Goal: Task Accomplishment & Management: Manage account settings

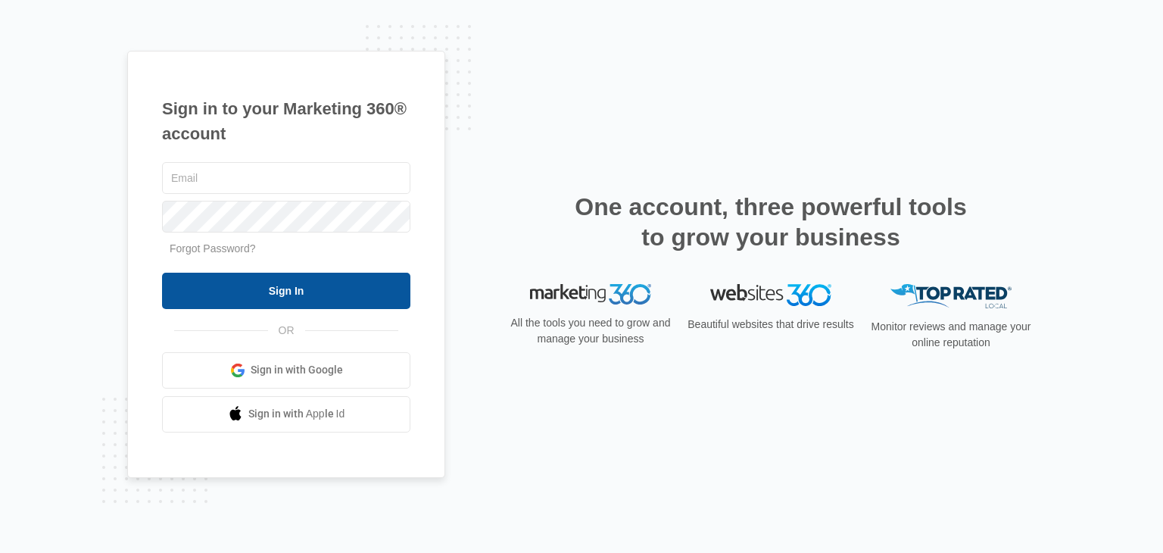
type input "[EMAIL_ADDRESS][DOMAIN_NAME]"
click at [380, 289] on input "Sign In" at bounding box center [286, 291] width 248 height 36
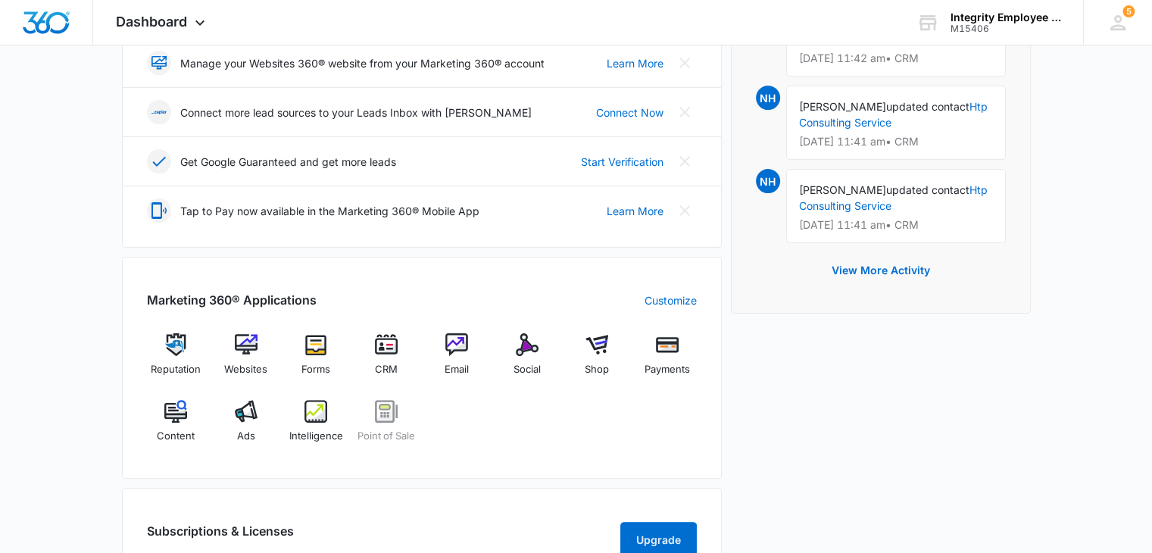
scroll to position [379, 0]
click at [182, 404] on img at bounding box center [175, 409] width 23 height 23
click at [387, 348] on img at bounding box center [386, 343] width 23 height 23
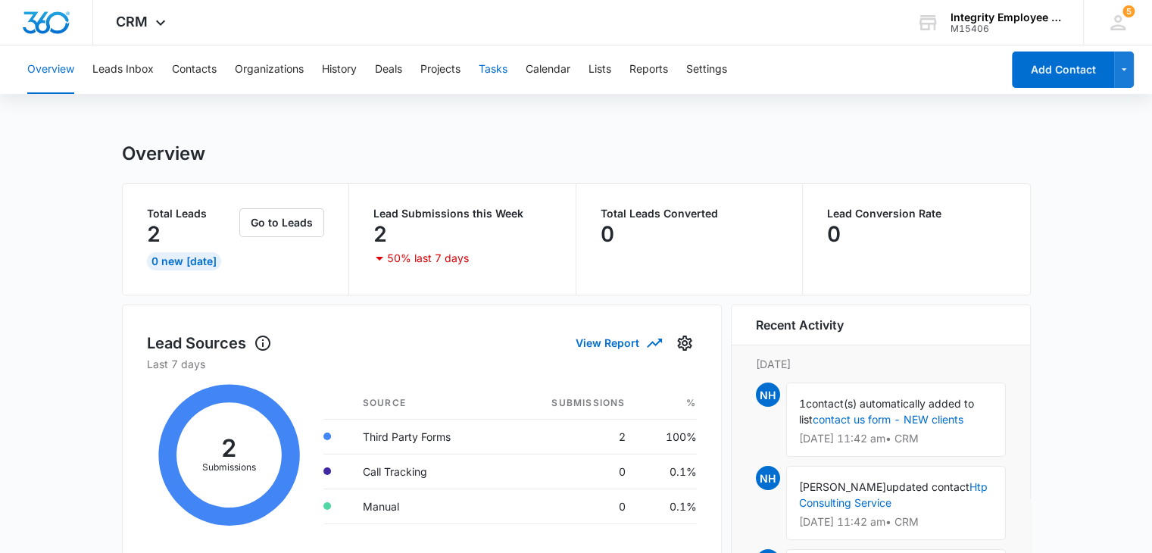
click at [501, 73] on button "Tasks" at bounding box center [493, 69] width 29 height 48
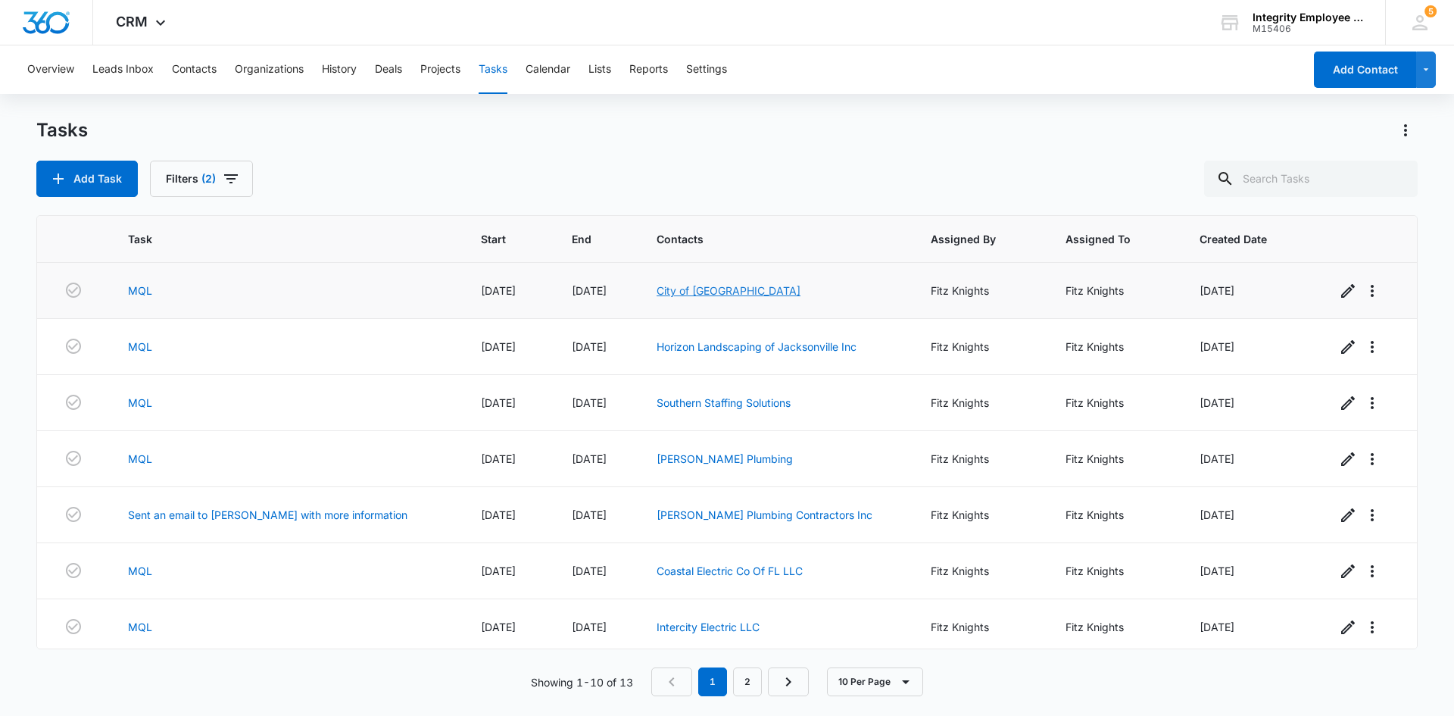
click at [689, 290] on link "City of [GEOGRAPHIC_DATA]" at bounding box center [729, 290] width 144 height 13
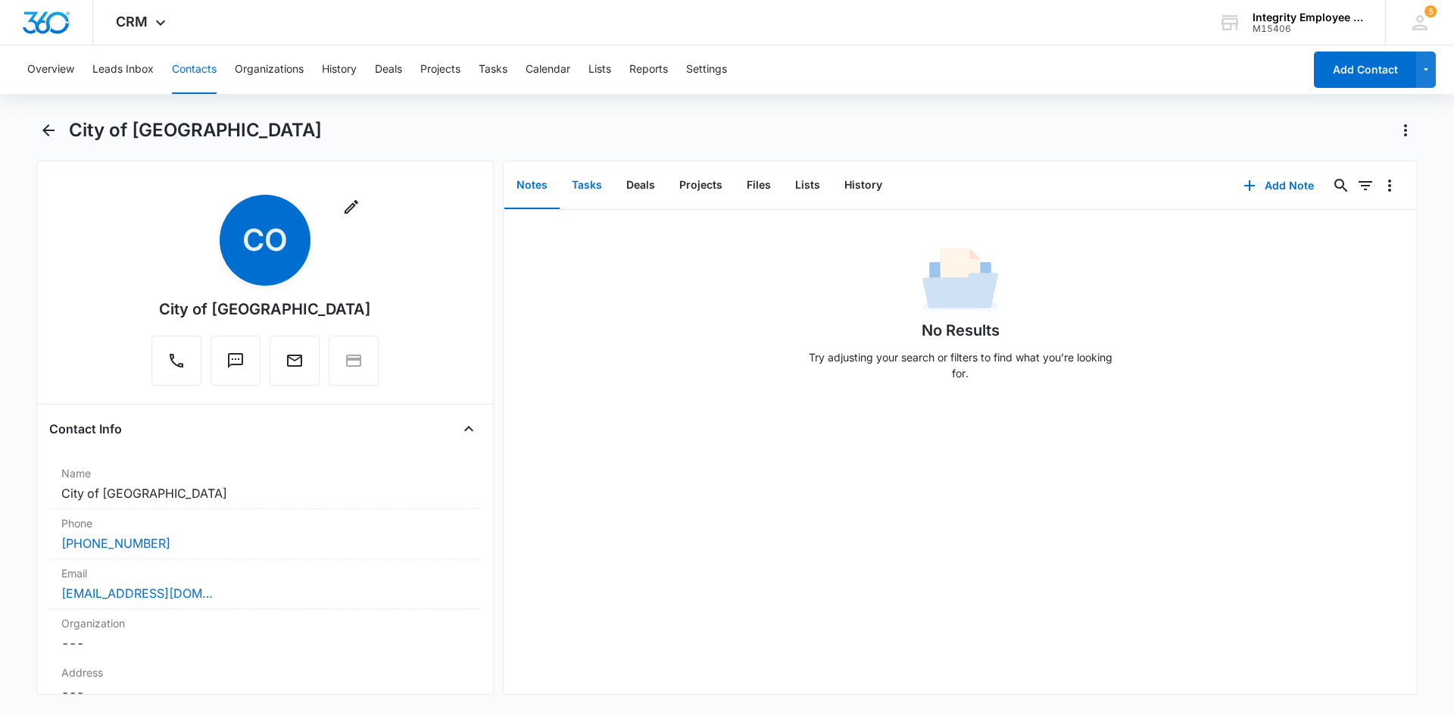
click at [584, 189] on button "Tasks" at bounding box center [587, 185] width 55 height 47
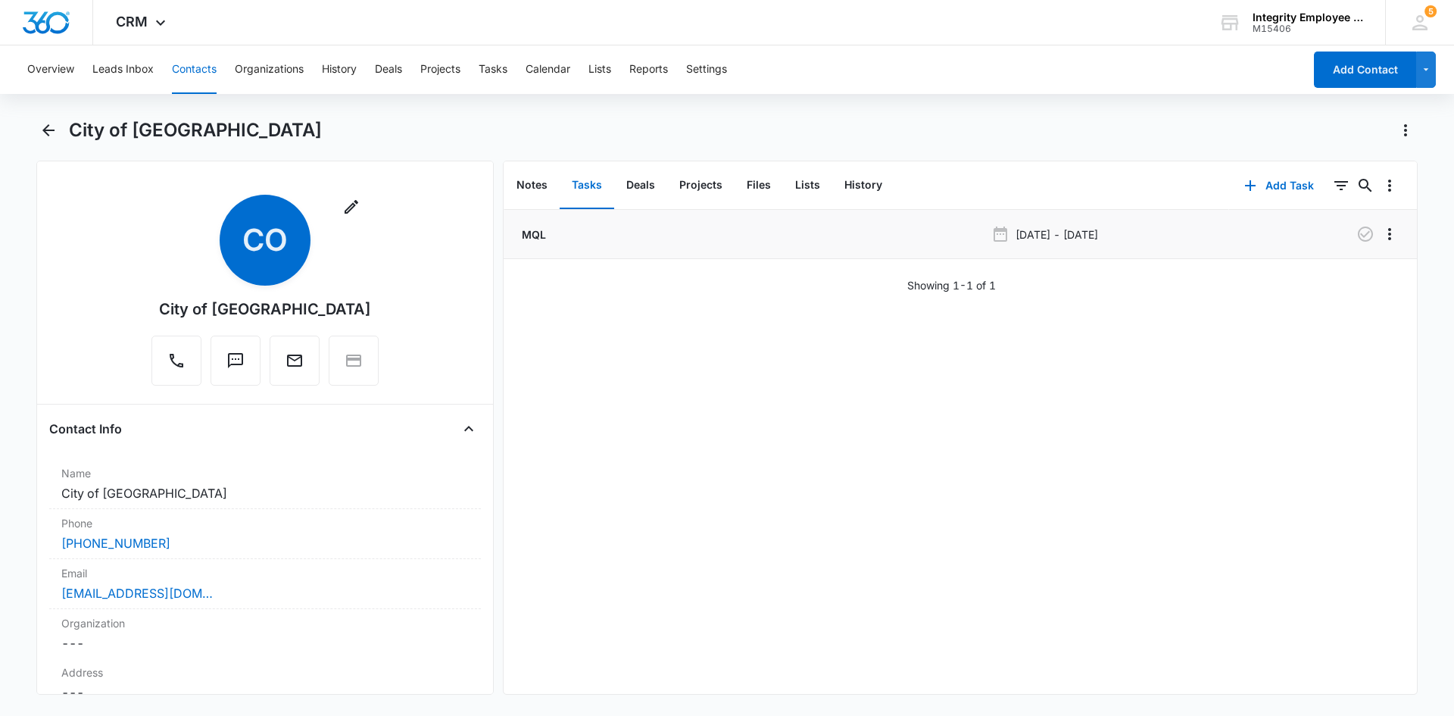
click at [571, 229] on div "MQL" at bounding box center [752, 234] width 467 height 16
click at [1163, 233] on icon "Overflow Menu" at bounding box center [1390, 234] width 18 height 18
click at [1163, 250] on li "MQL Aug 20, 2025 - Jan 1, 2026" at bounding box center [960, 234] width 913 height 49
click at [1066, 226] on p "Aug 20, 2025 - Jan 1, 2026" at bounding box center [1057, 234] width 83 height 16
drag, startPoint x: 1040, startPoint y: 230, endPoint x: 951, endPoint y: 231, distance: 88.6
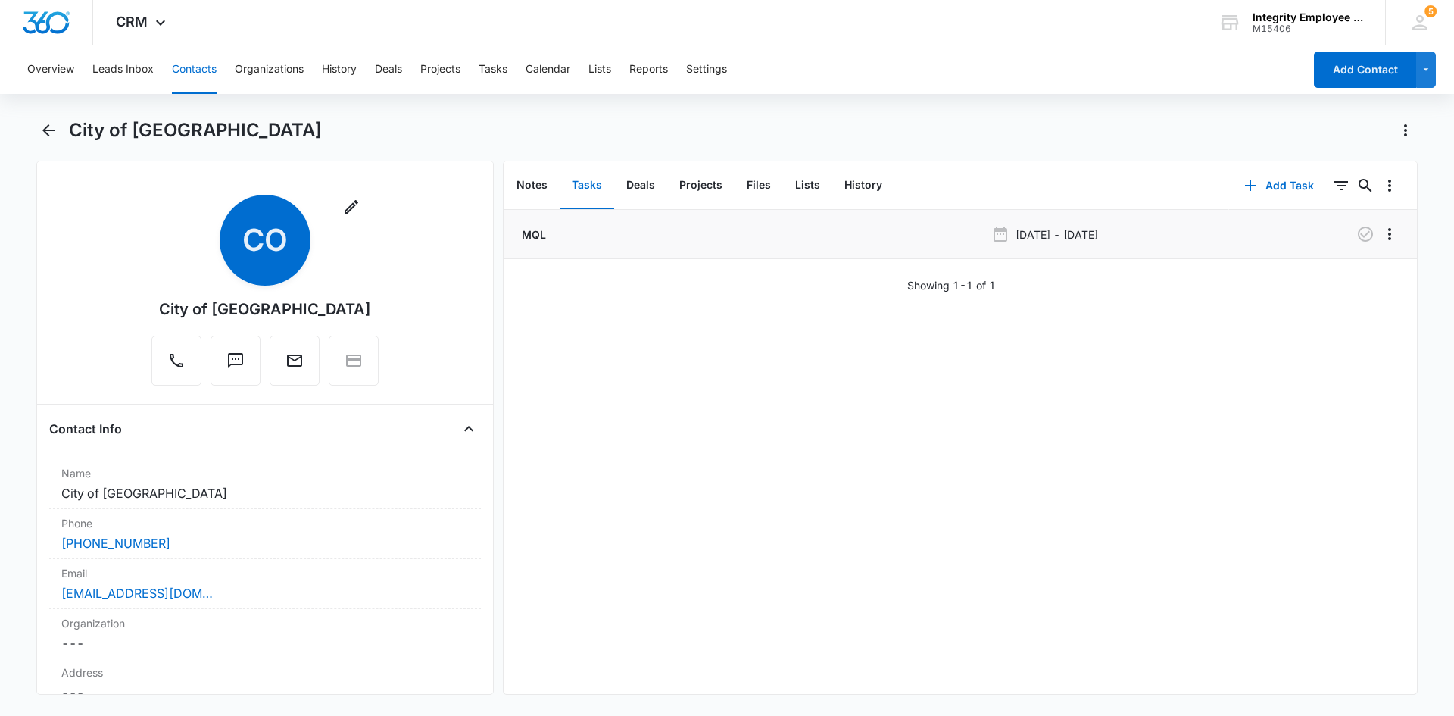
click at [1039, 230] on p "Aug 20, 2025 - Jan 1, 2026" at bounding box center [1057, 234] width 83 height 16
click at [627, 189] on button "Deals" at bounding box center [640, 185] width 53 height 47
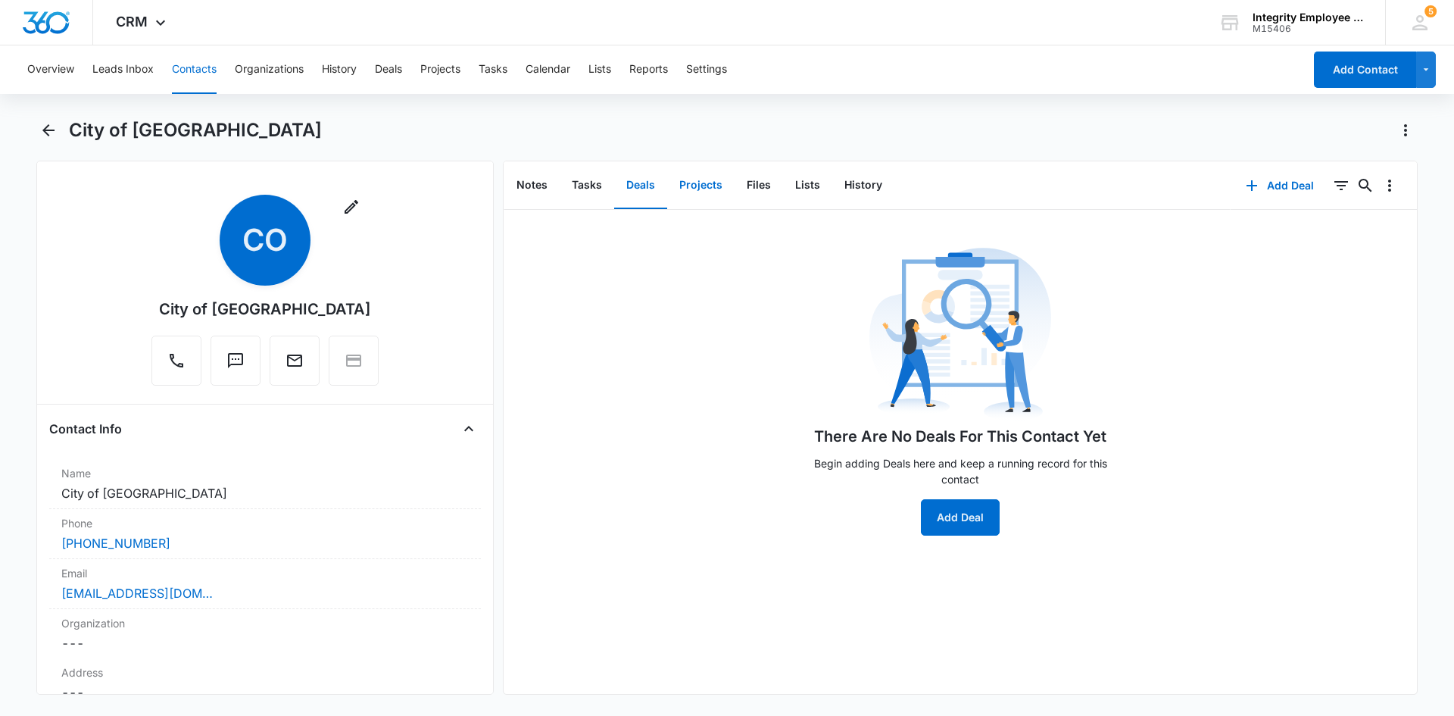
click at [714, 189] on button "Projects" at bounding box center [700, 185] width 67 height 47
click at [754, 190] on button "Files" at bounding box center [759, 185] width 48 height 47
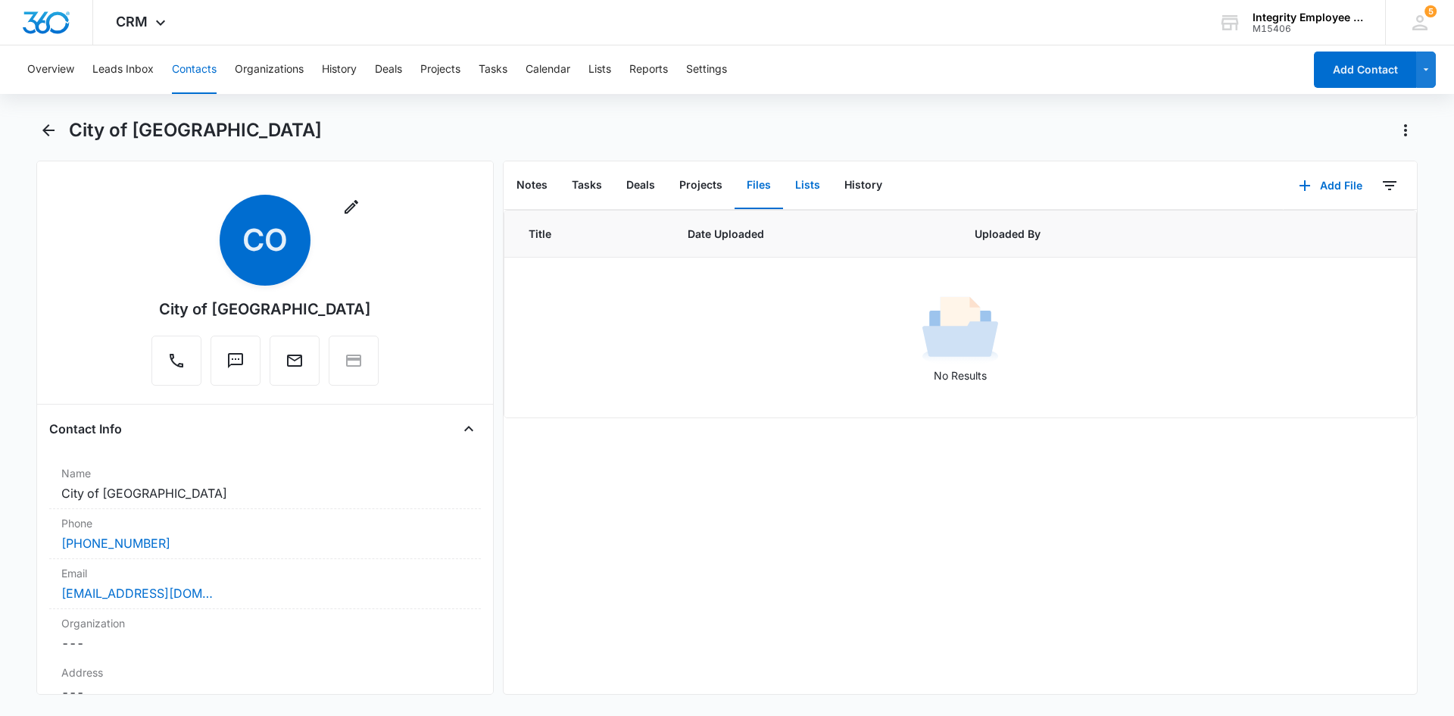
click at [798, 191] on button "Lists" at bounding box center [807, 185] width 49 height 47
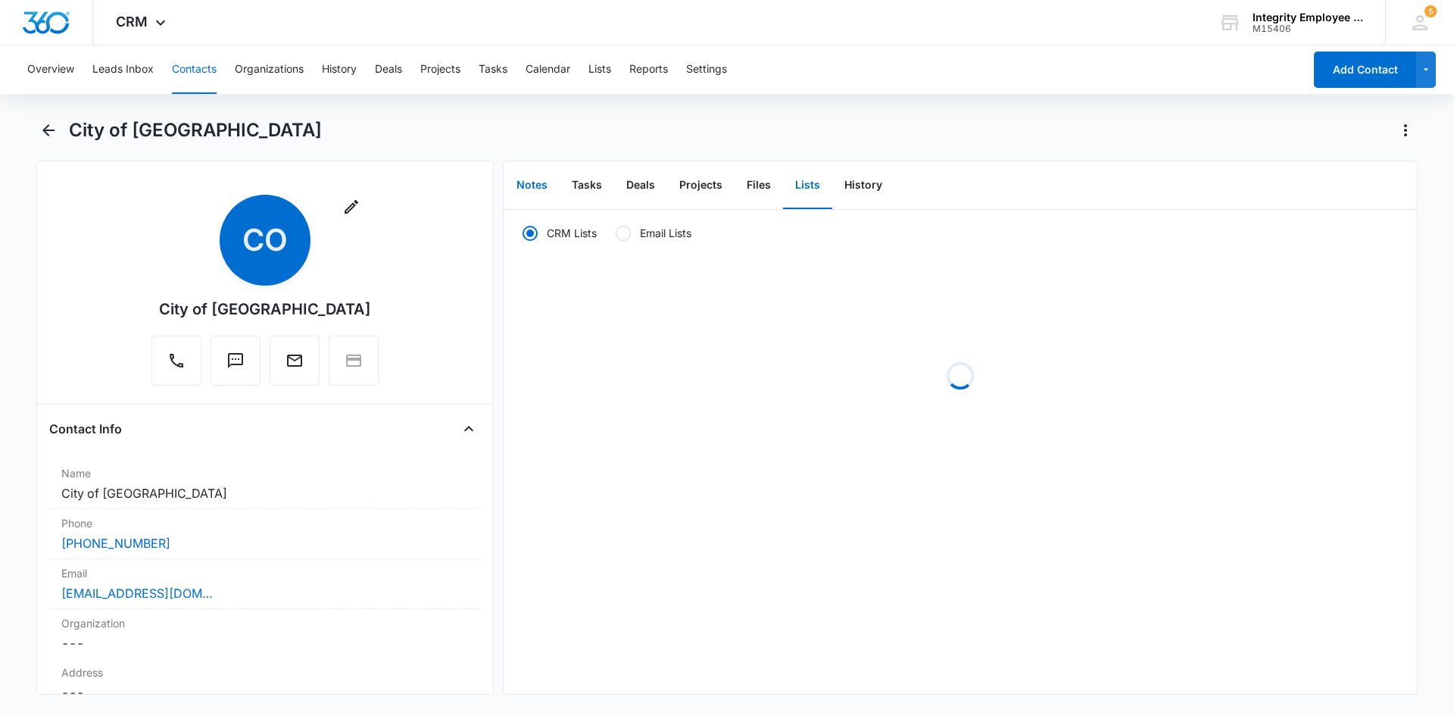
click at [537, 191] on button "Notes" at bounding box center [531, 185] width 55 height 47
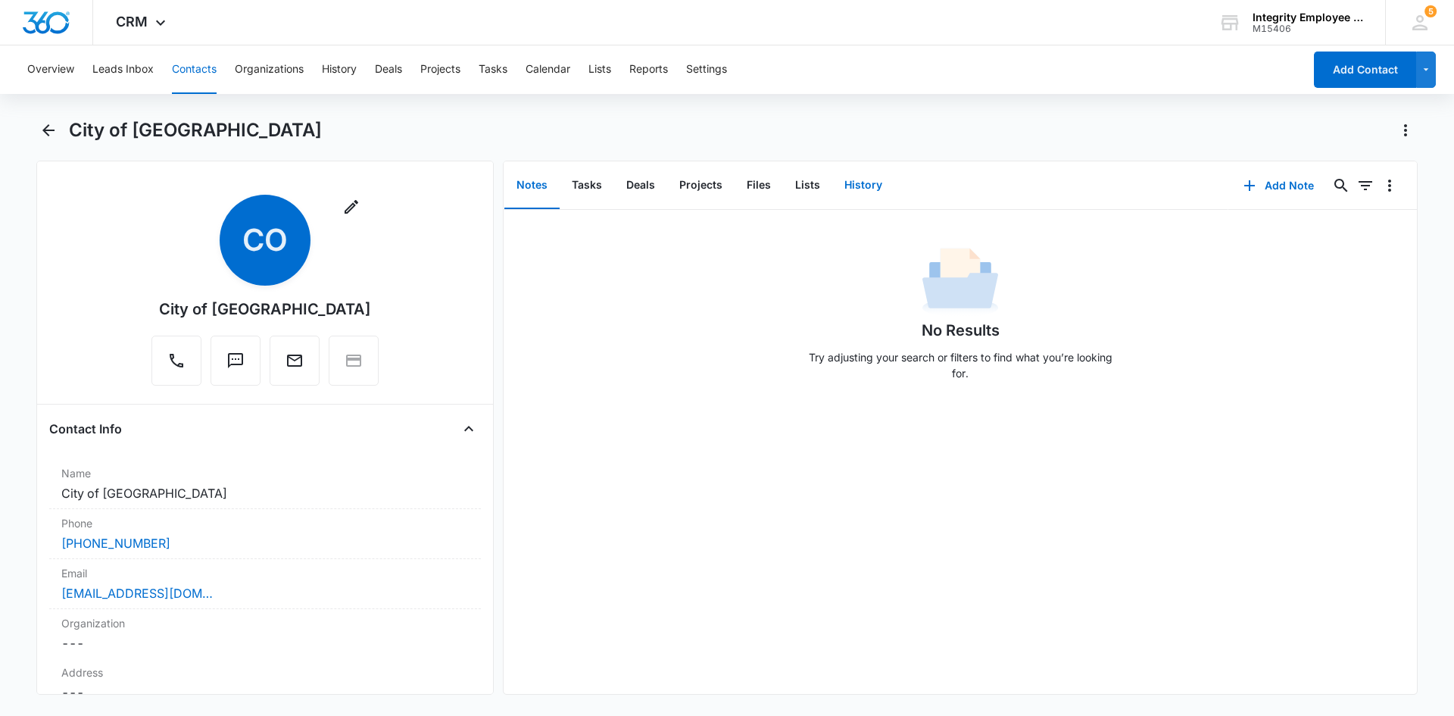
click at [858, 192] on button "History" at bounding box center [863, 185] width 62 height 47
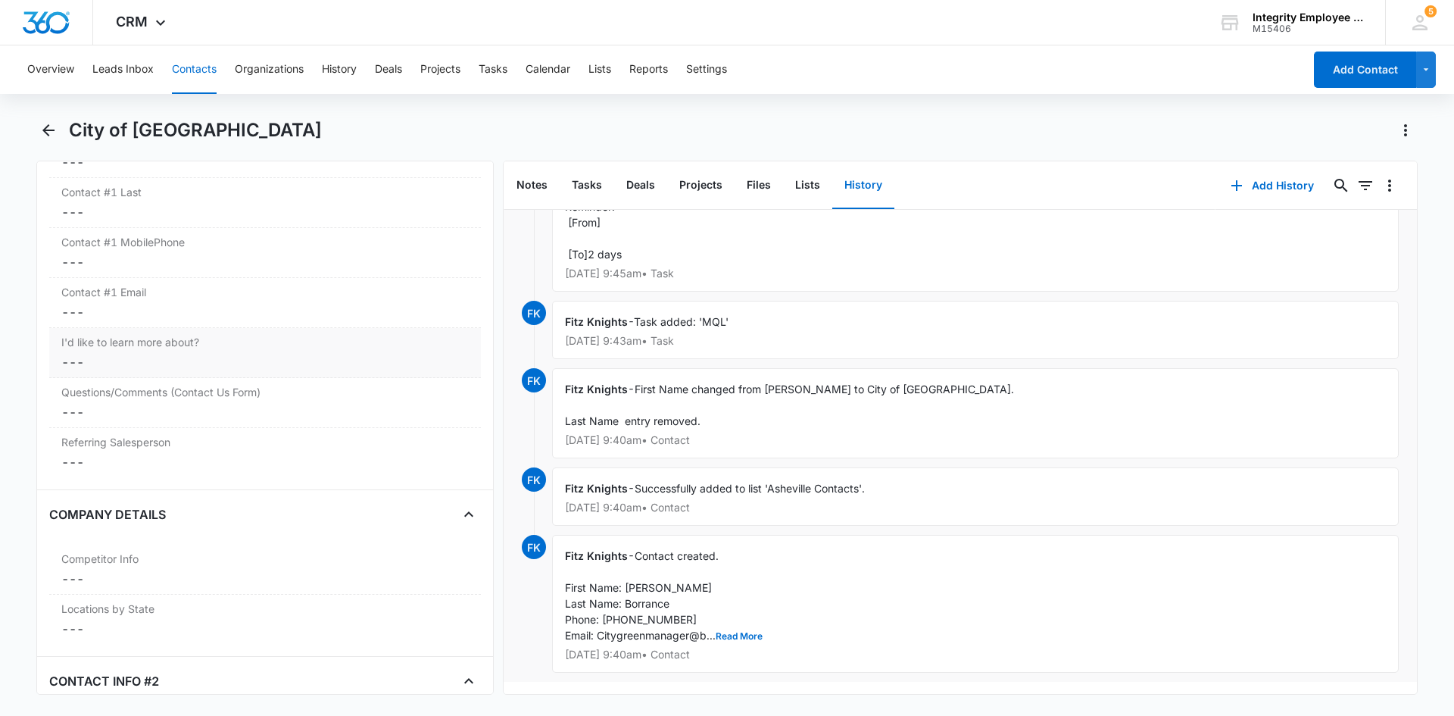
scroll to position [1591, 0]
click at [1078, 4] on div "CRM Apps Reputation Websites Forms CRM Email Social Shop Payments POS Content A…" at bounding box center [727, 22] width 1454 height 45
click at [1056, 21] on div "CRM Apps Reputation Websites Forms CRM Email Social Shop Payments POS Content A…" at bounding box center [727, 22] width 1454 height 45
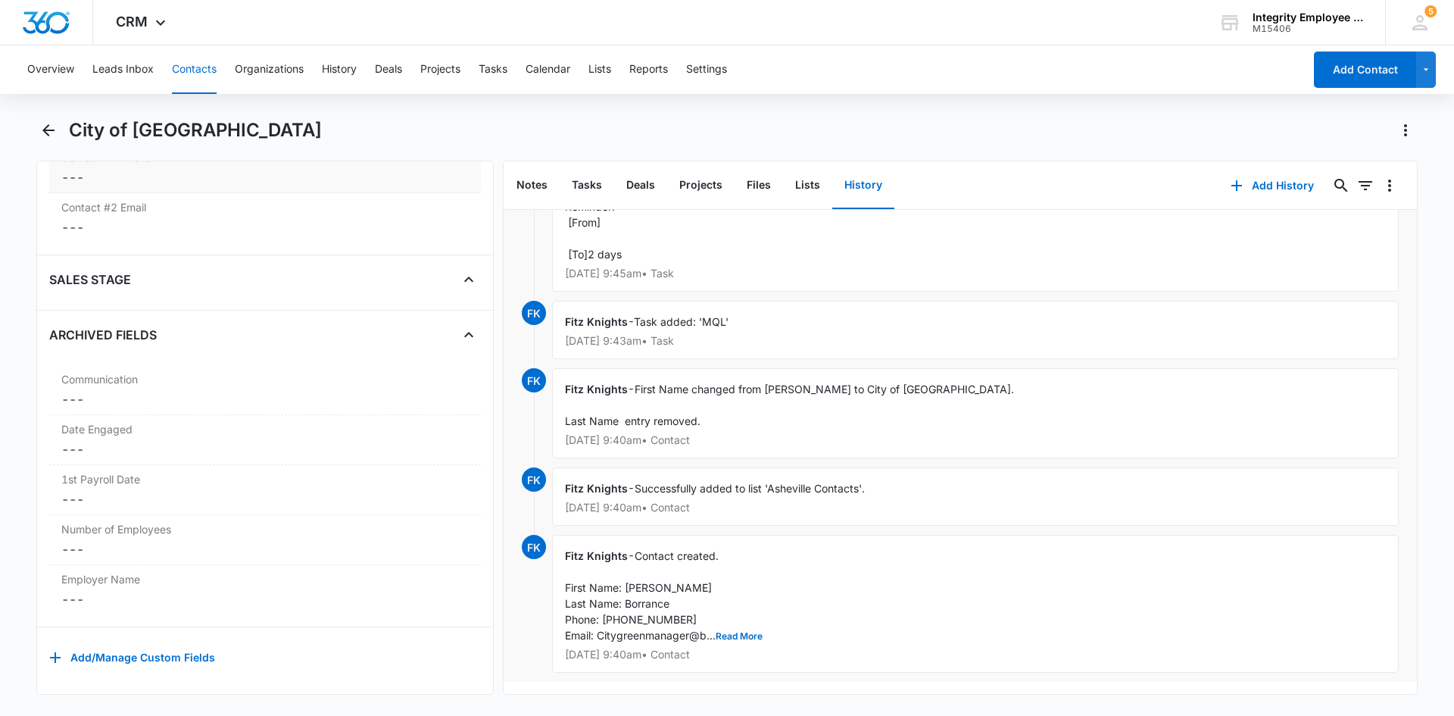
scroll to position [2262, 0]
click at [752, 552] on button "Read More" at bounding box center [739, 636] width 47 height 9
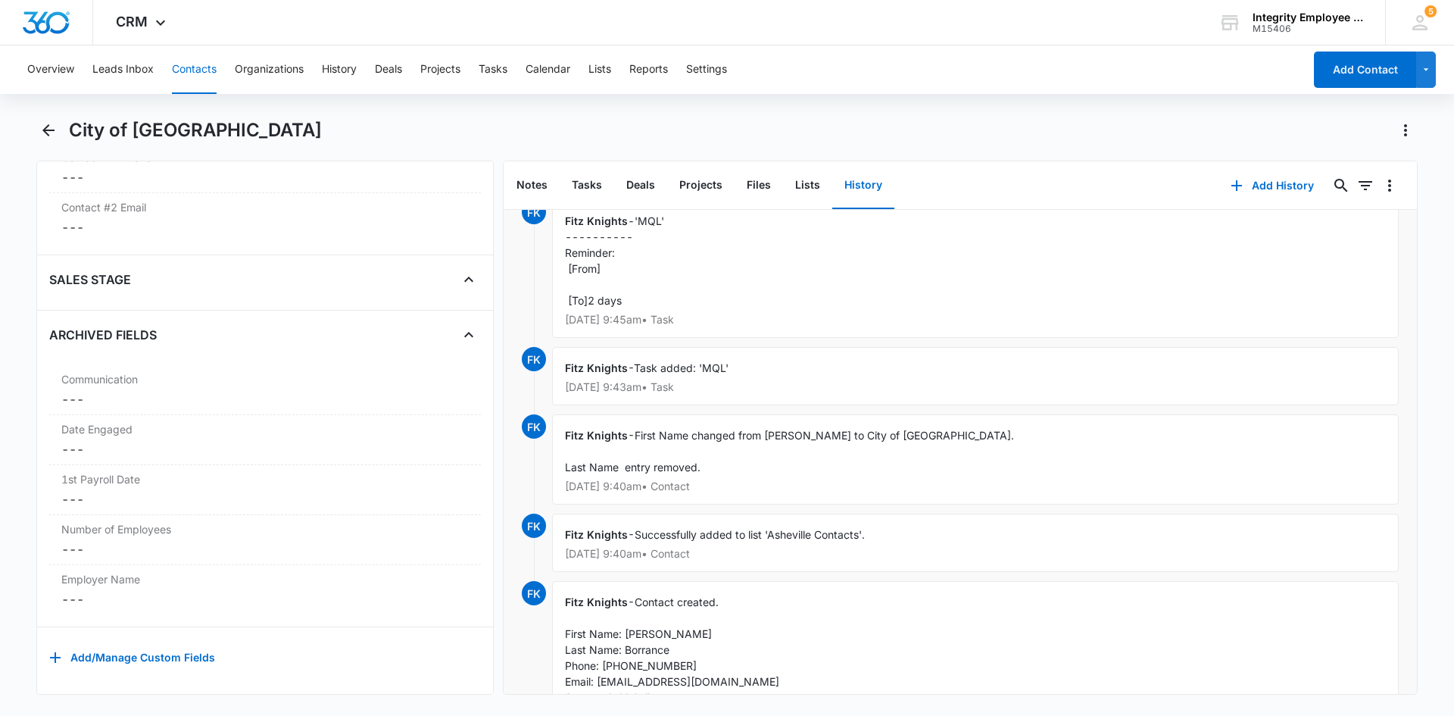
scroll to position [0, 0]
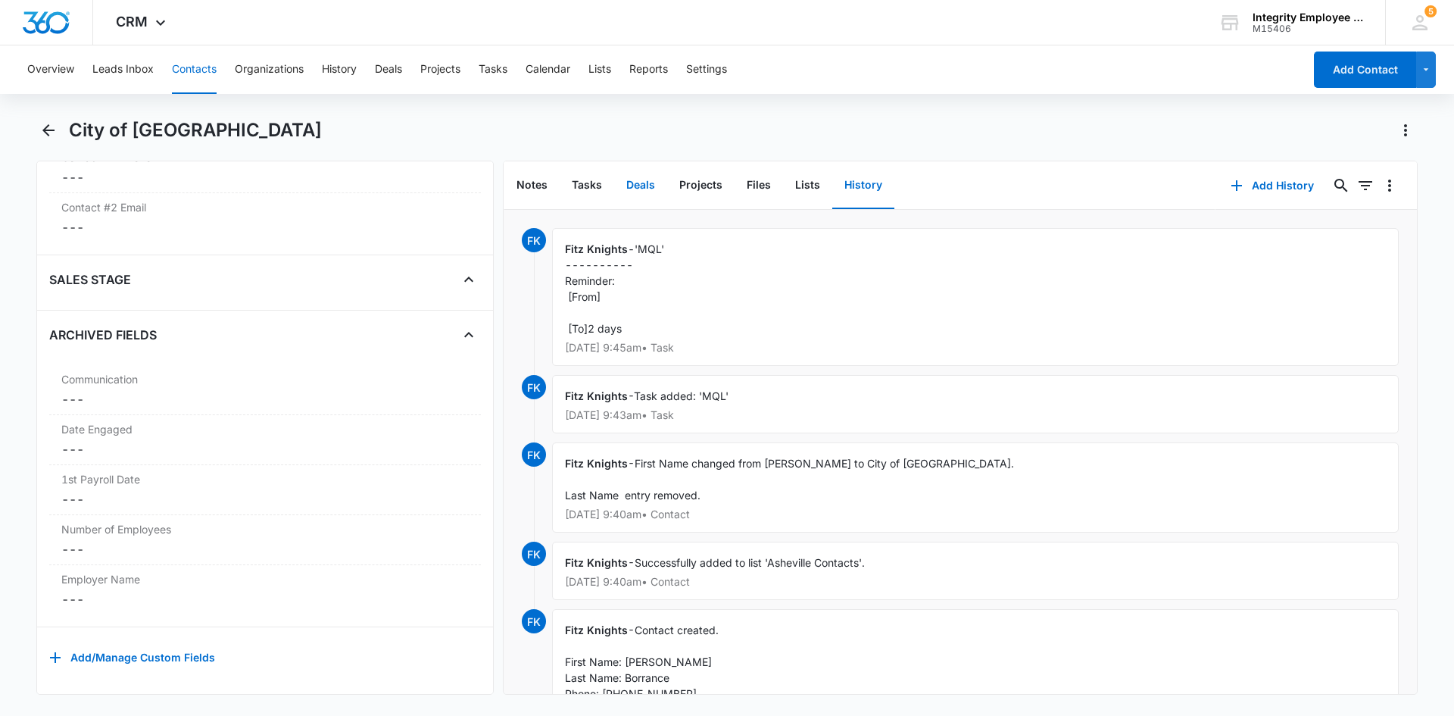
click at [626, 187] on button "Deals" at bounding box center [640, 185] width 53 height 47
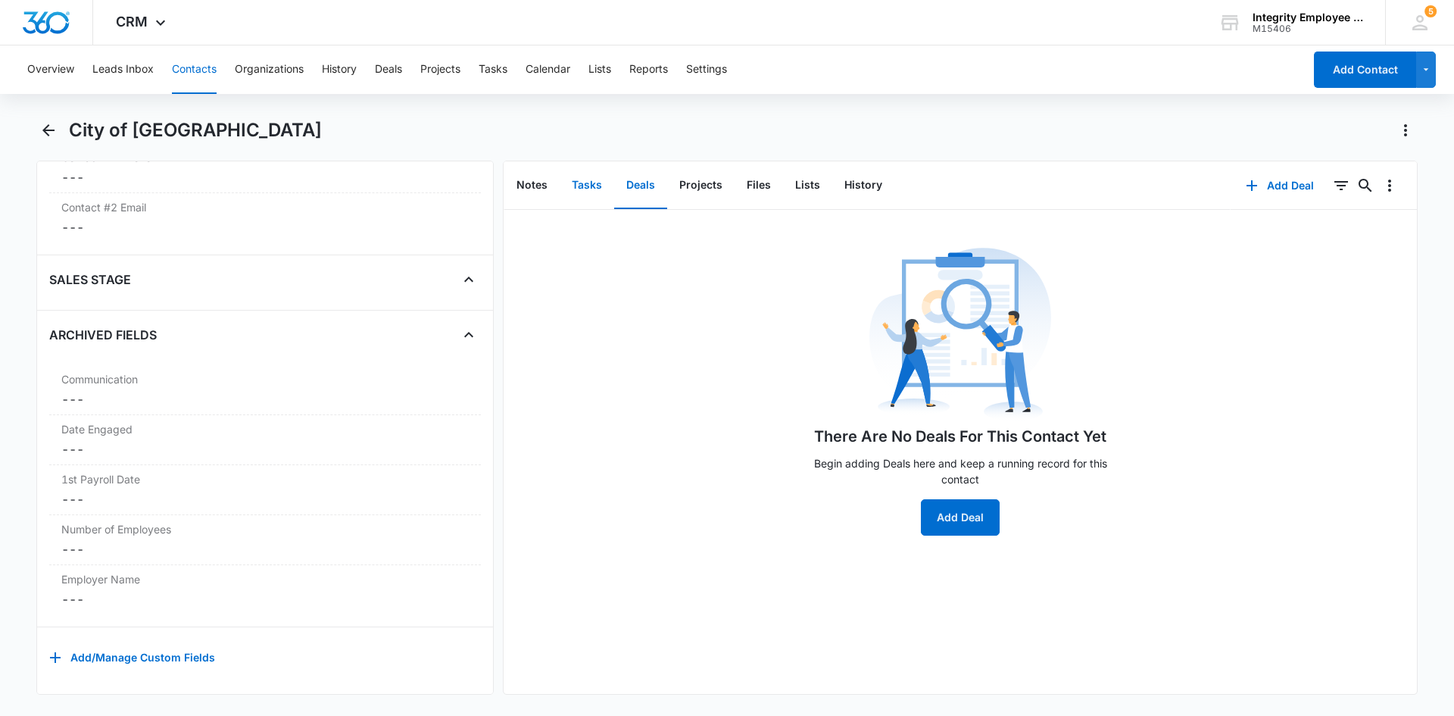
click at [583, 186] on button "Tasks" at bounding box center [587, 185] width 55 height 47
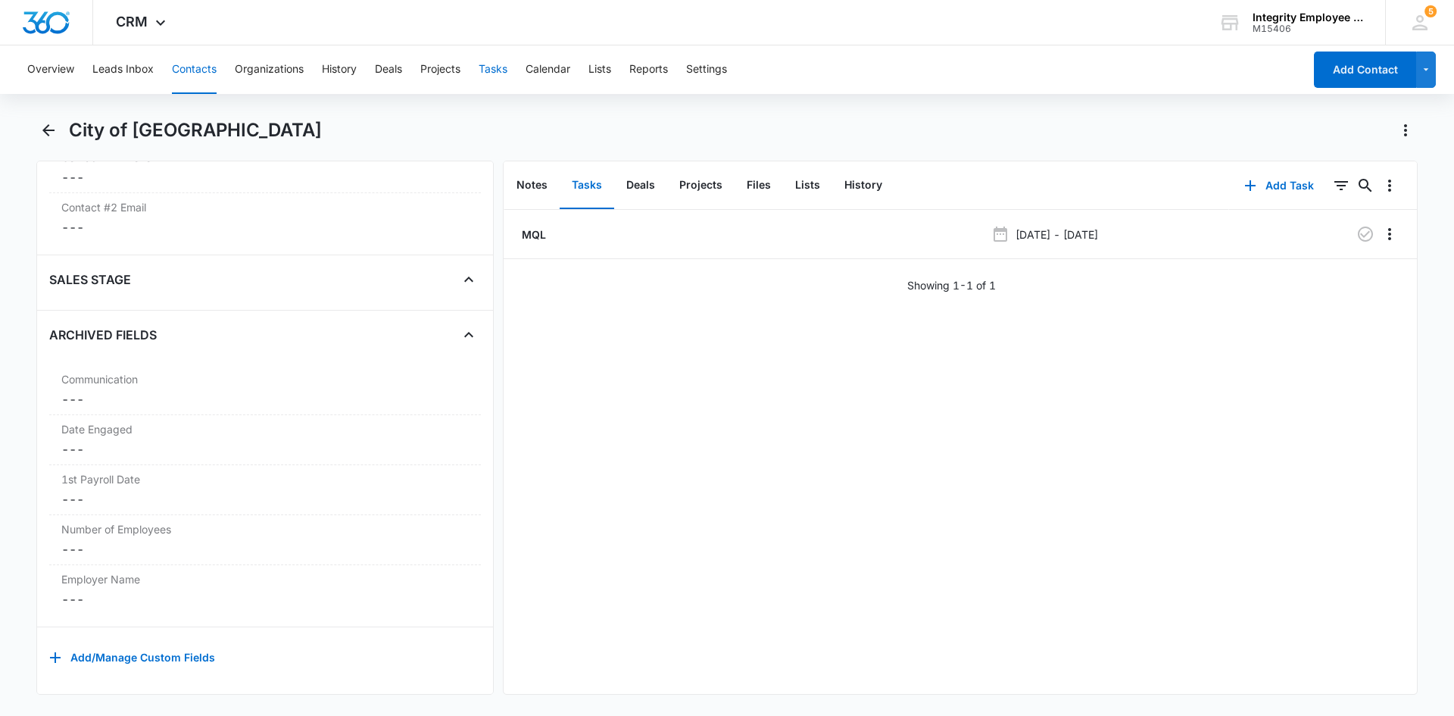
click at [498, 64] on button "Tasks" at bounding box center [493, 69] width 29 height 48
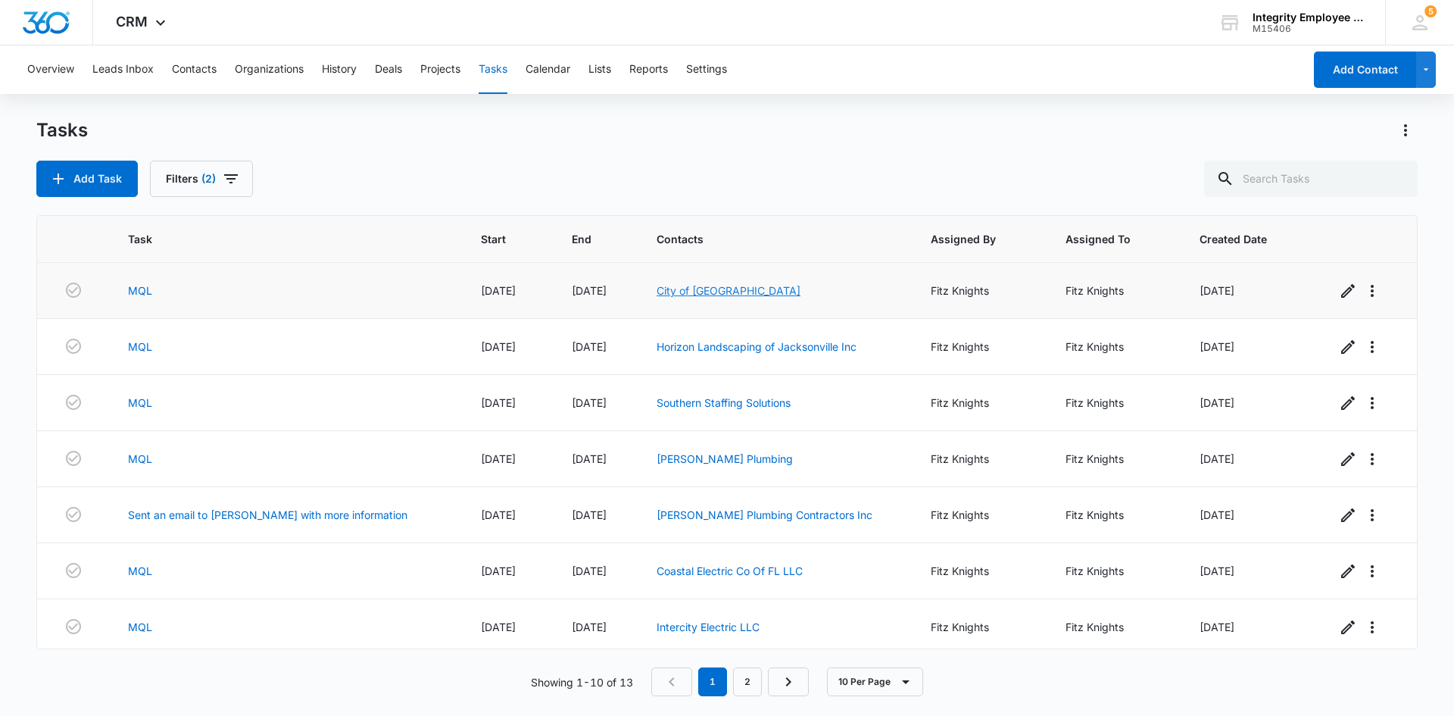
click at [707, 284] on link "City of [GEOGRAPHIC_DATA]" at bounding box center [729, 290] width 144 height 13
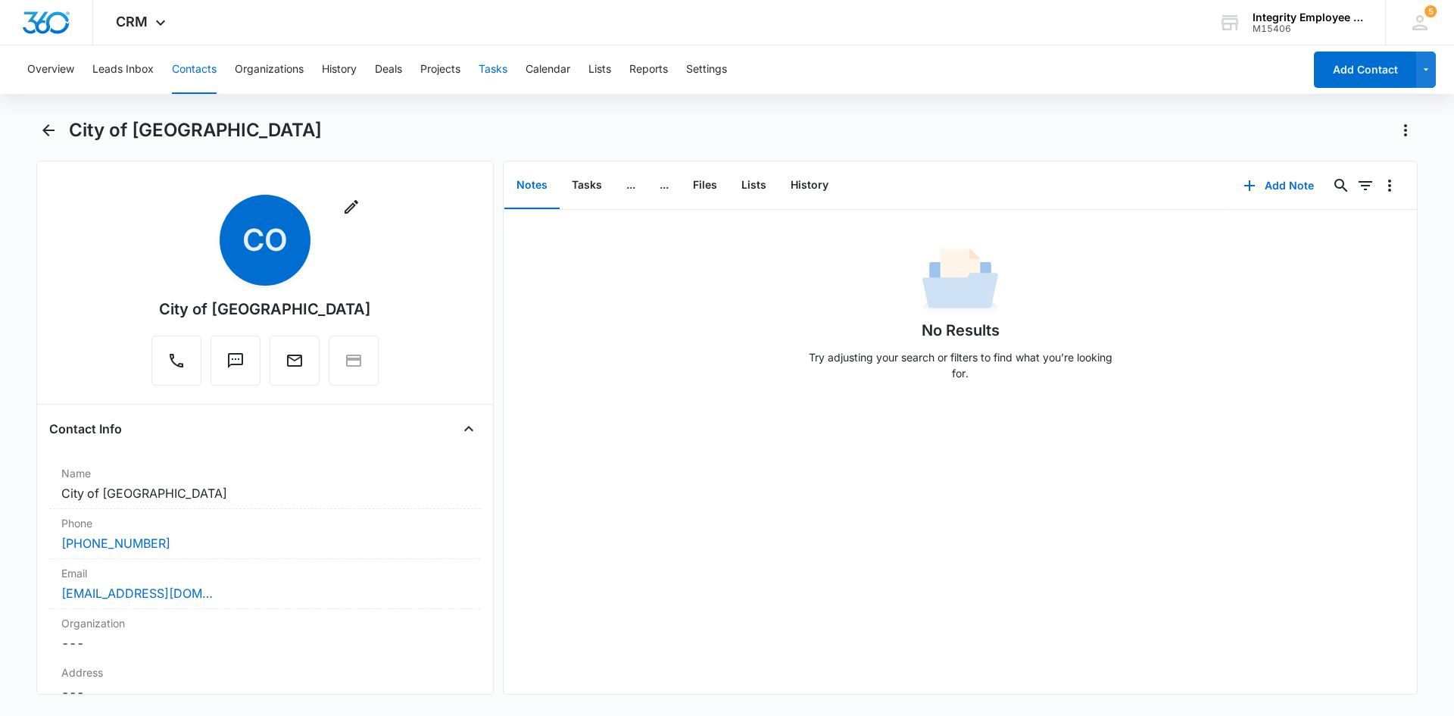
click at [492, 70] on button "Tasks" at bounding box center [493, 69] width 29 height 48
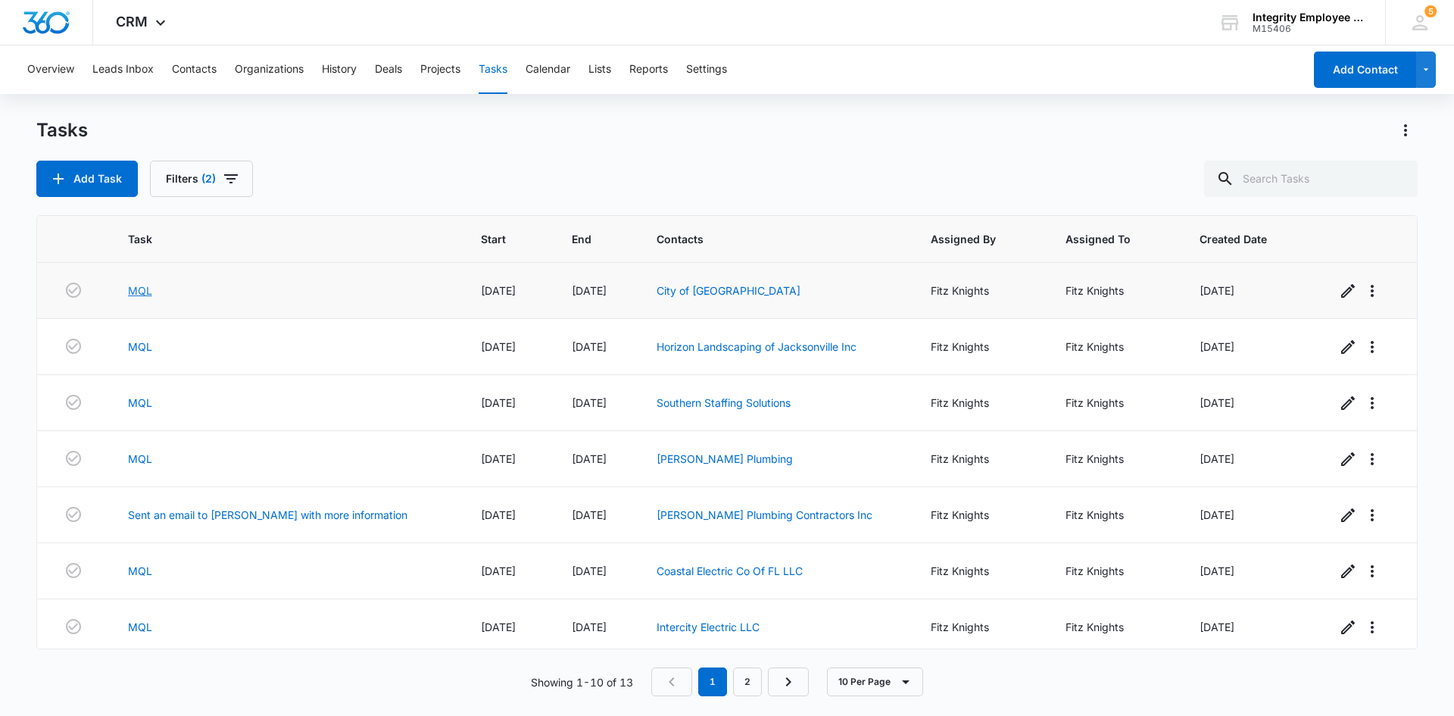
click at [139, 290] on link "MQL" at bounding box center [140, 291] width 24 height 16
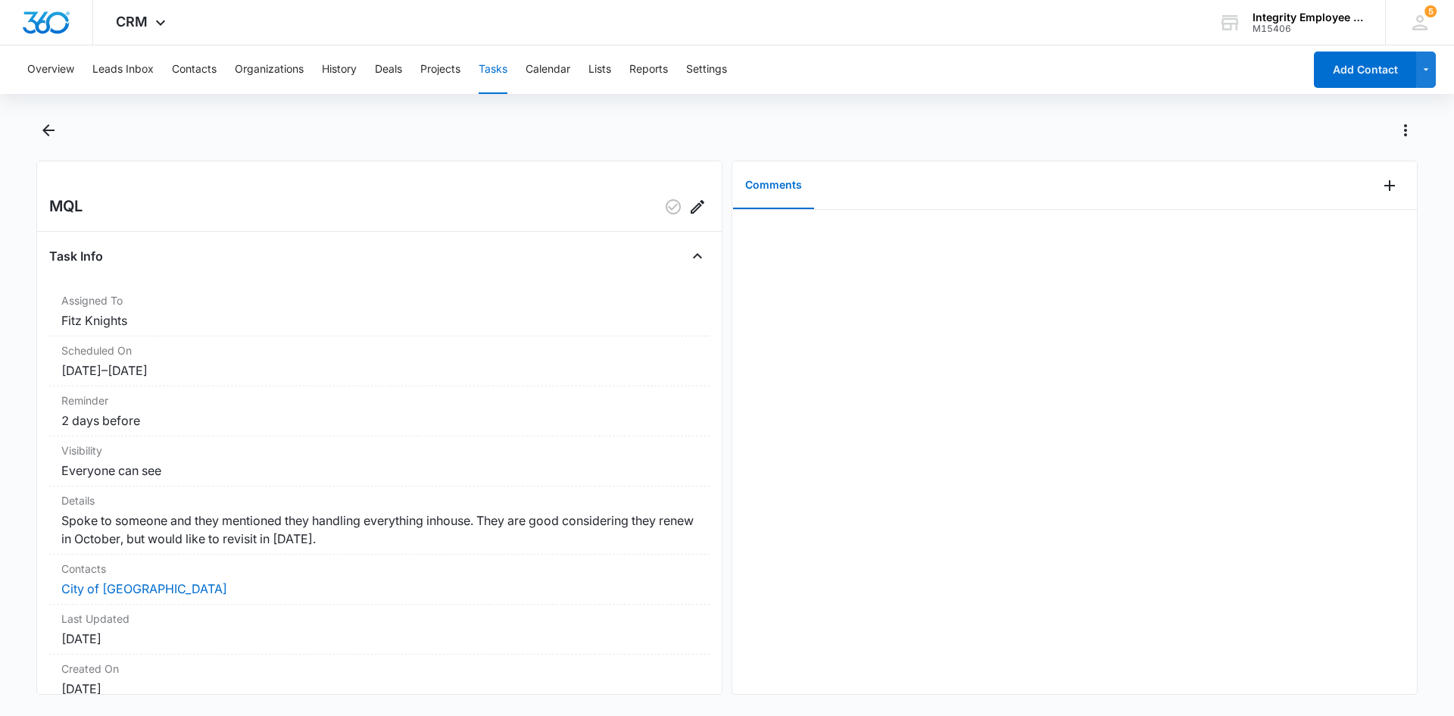
click at [36, 126] on main "MQL Task Info Assigned To Fitz Knights Scheduled On [DATE] – [DATE] Reminder 2 …" at bounding box center [727, 415] width 1454 height 595
click at [41, 126] on icon "Back" at bounding box center [48, 130] width 18 height 18
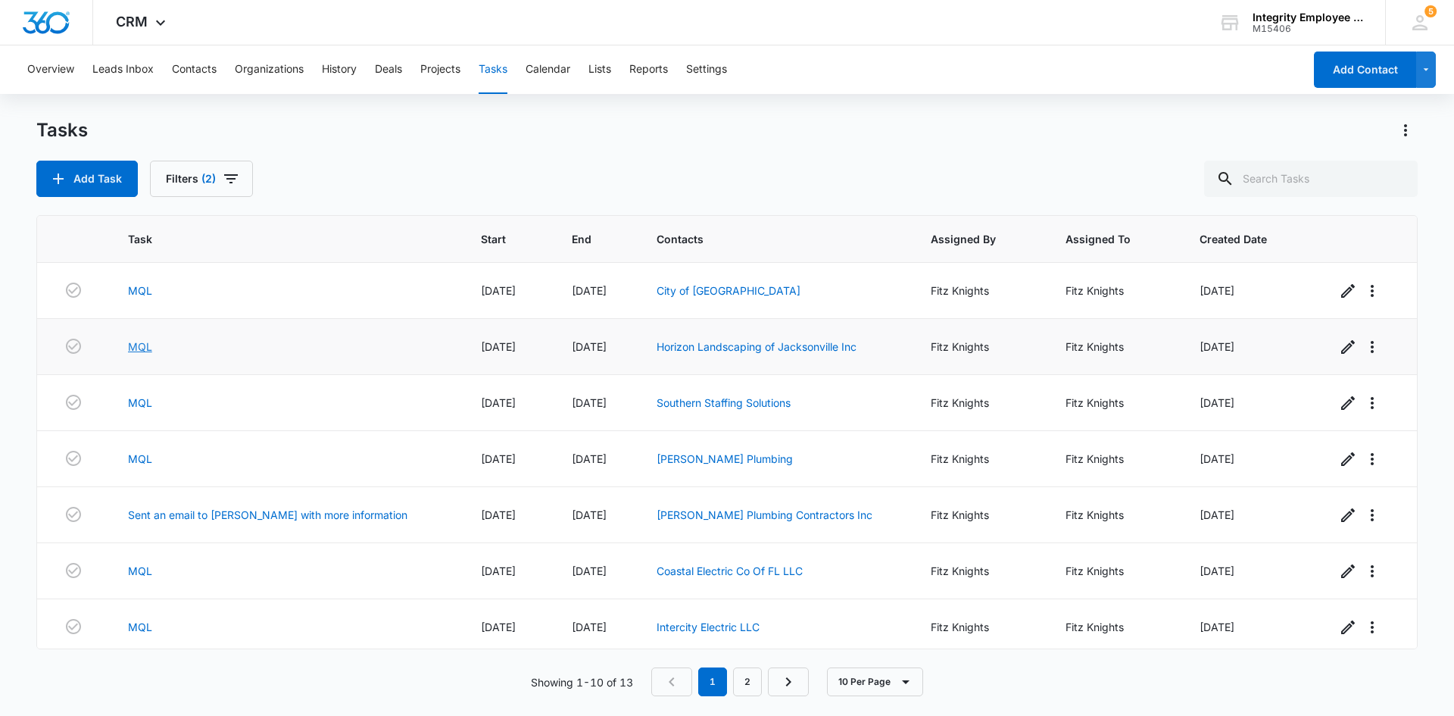
click at [148, 348] on link "MQL" at bounding box center [140, 347] width 24 height 16
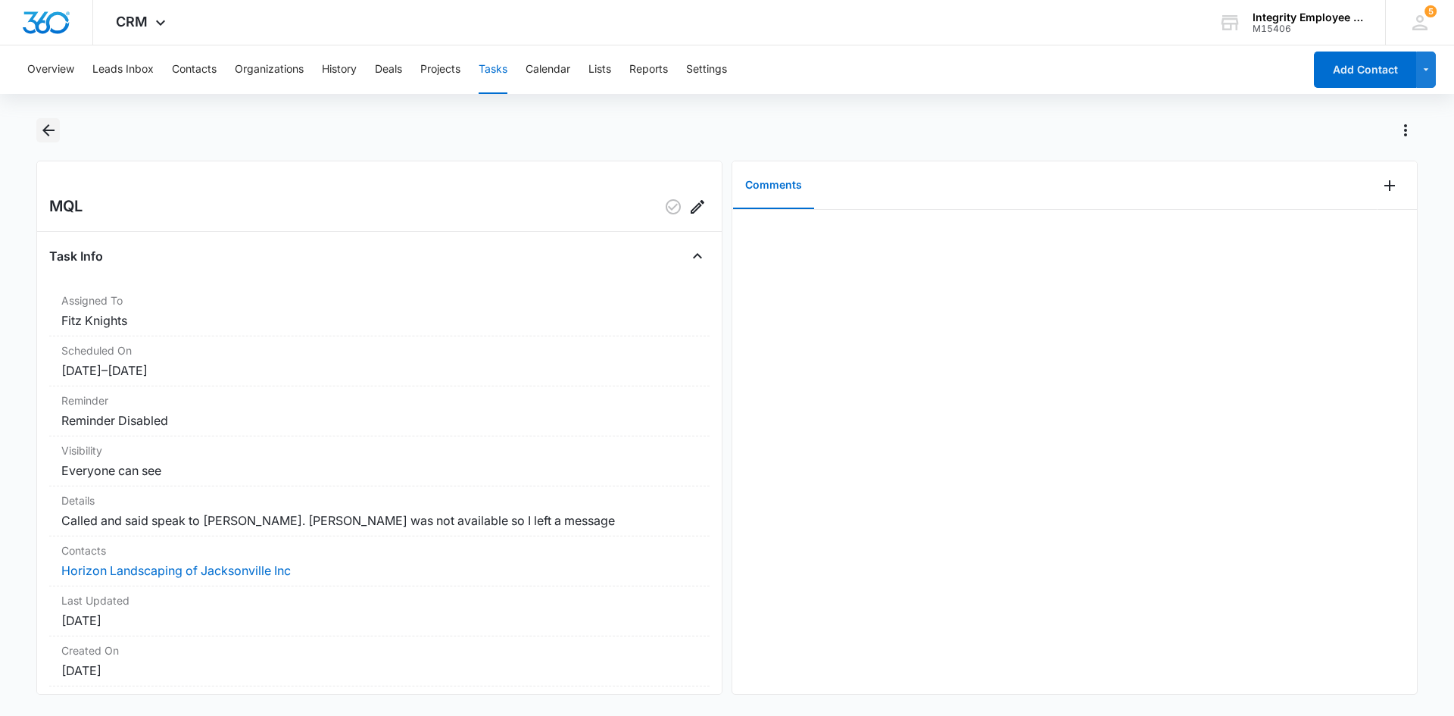
click at [39, 126] on icon "Back" at bounding box center [48, 130] width 18 height 18
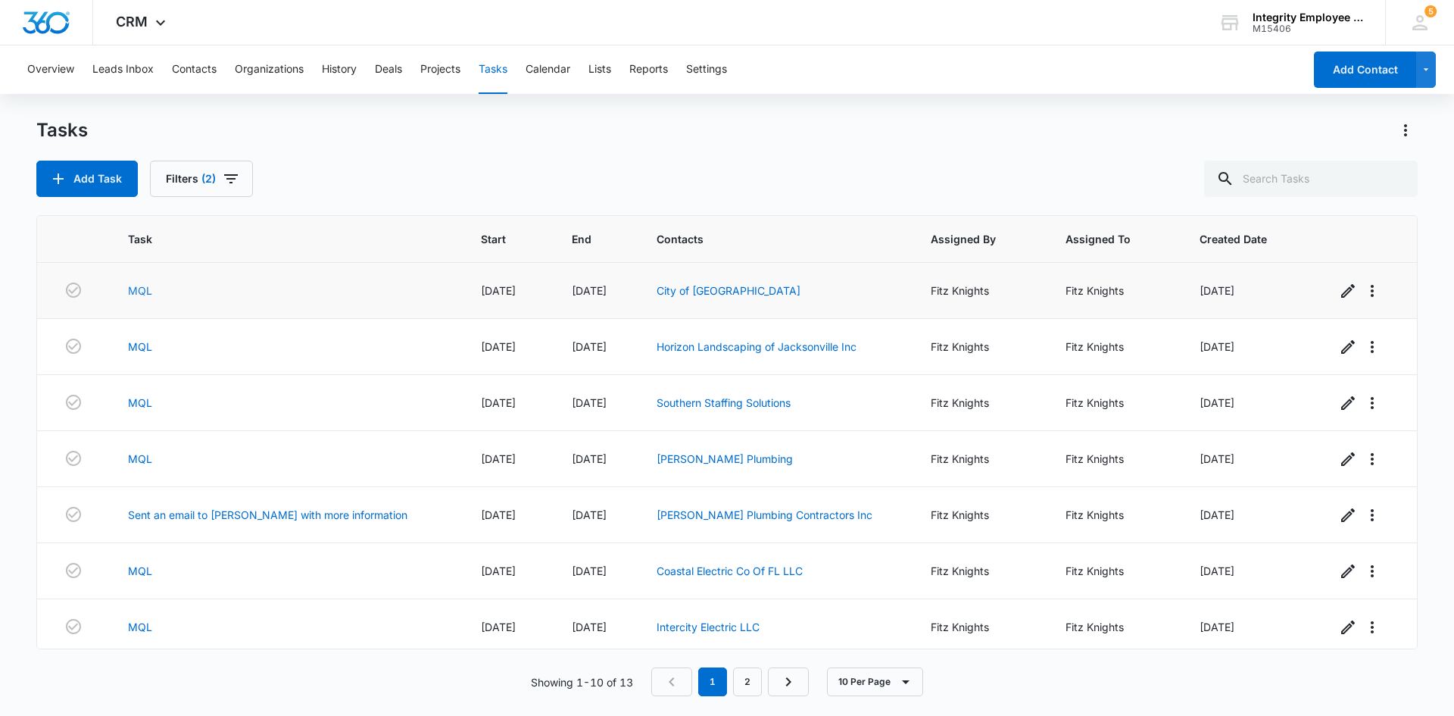
drag, startPoint x: 161, startPoint y: 282, endPoint x: 139, endPoint y: 290, distance: 23.5
click at [158, 283] on td "MQL" at bounding box center [287, 291] width 354 height 56
click at [139, 290] on link "MQL" at bounding box center [140, 291] width 24 height 16
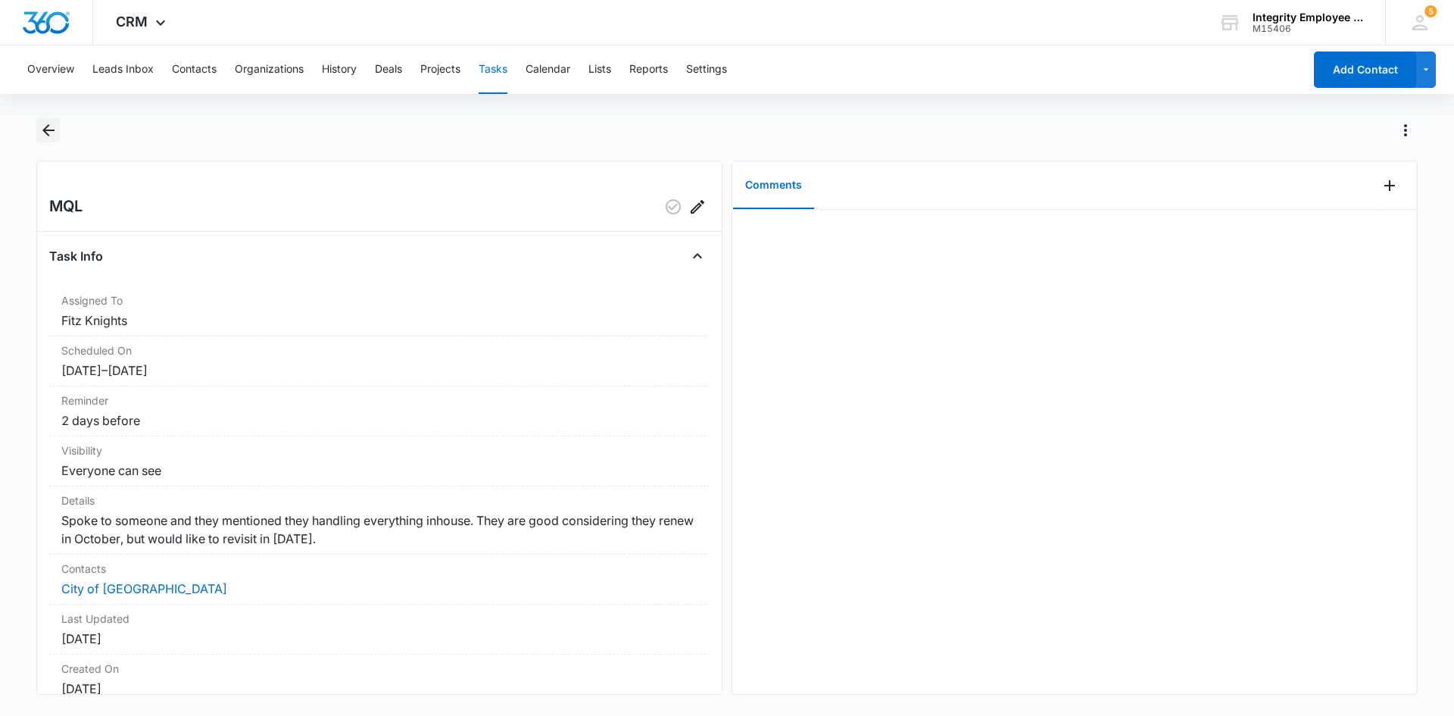
click at [44, 130] on icon "Back" at bounding box center [48, 130] width 12 height 12
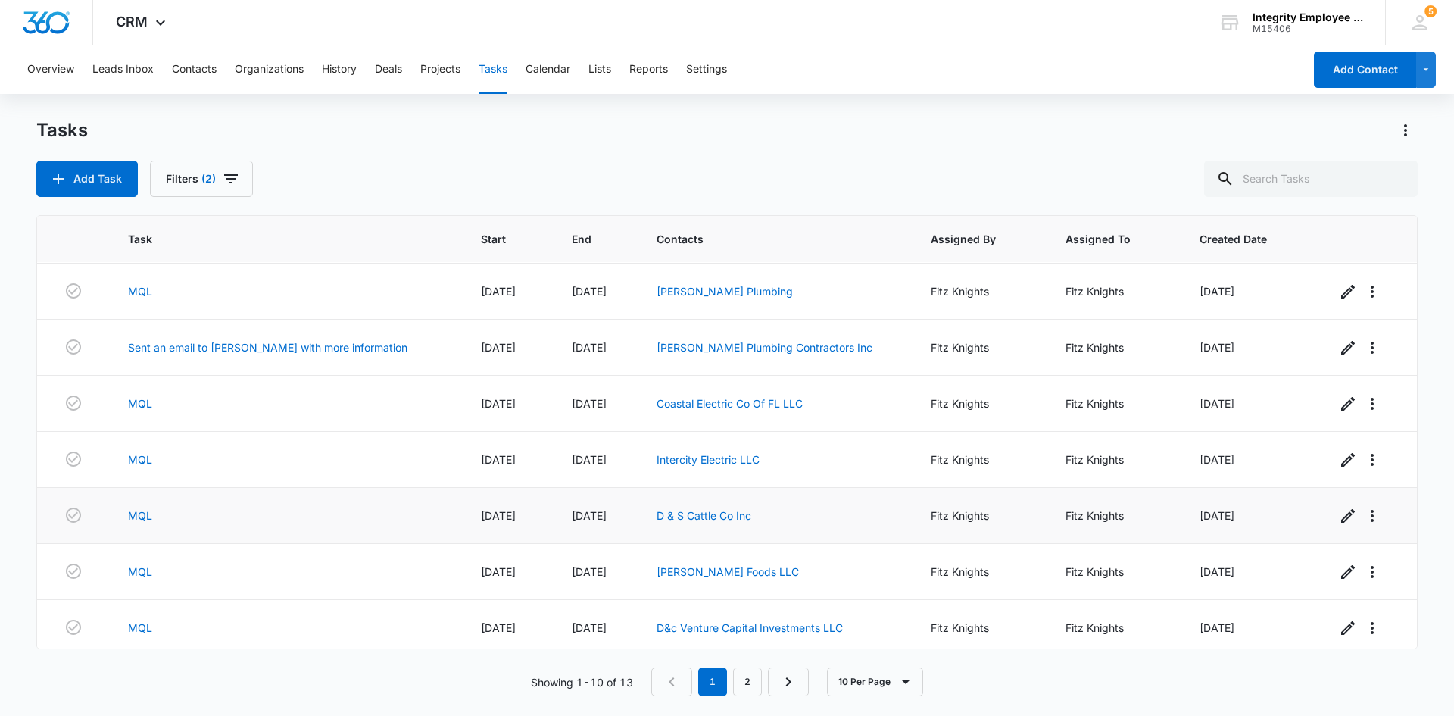
scroll to position [174, 0]
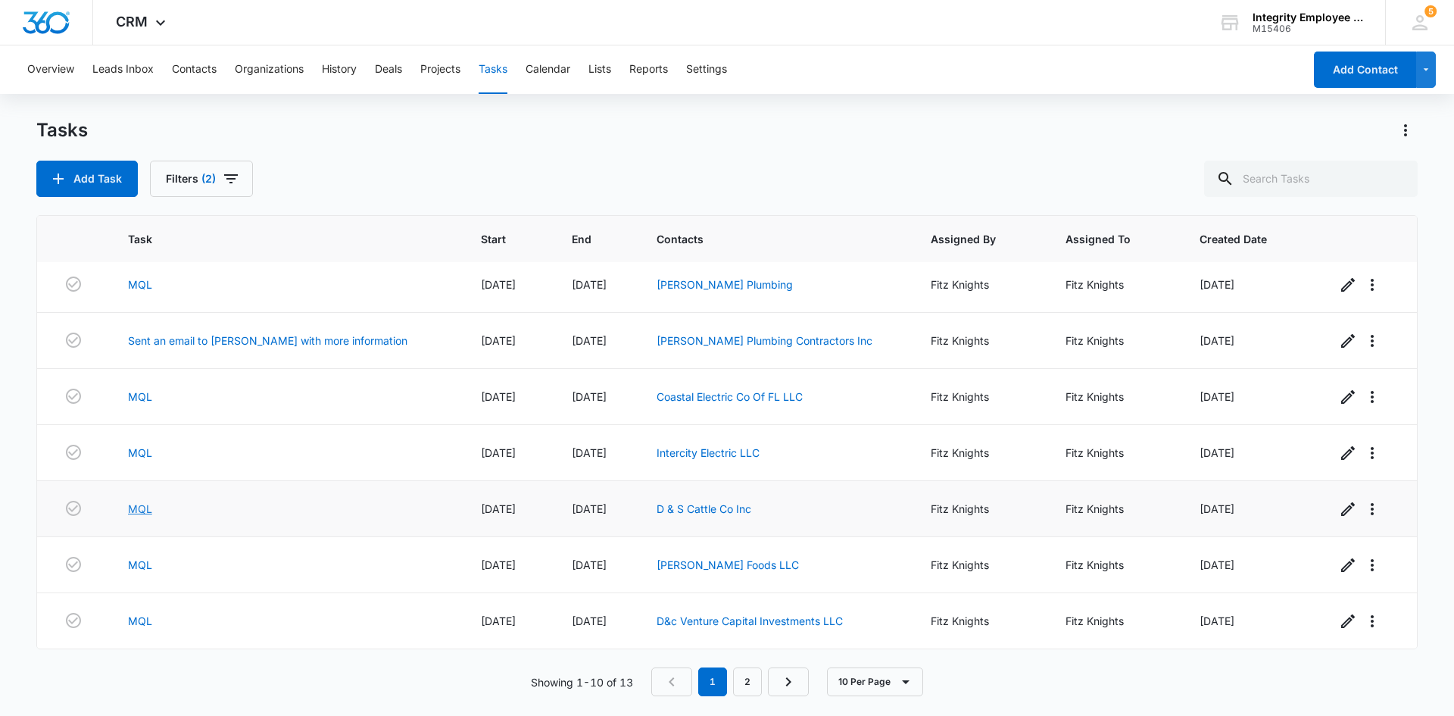
click at [145, 509] on link "MQL" at bounding box center [140, 509] width 24 height 16
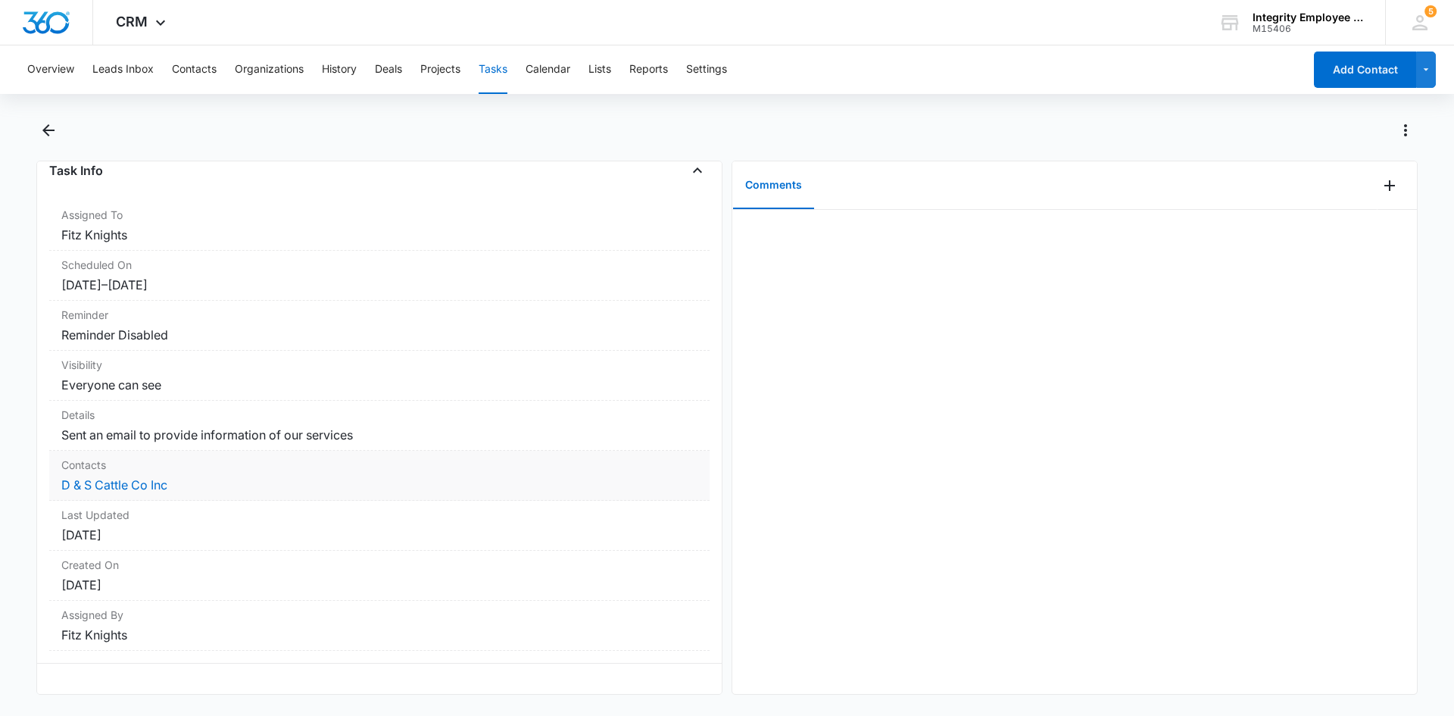
scroll to position [97, 0]
click at [281, 426] on dd "Sent an email to provide information of our services" at bounding box center [379, 435] width 636 height 18
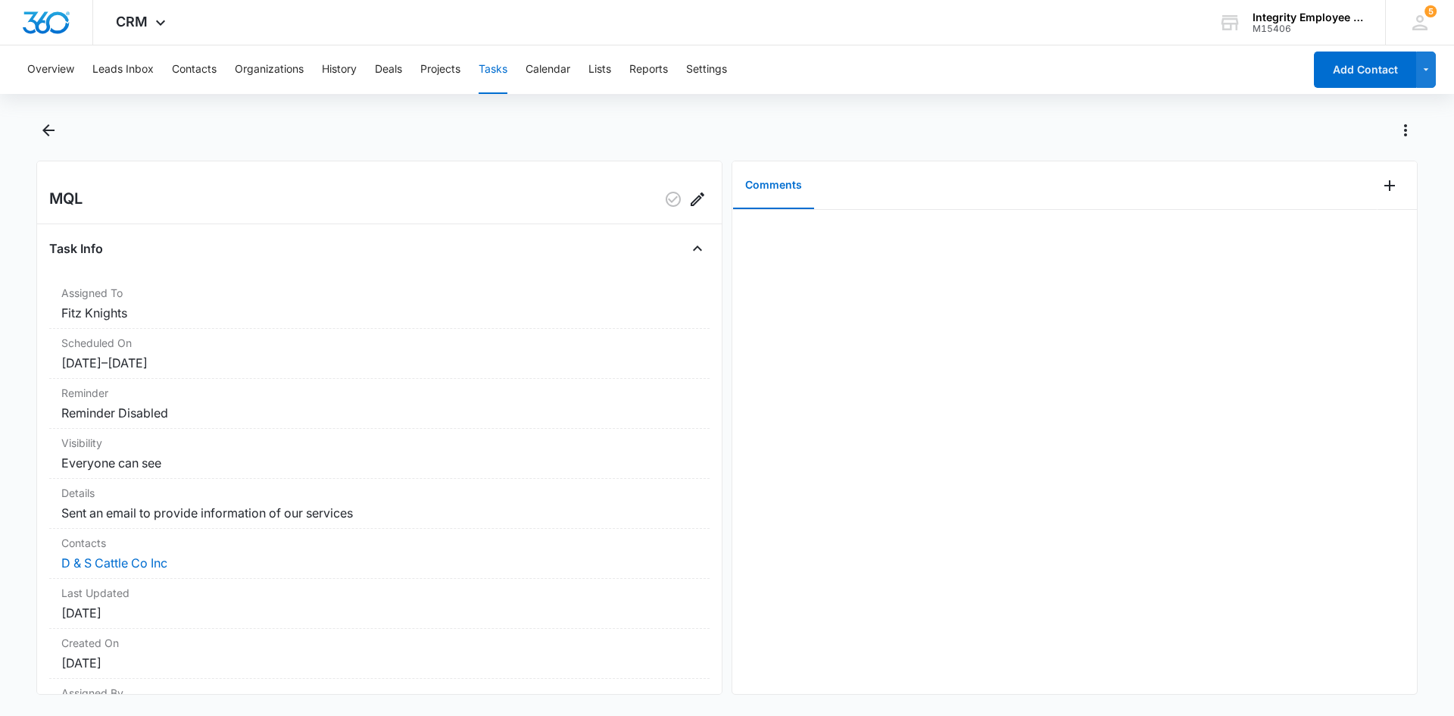
scroll to position [0, 0]
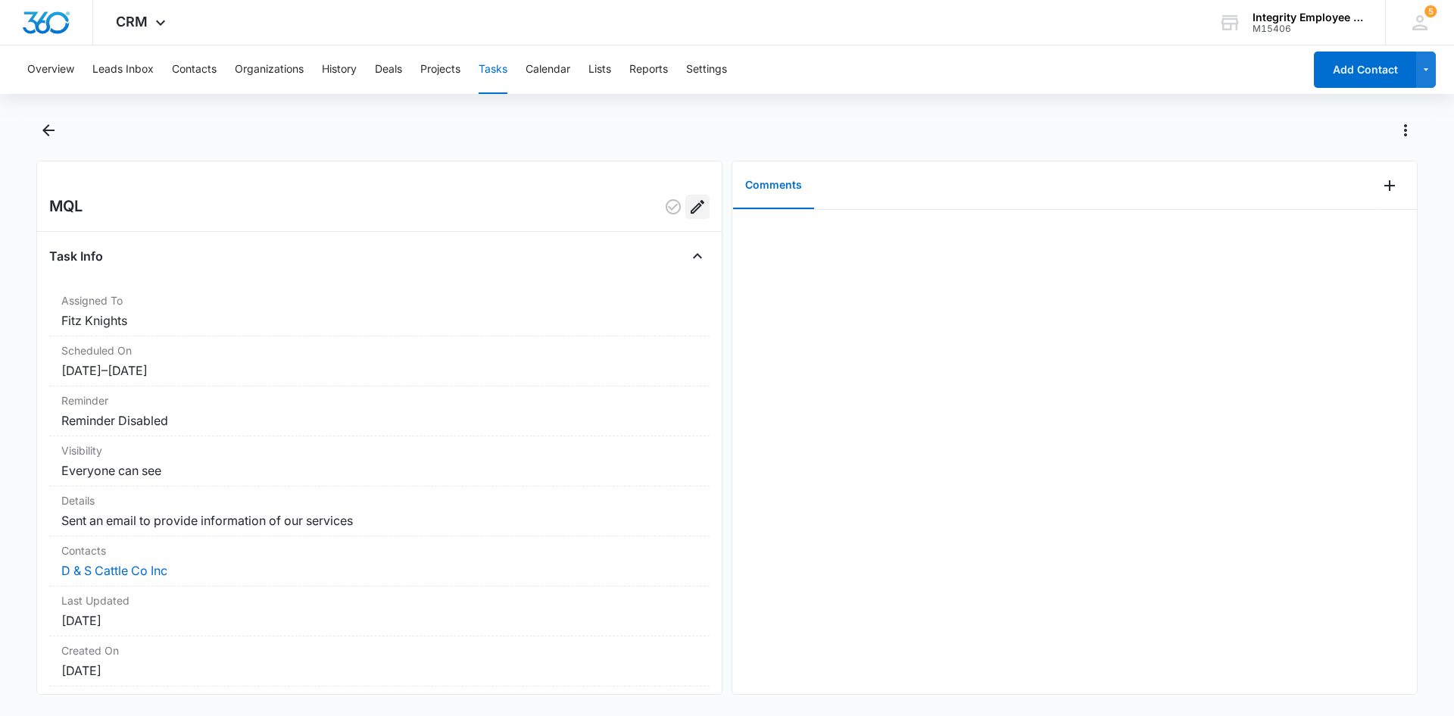
click at [690, 210] on icon "Edit" at bounding box center [698, 207] width 18 height 18
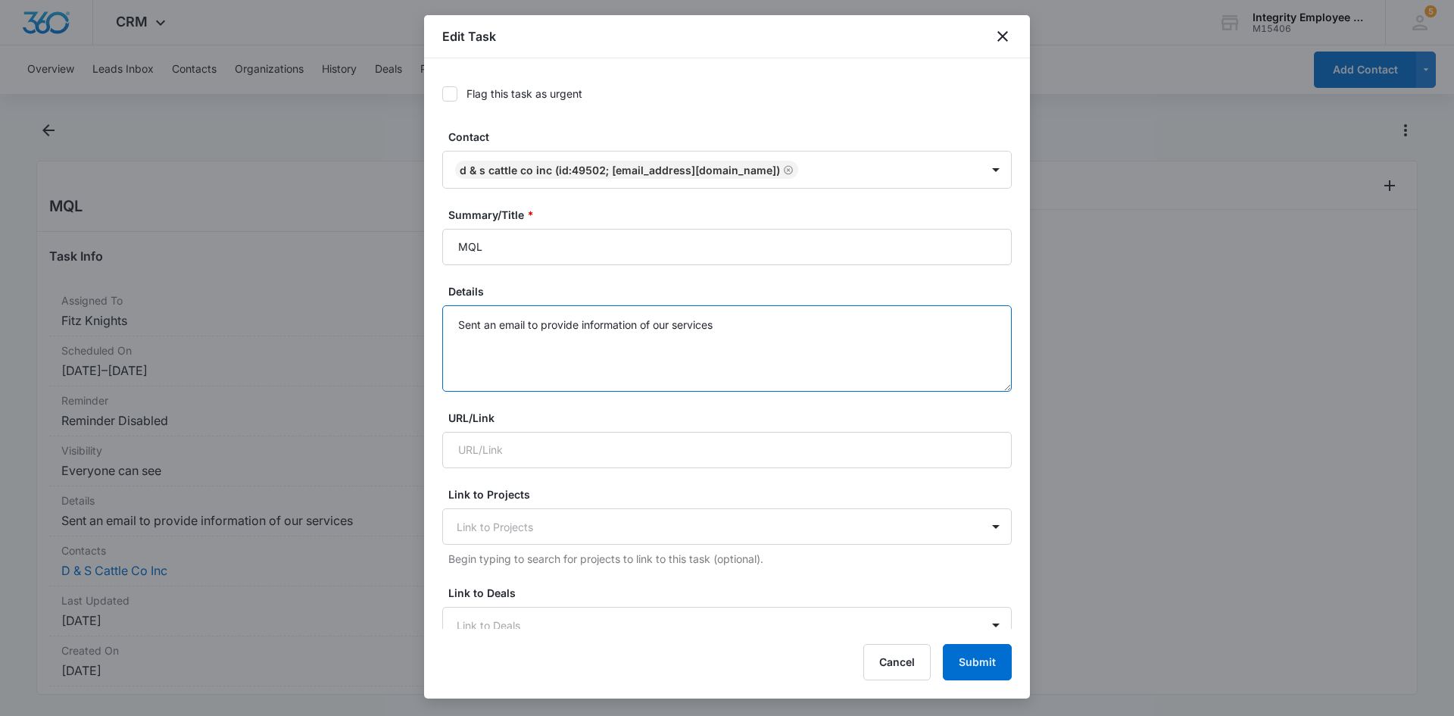
click at [802, 333] on textarea "Sent an email to provide information of our services" at bounding box center [727, 348] width 570 height 86
type textarea "Sent an email to provide information of our services Update 9/2 - Spoke to Kim …"
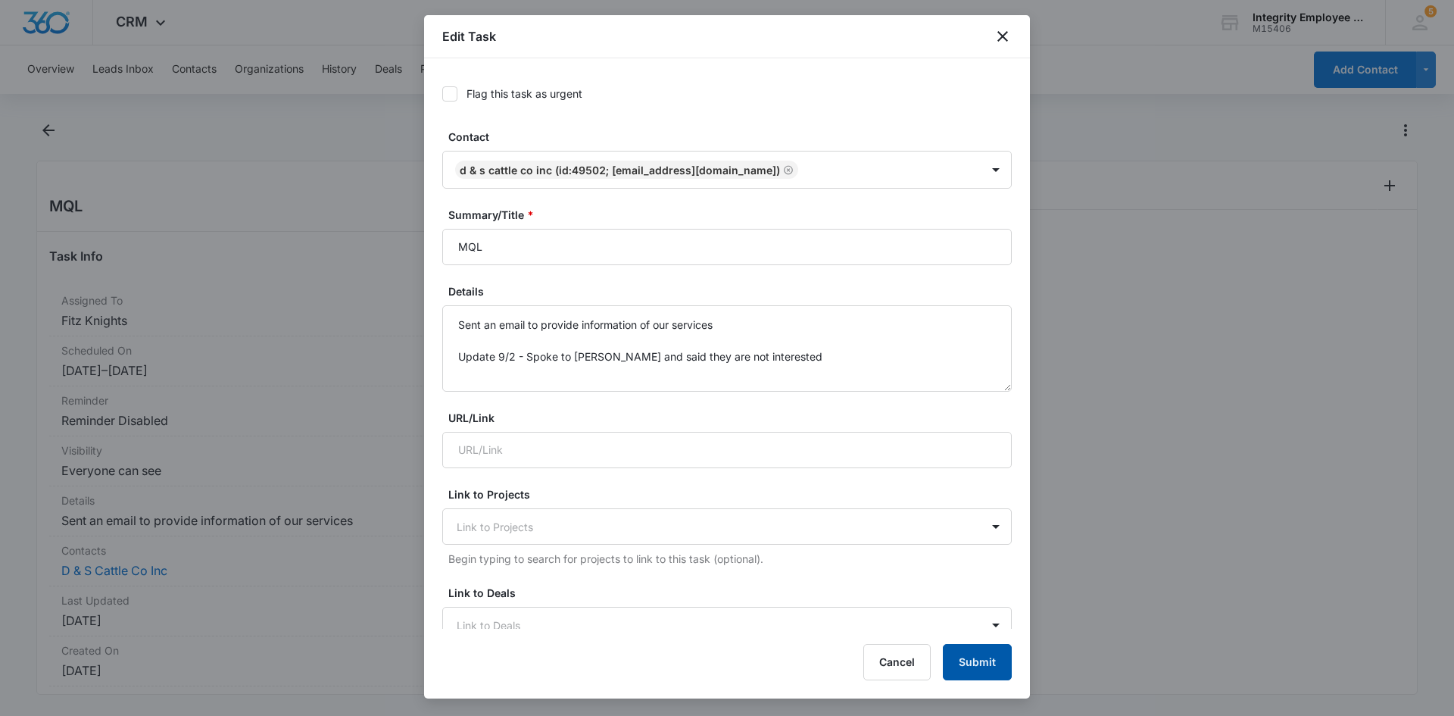
click at [995, 658] on button "Submit" at bounding box center [977, 662] width 69 height 36
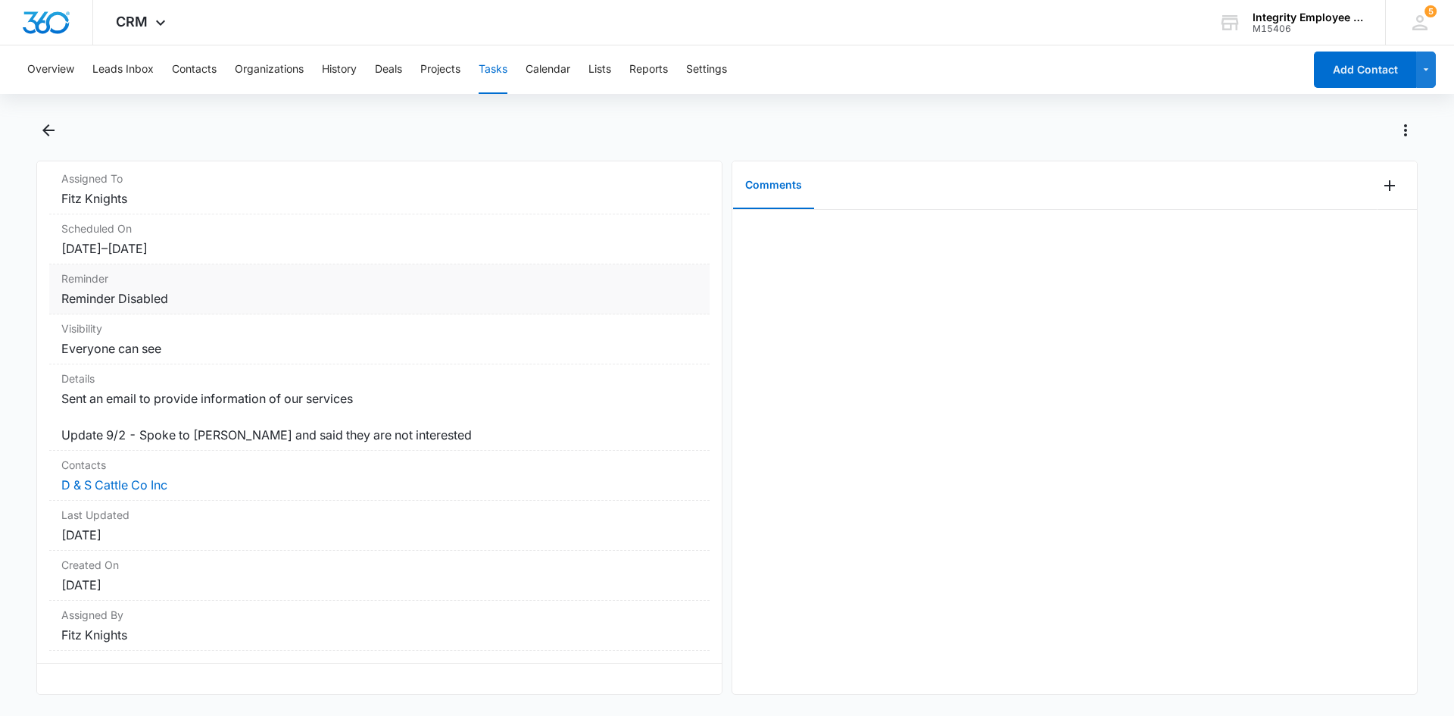
scroll to position [133, 0]
click at [42, 128] on icon "Back" at bounding box center [48, 130] width 18 height 18
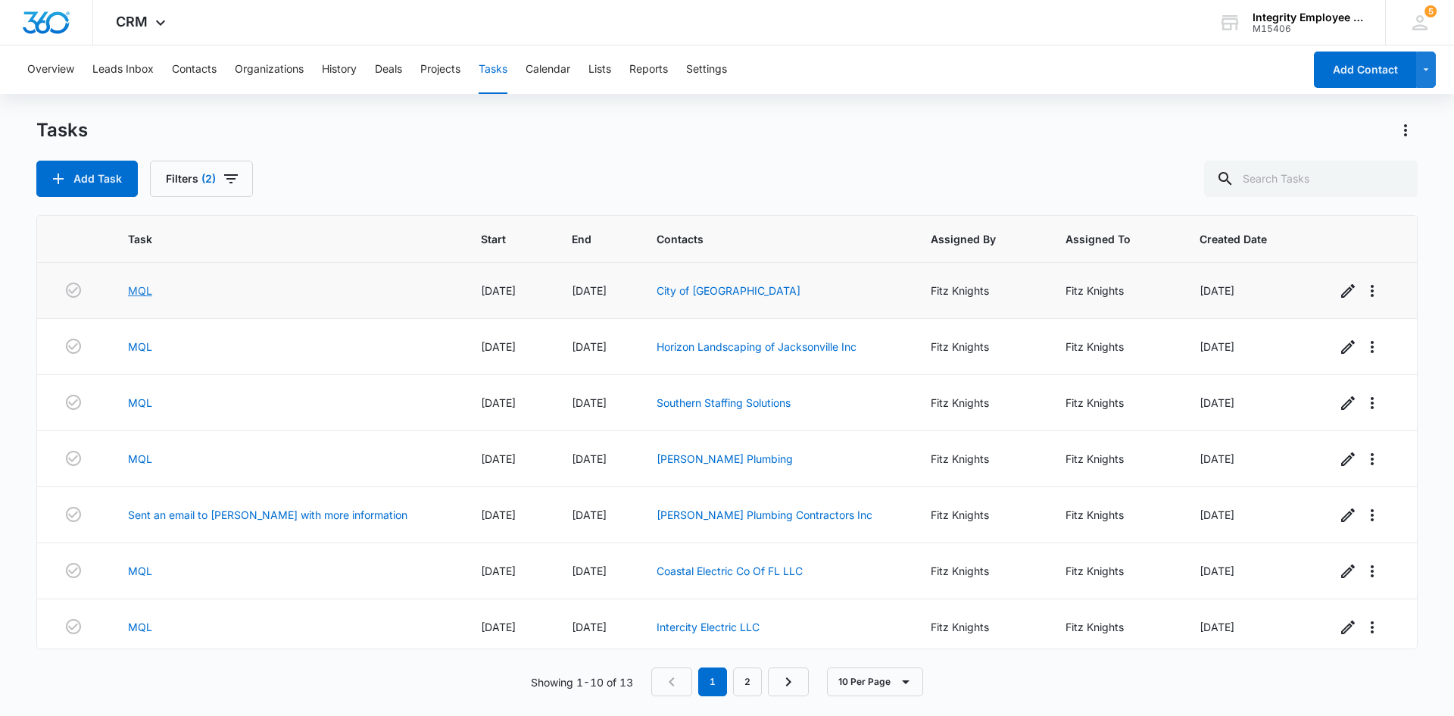
click at [143, 293] on link "MQL" at bounding box center [140, 291] width 24 height 16
click at [159, 347] on div "MQL" at bounding box center [286, 347] width 317 height 16
click at [151, 348] on link "MQL" at bounding box center [140, 347] width 24 height 16
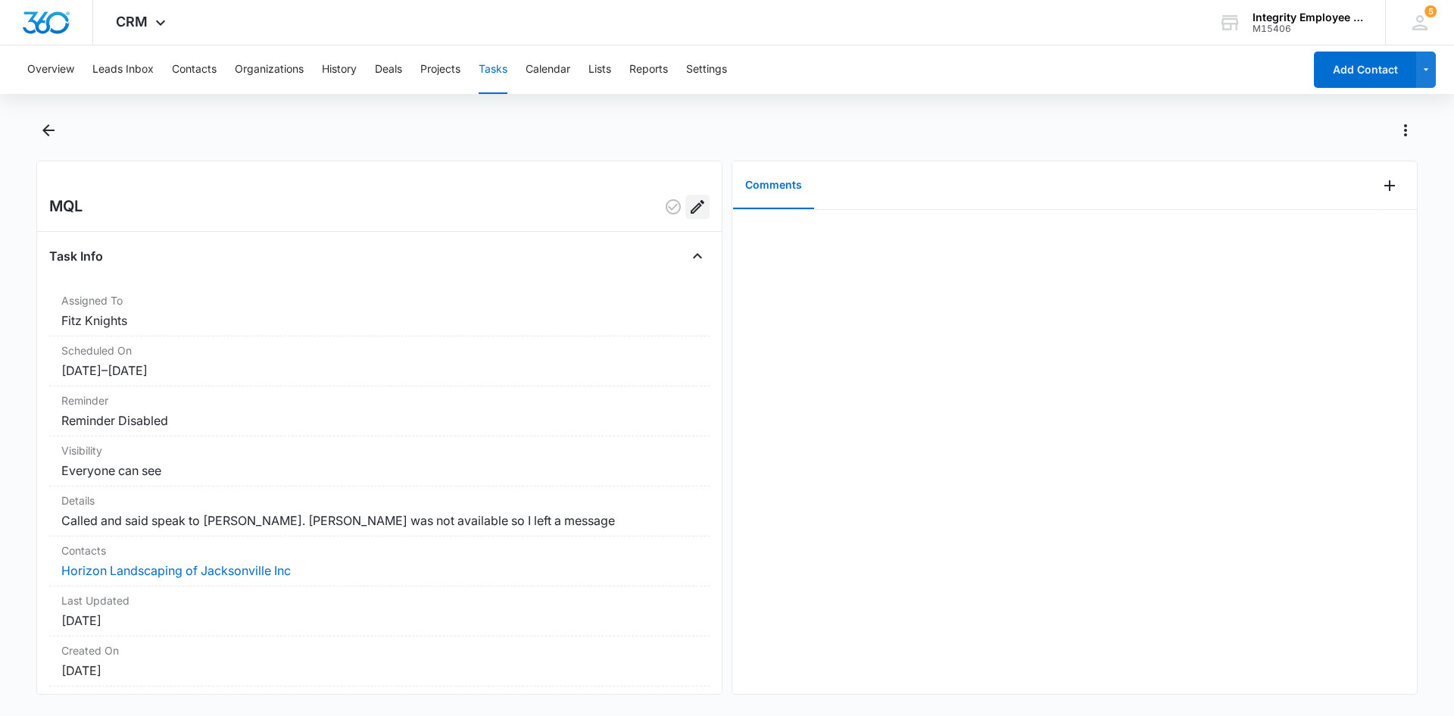
click at [694, 210] on icon "Edit" at bounding box center [698, 207] width 18 height 18
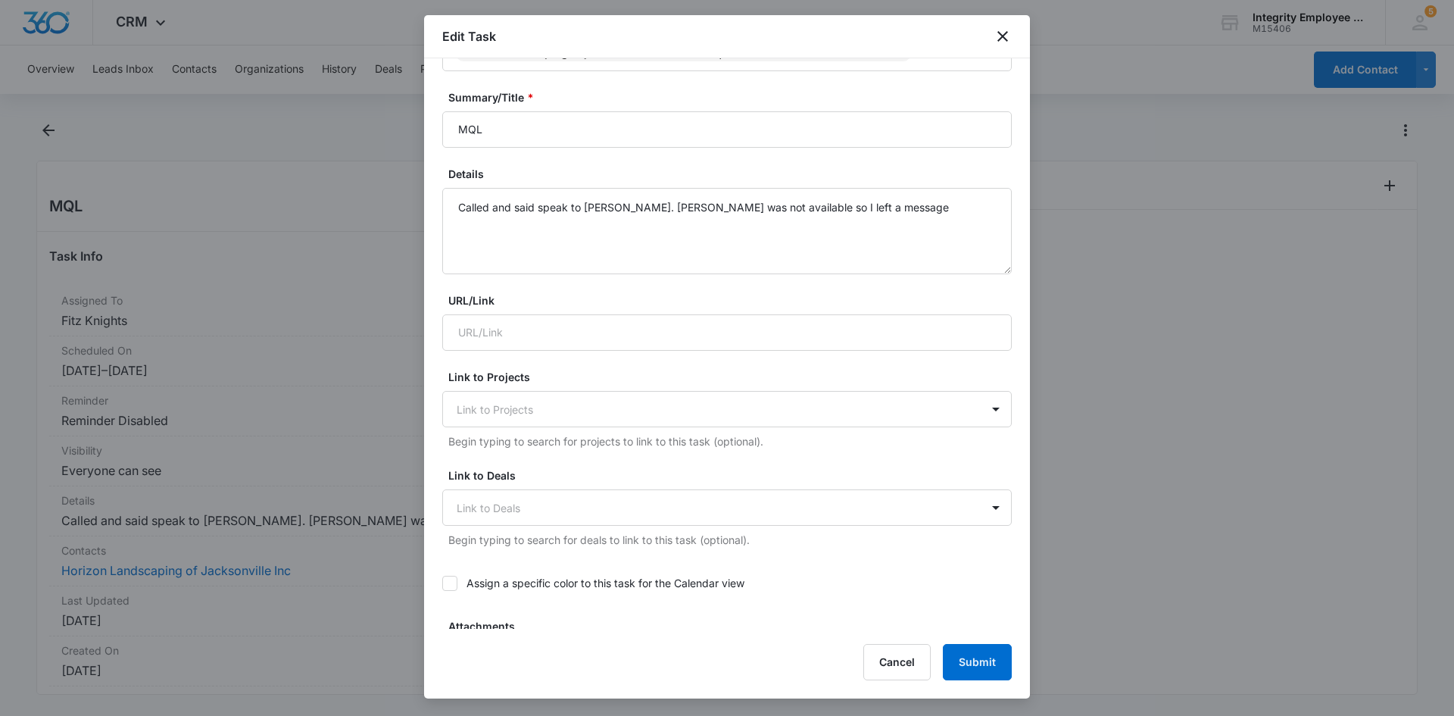
scroll to position [76, 0]
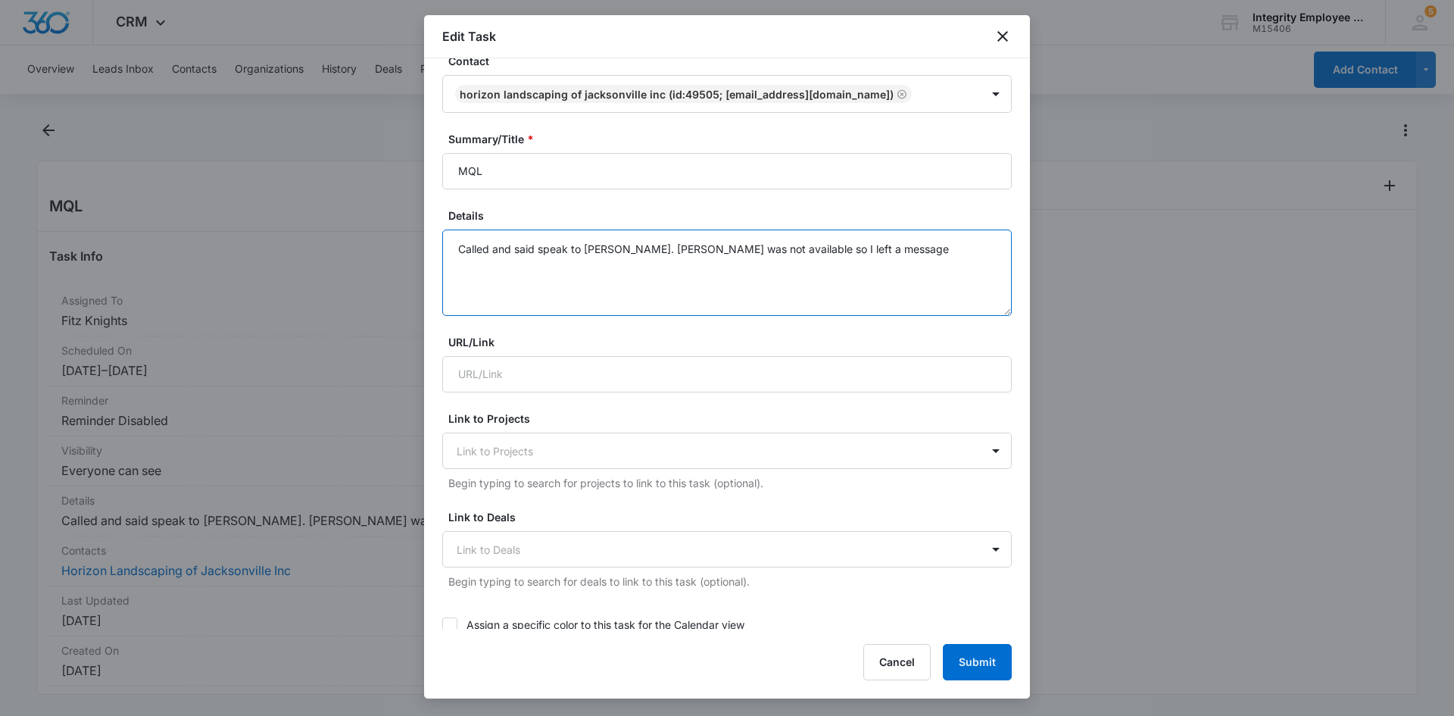
click at [848, 257] on textarea "Called and said speak to Brian. Brian was not available so I left a message" at bounding box center [727, 273] width 570 height 86
type textarea "Called and said speak to Brian. Brian was not available so I left a message Upd…"
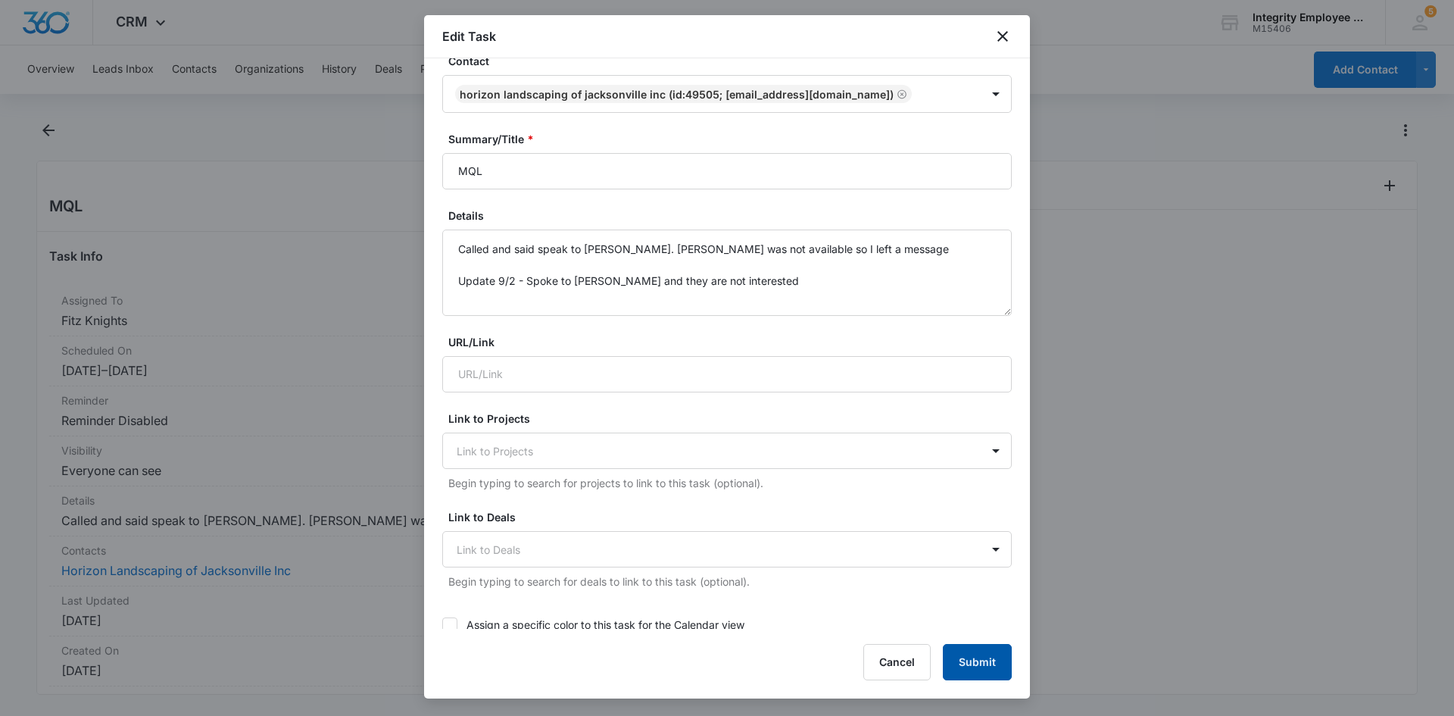
click at [980, 652] on button "Submit" at bounding box center [977, 662] width 69 height 36
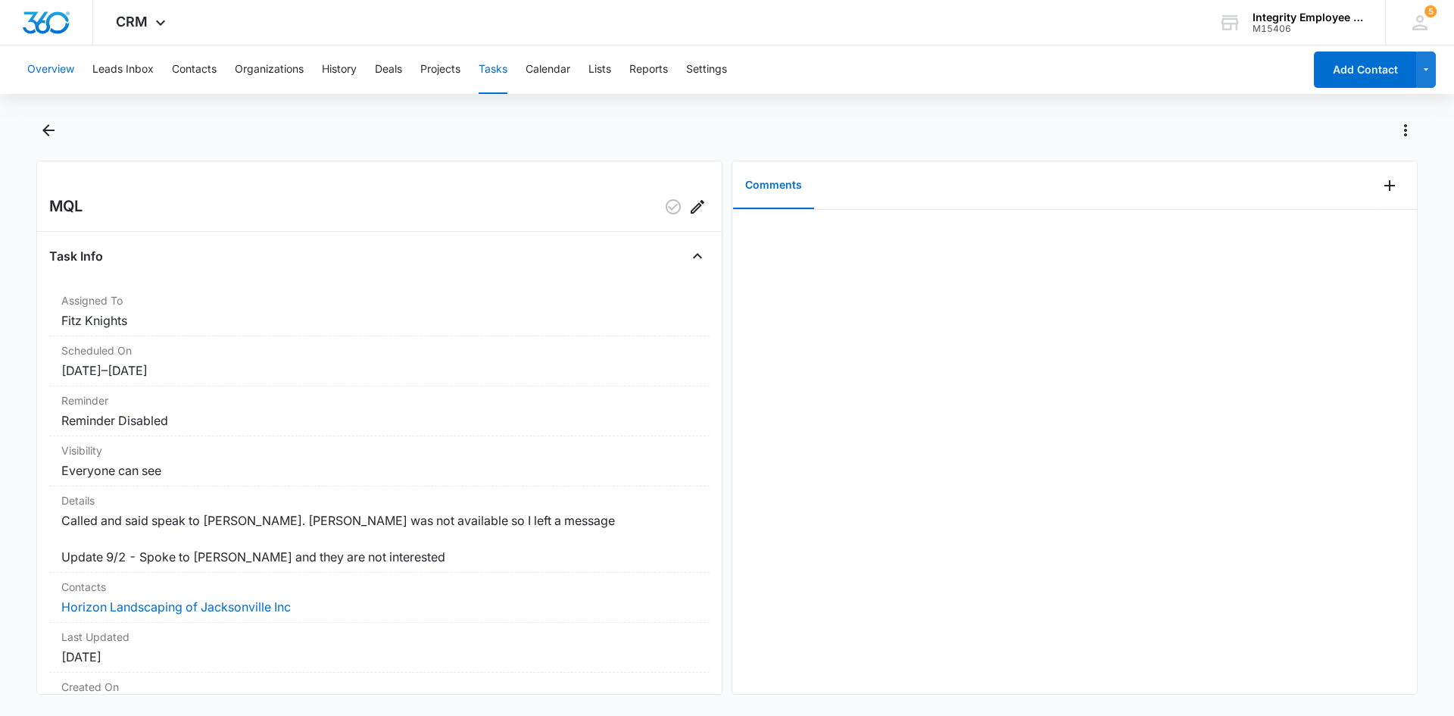
click at [64, 67] on button "Overview" at bounding box center [50, 69] width 47 height 48
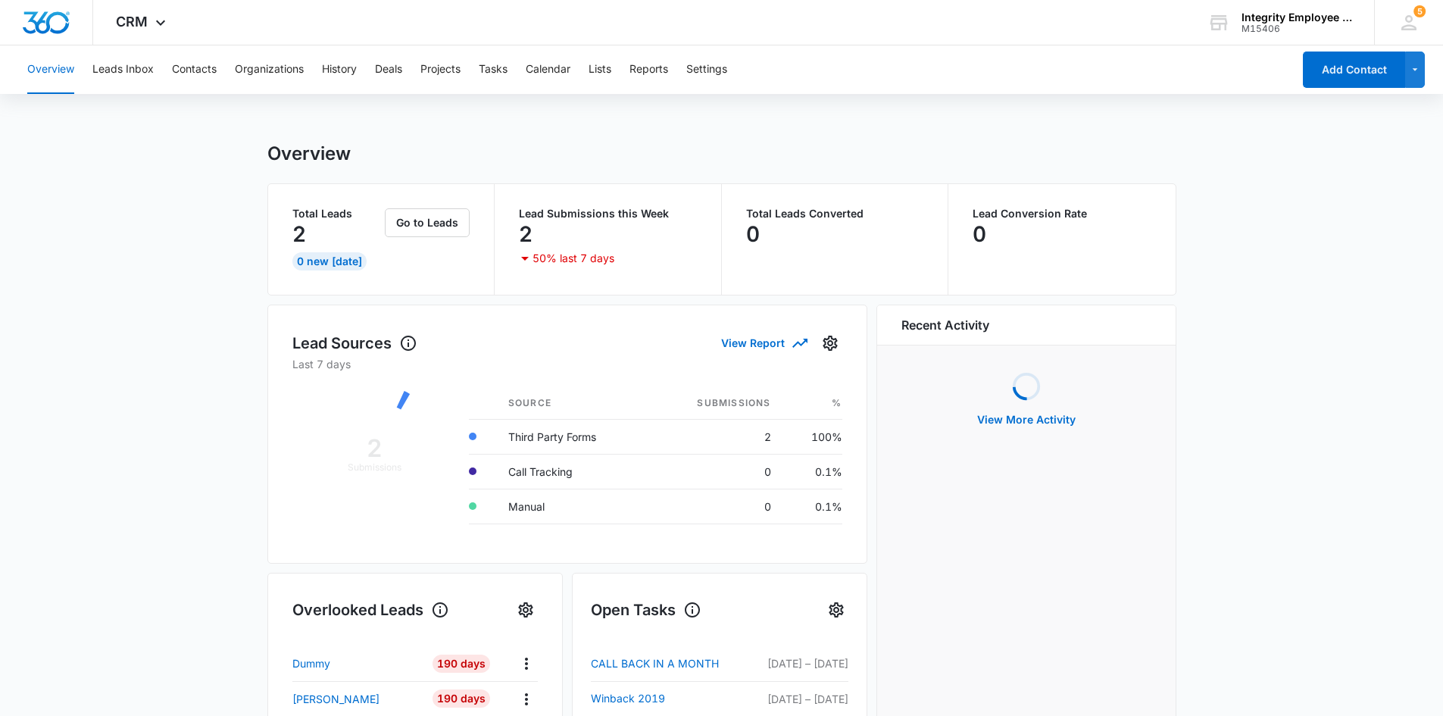
click at [480, 64] on div "Overview Leads Inbox Contacts Organizations History Deals Projects Tasks Calend…" at bounding box center [655, 69] width 1274 height 48
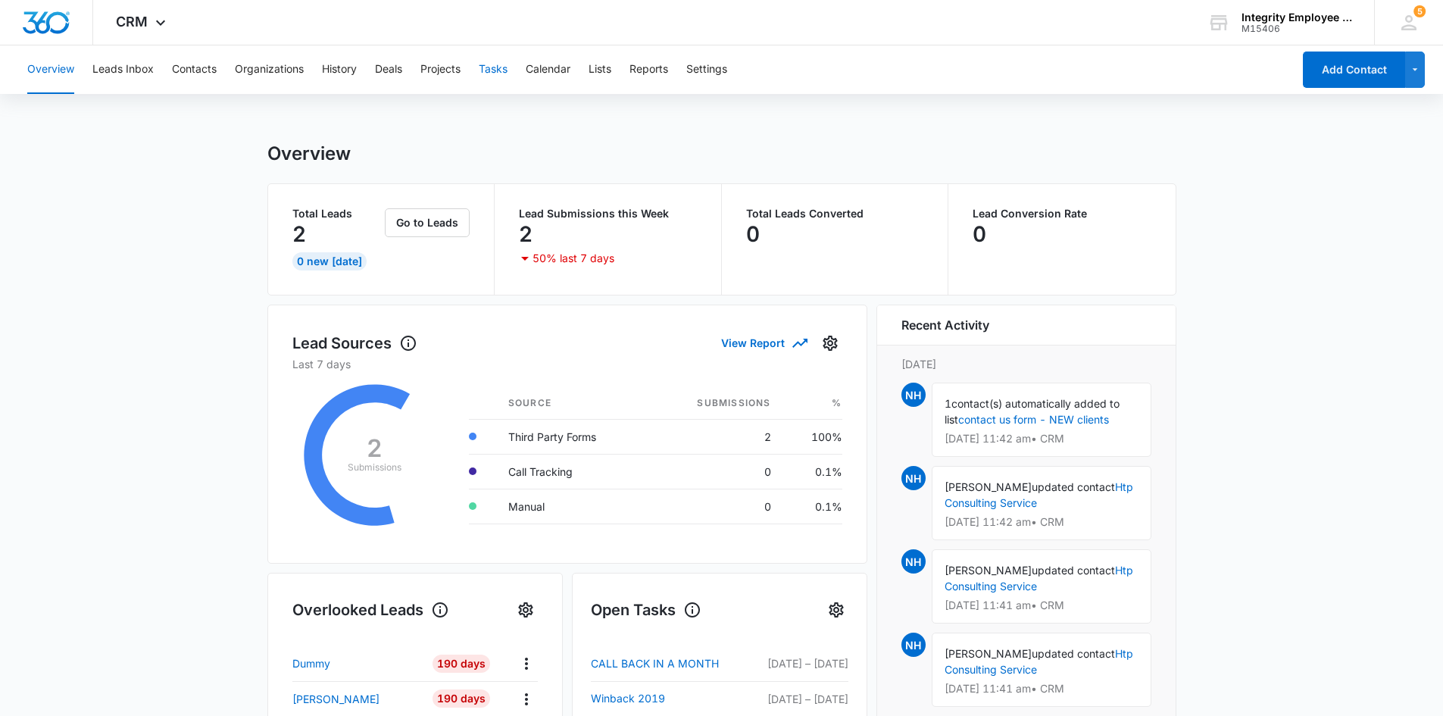
click at [491, 70] on button "Tasks" at bounding box center [493, 69] width 29 height 48
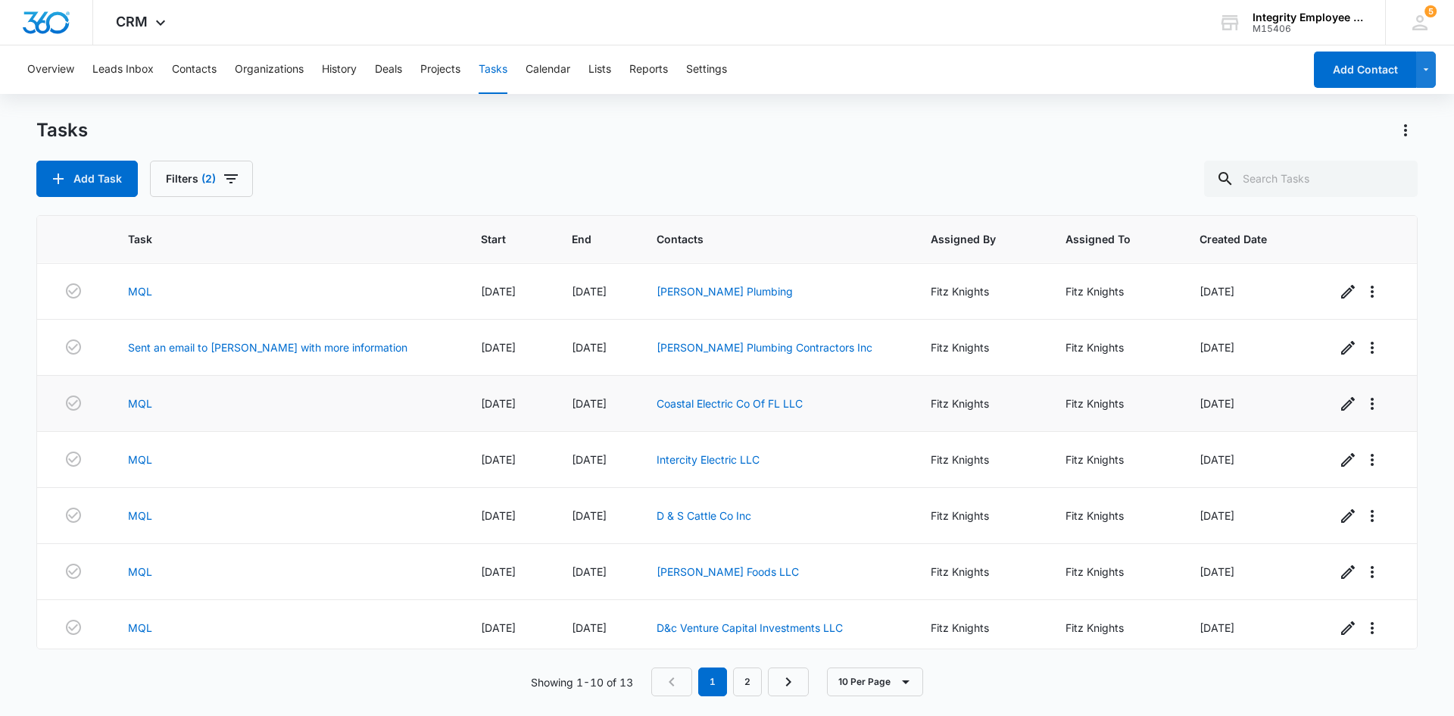
scroll to position [174, 0]
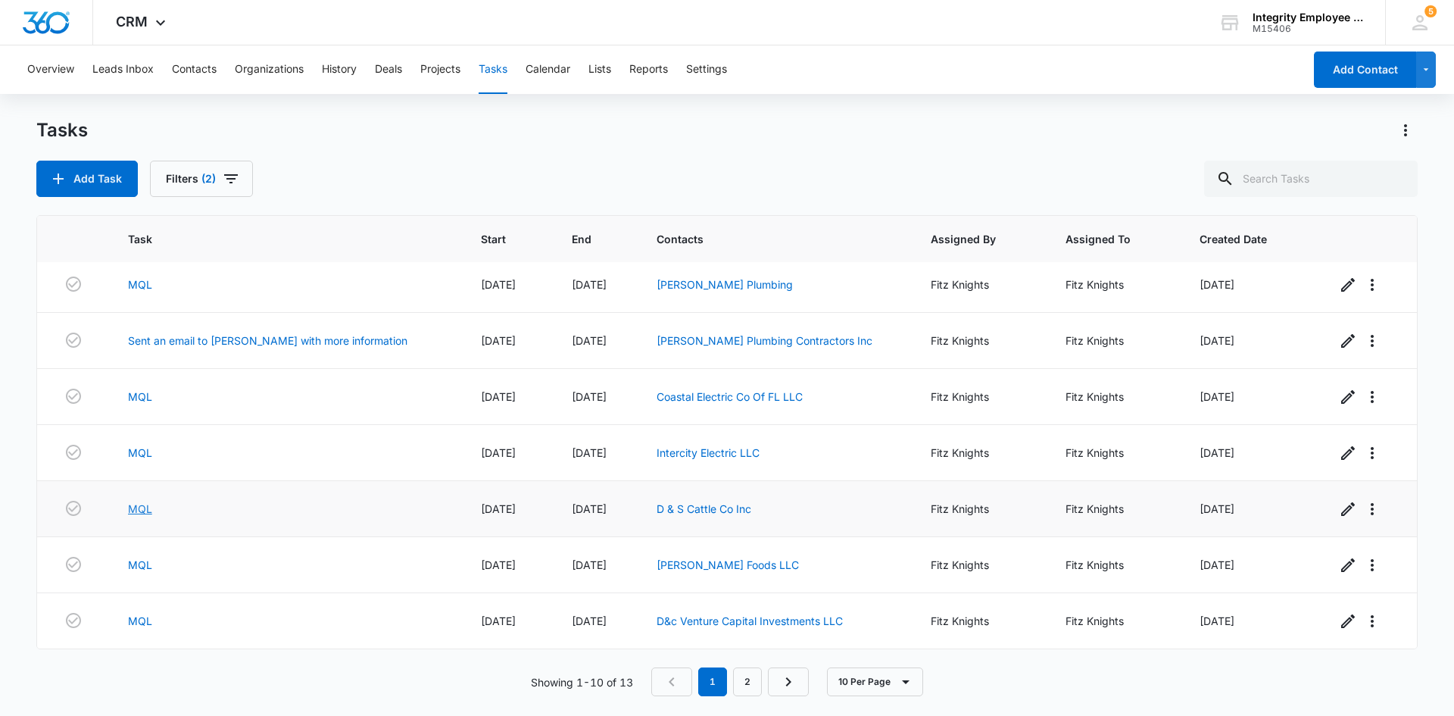
click at [140, 511] on link "MQL" at bounding box center [140, 509] width 24 height 16
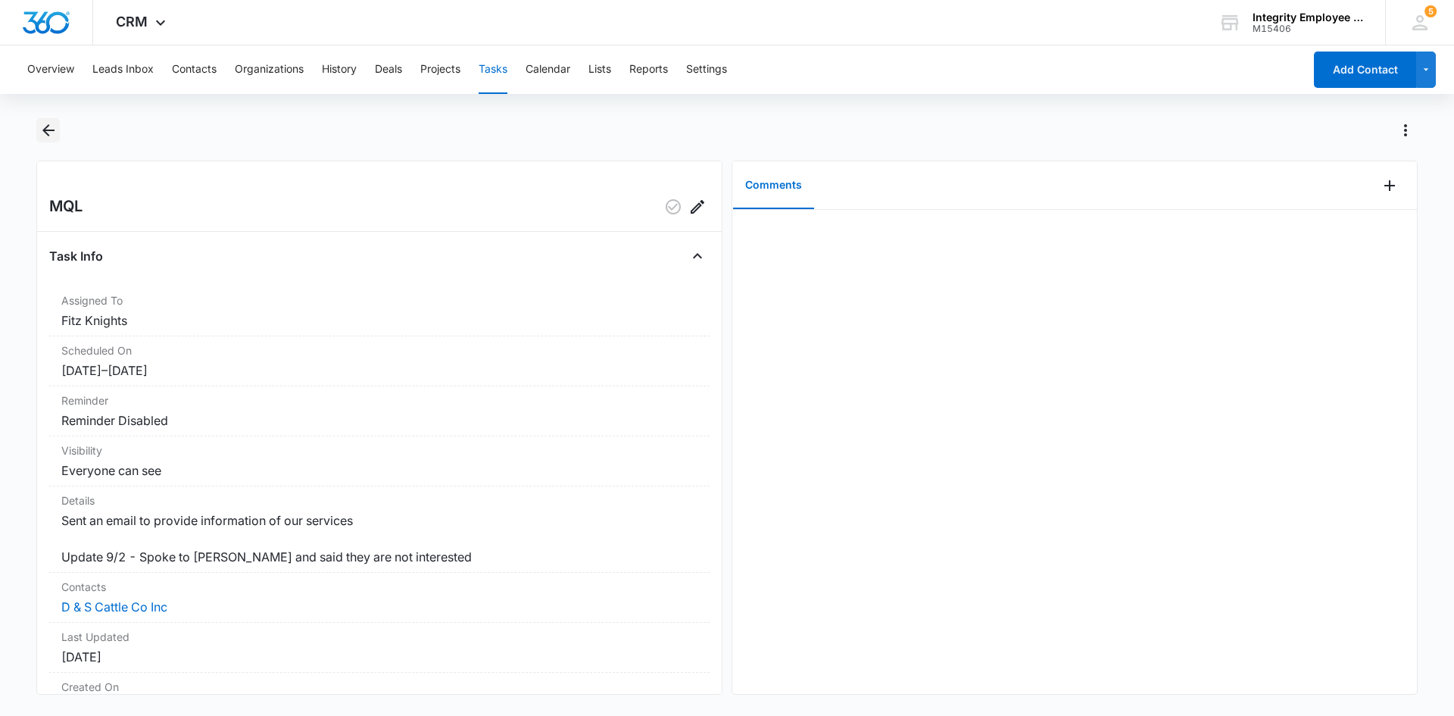
click at [58, 132] on button "Back" at bounding box center [47, 130] width 23 height 24
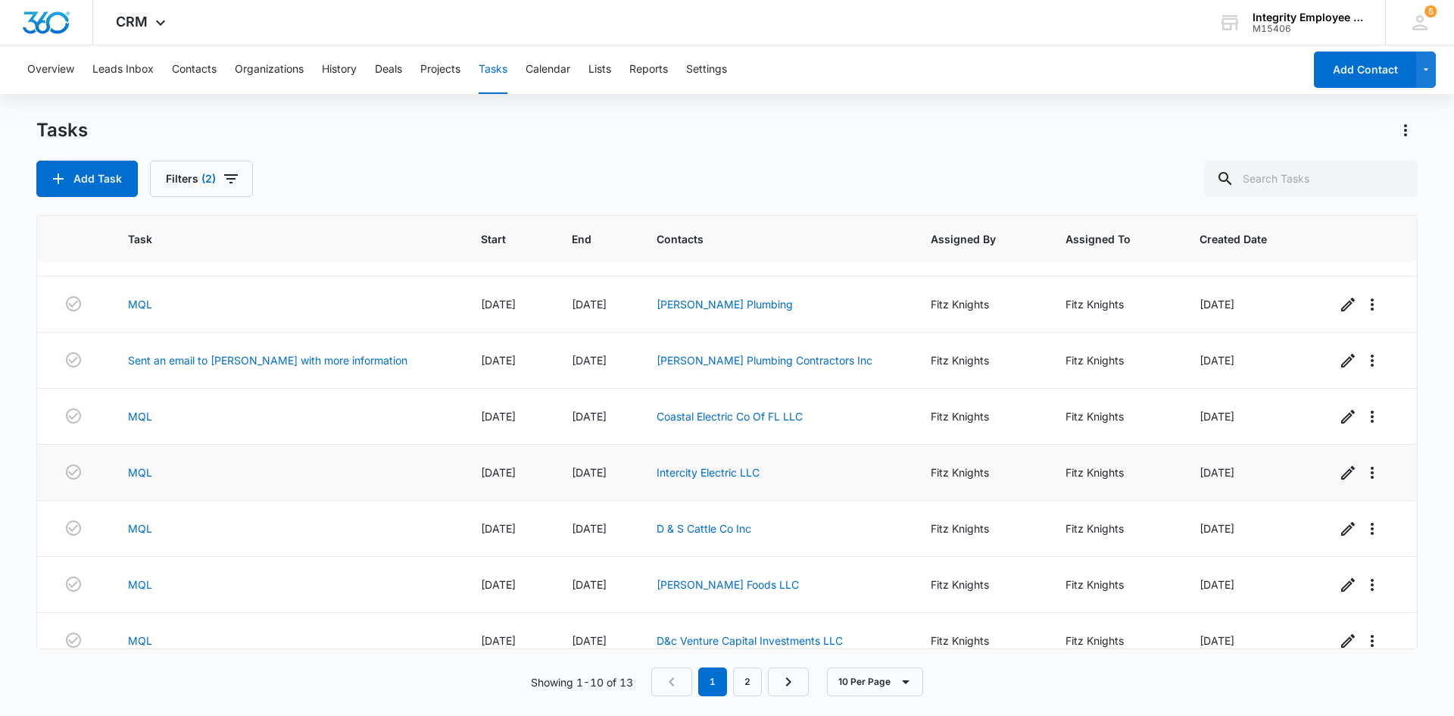
scroll to position [174, 0]
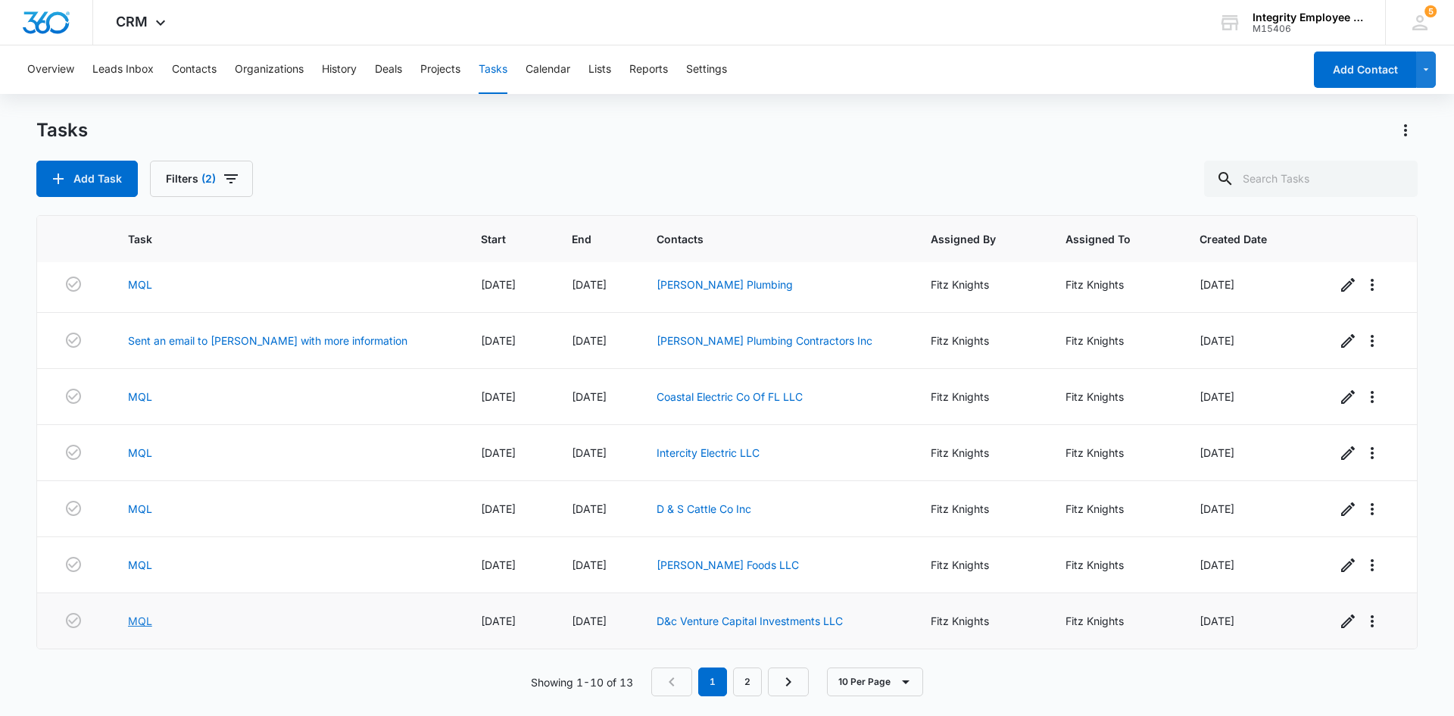
click at [147, 623] on link "MQL" at bounding box center [140, 621] width 24 height 16
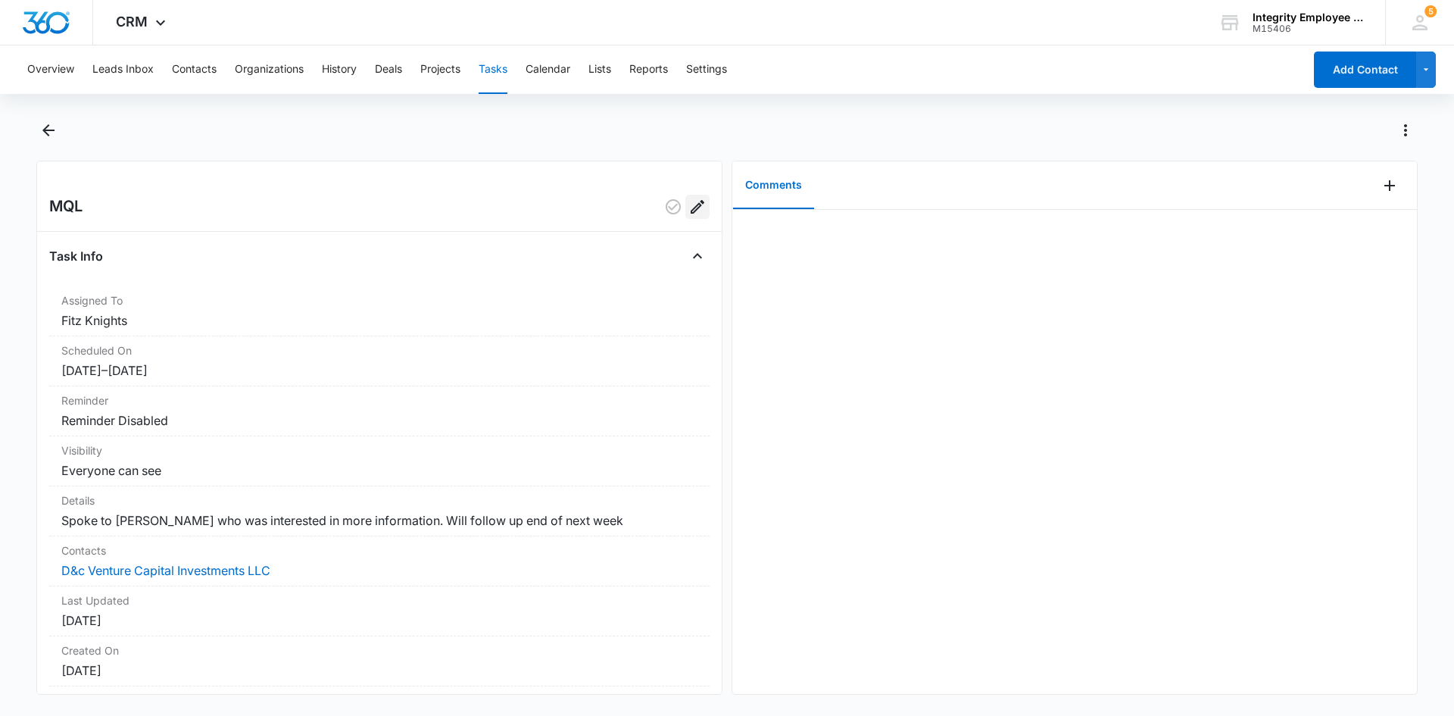
click at [689, 201] on icon "Edit" at bounding box center [698, 207] width 18 height 18
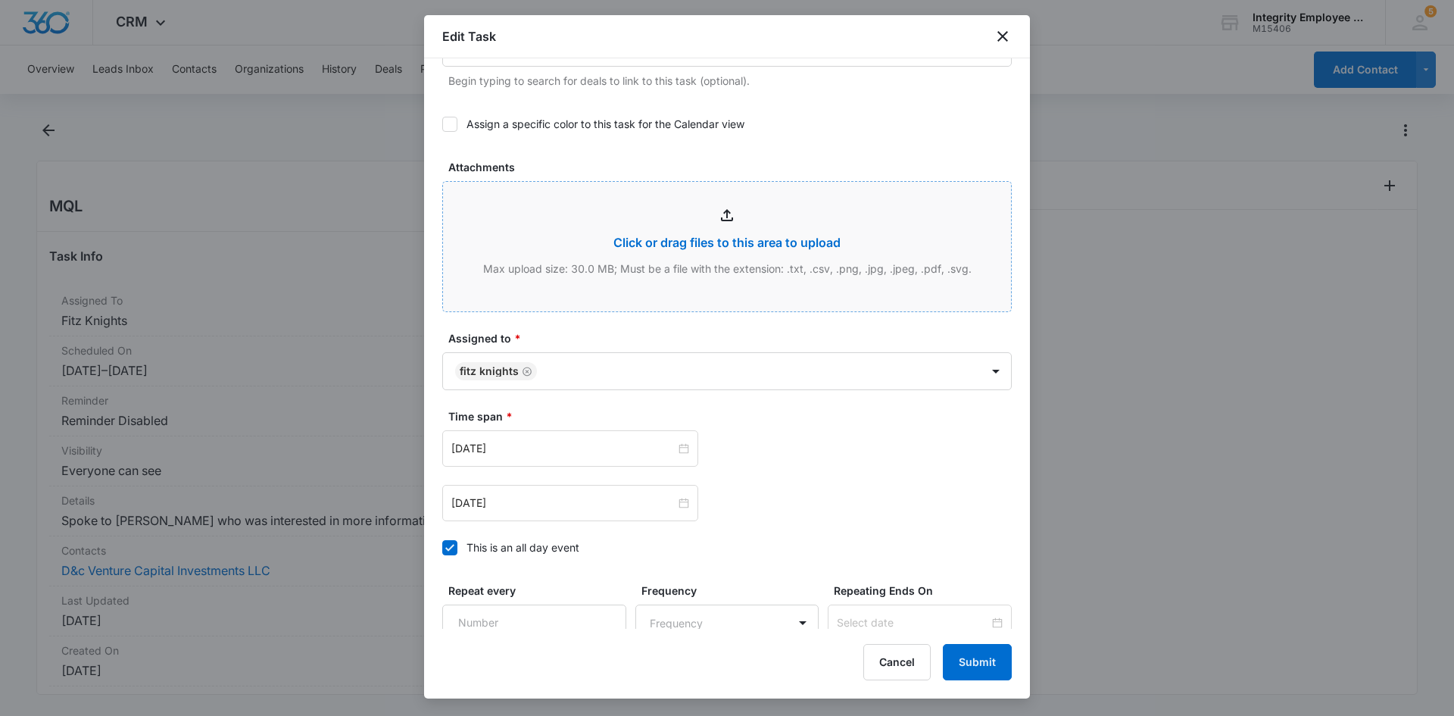
scroll to position [717, 0]
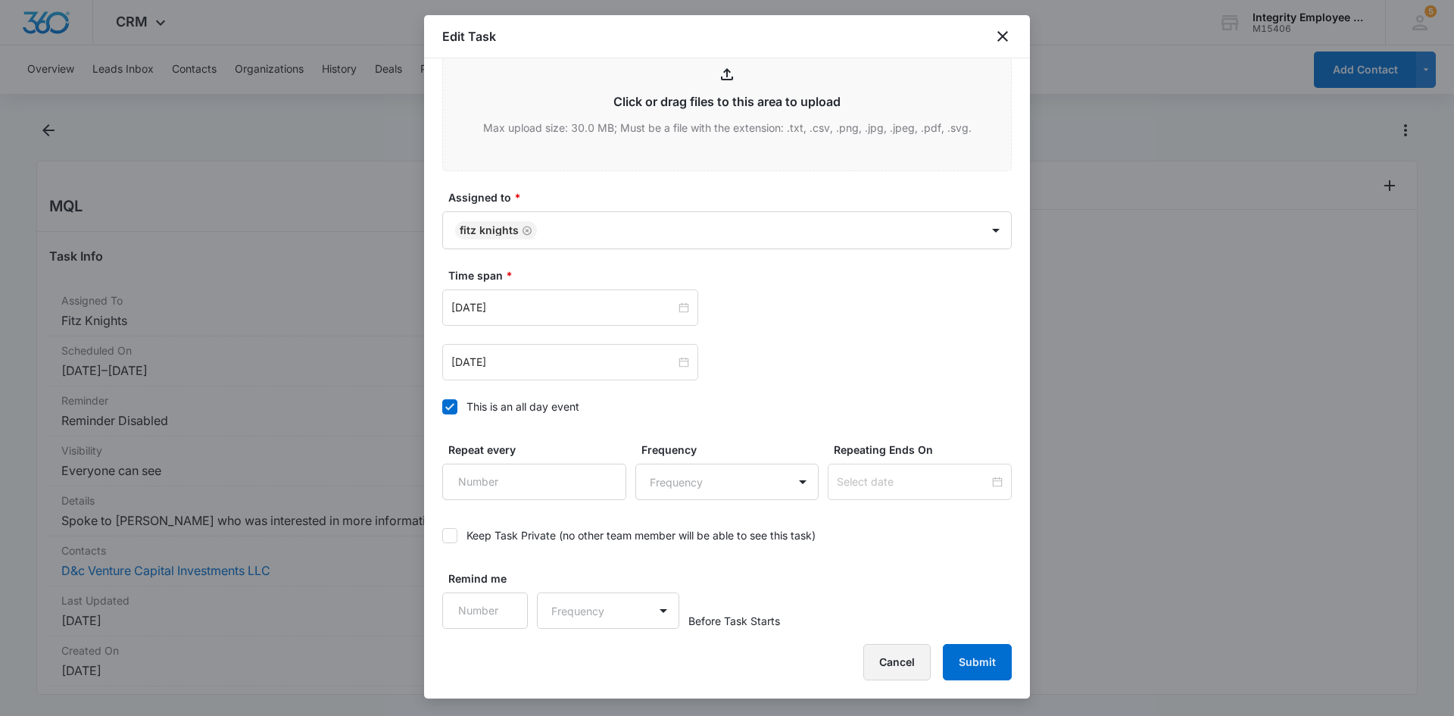
click at [888, 666] on button "Cancel" at bounding box center [896, 662] width 67 height 36
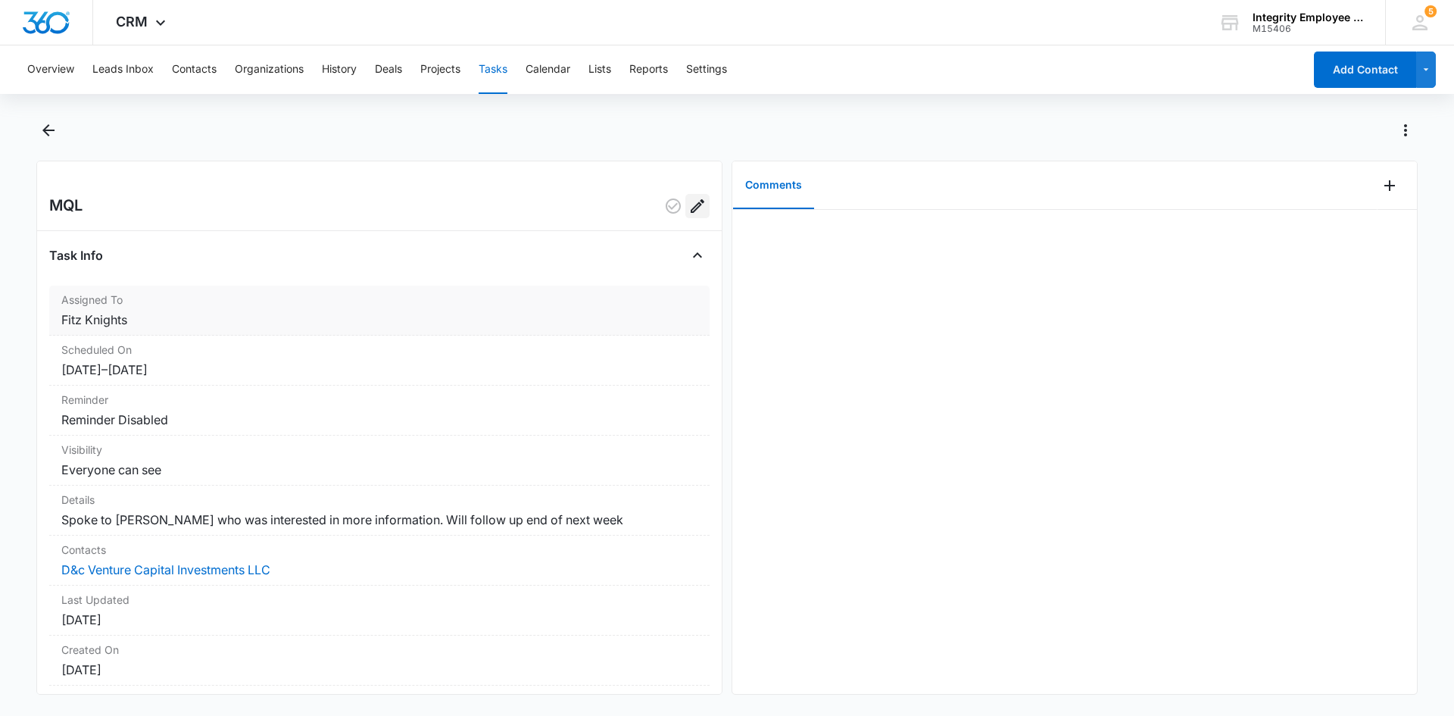
scroll to position [0, 0]
click at [44, 126] on icon "Back" at bounding box center [48, 130] width 18 height 18
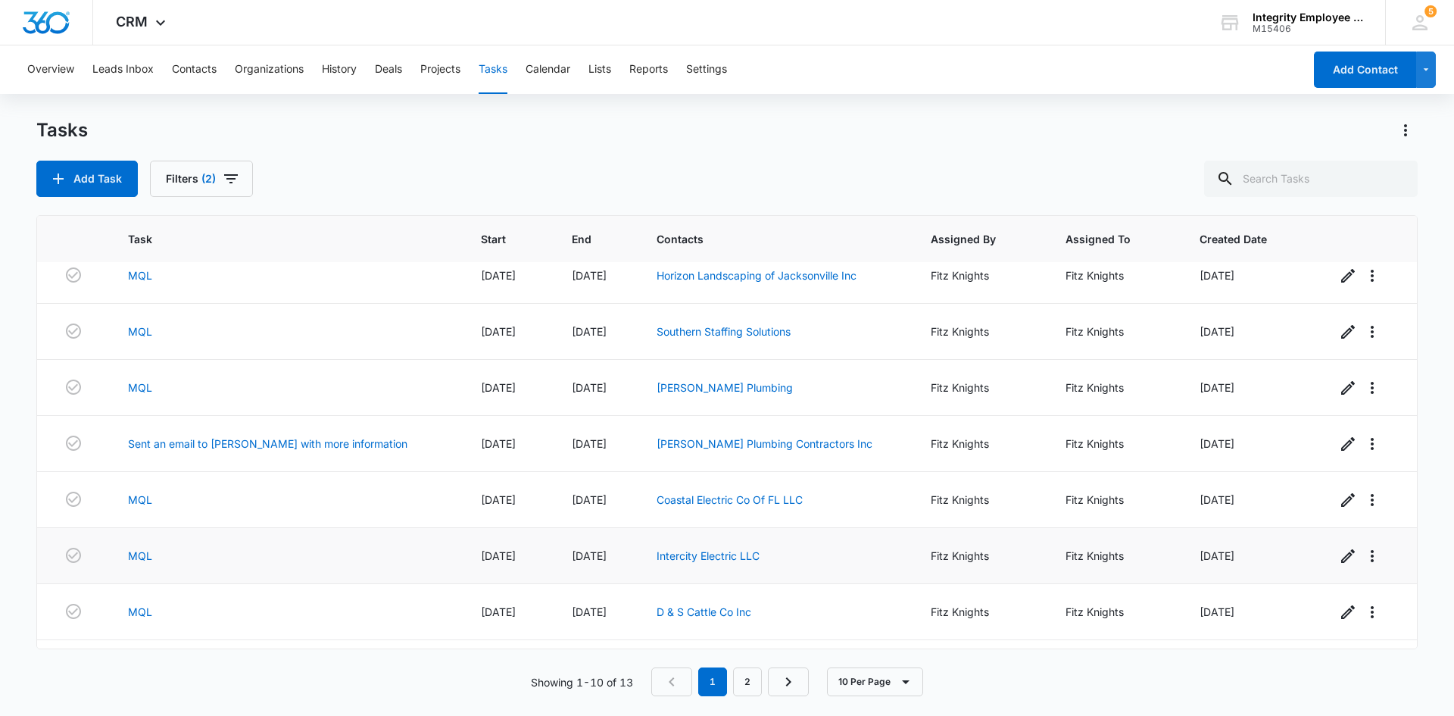
scroll to position [174, 0]
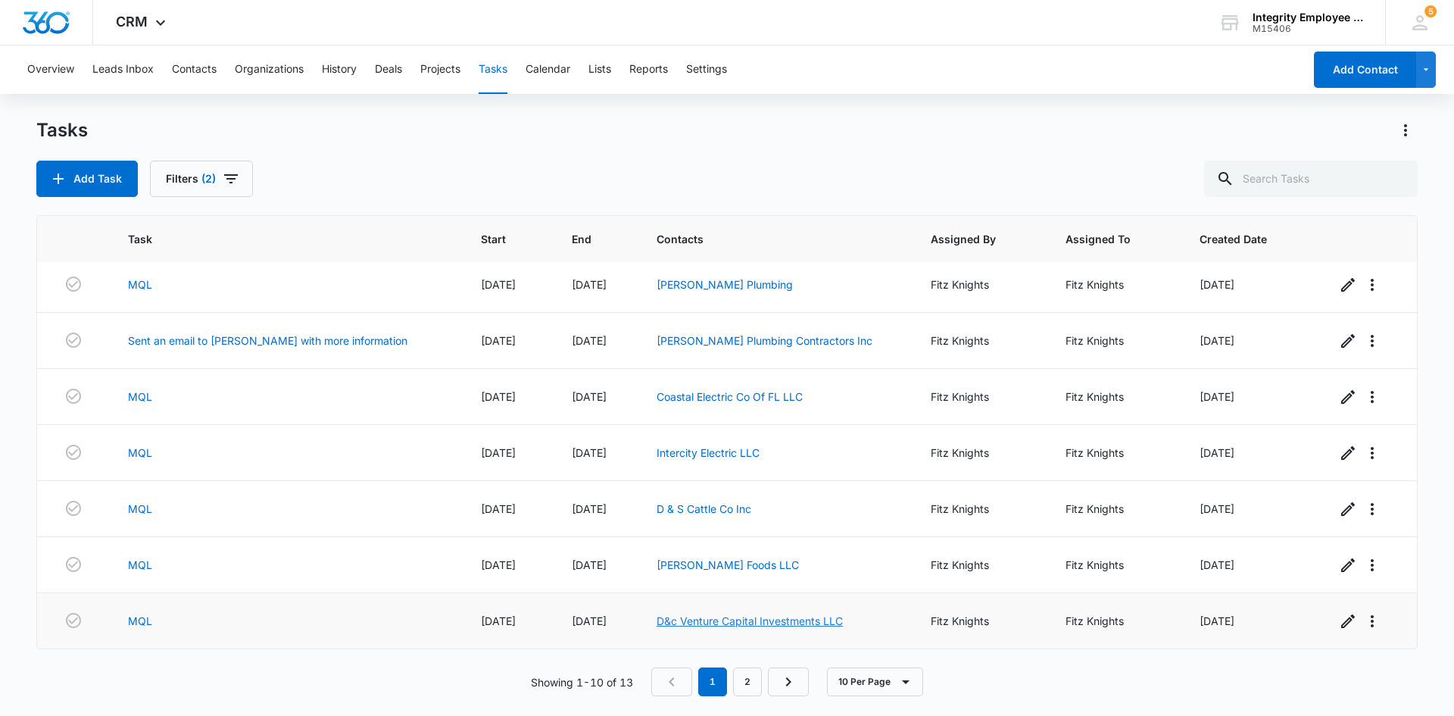
click at [729, 626] on link "D&c Venture Capital Investments LLC" at bounding box center [750, 620] width 186 height 13
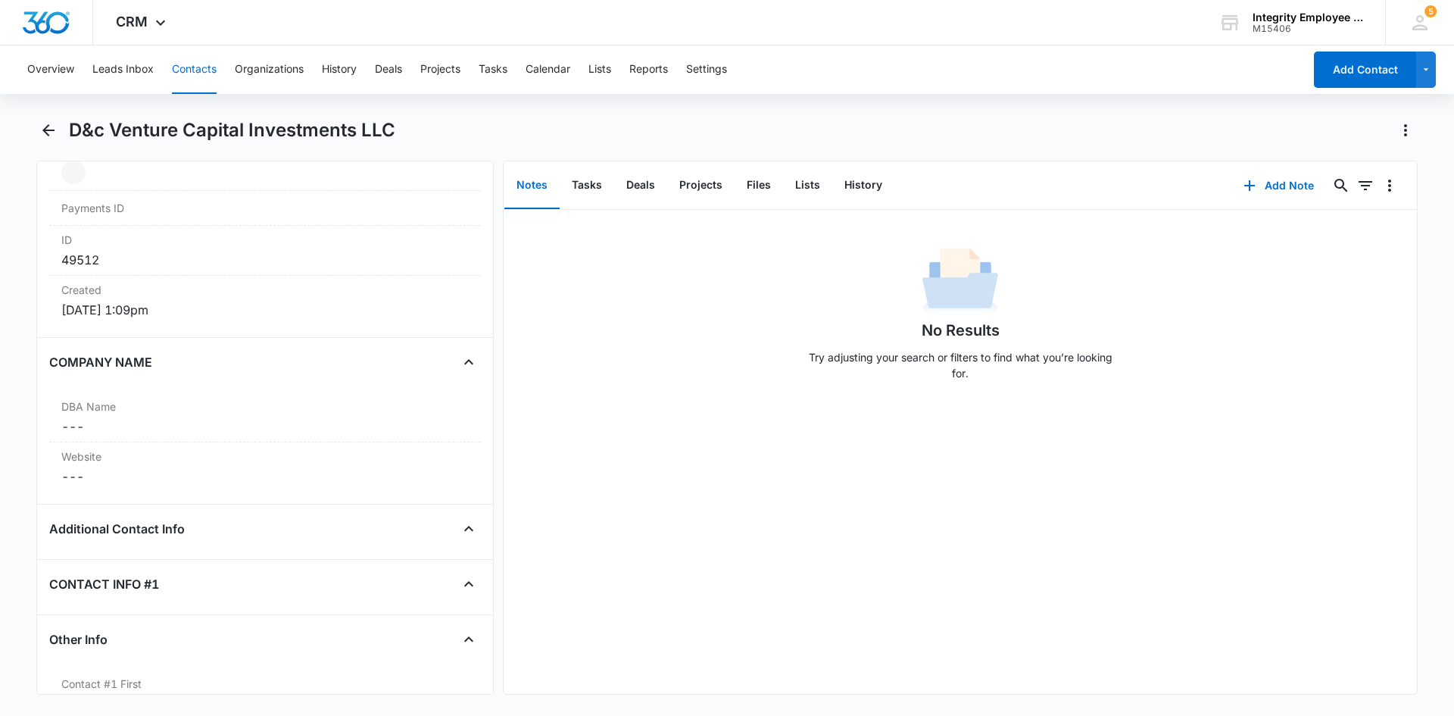
scroll to position [1060, 0]
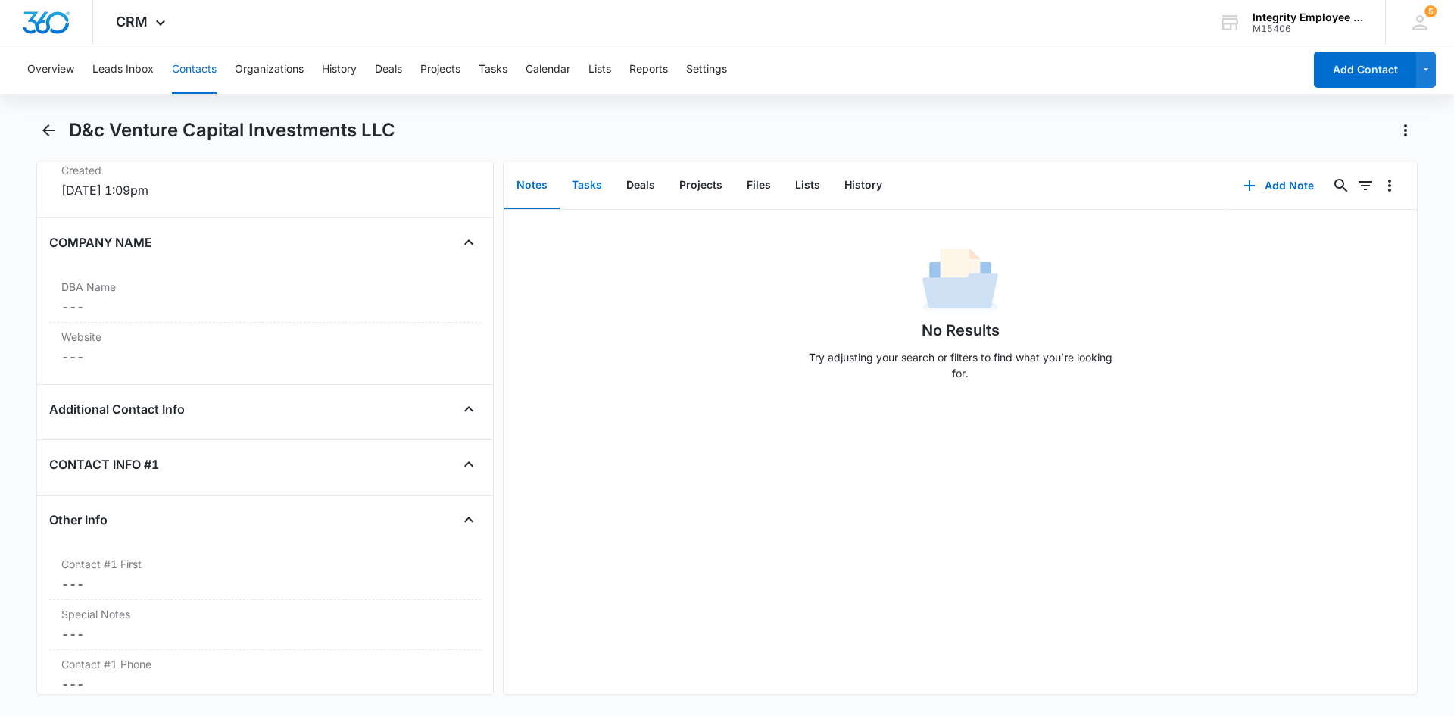
click at [597, 178] on button "Tasks" at bounding box center [587, 185] width 55 height 47
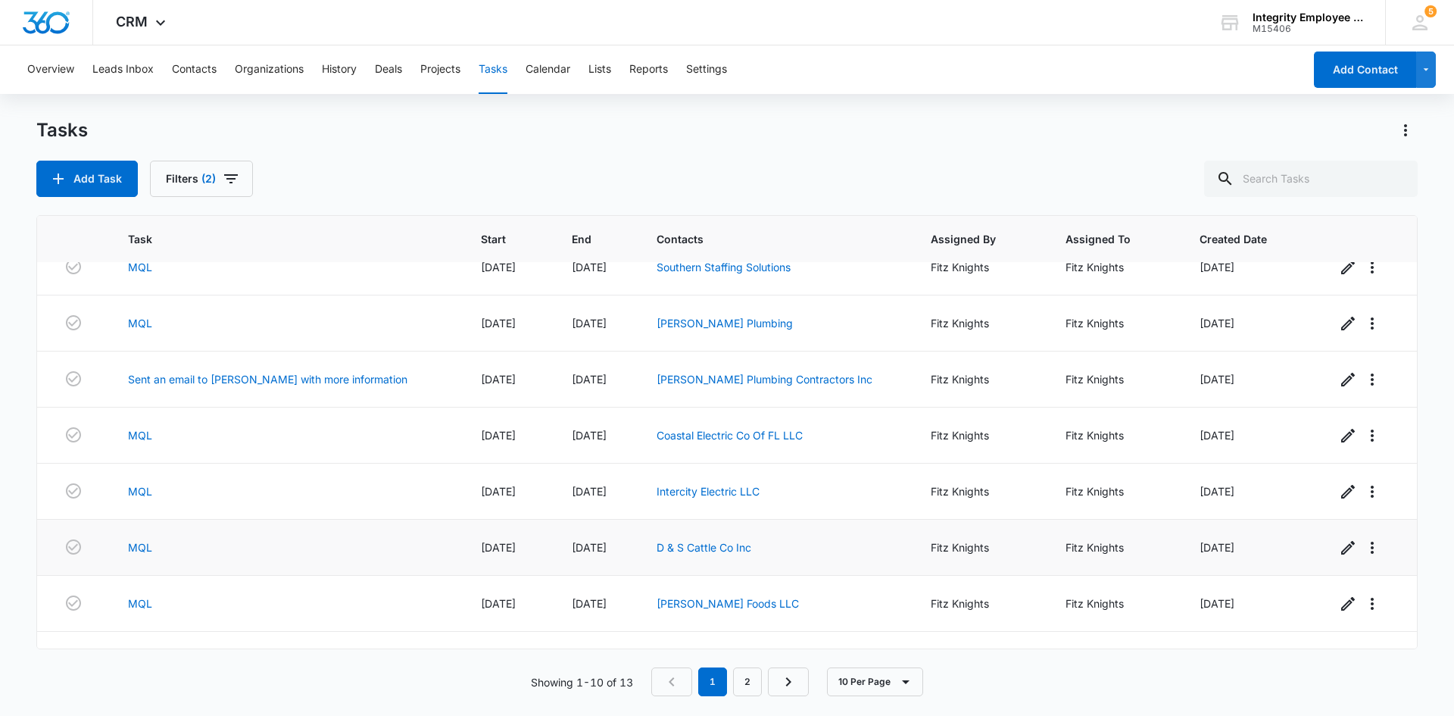
scroll to position [174, 0]
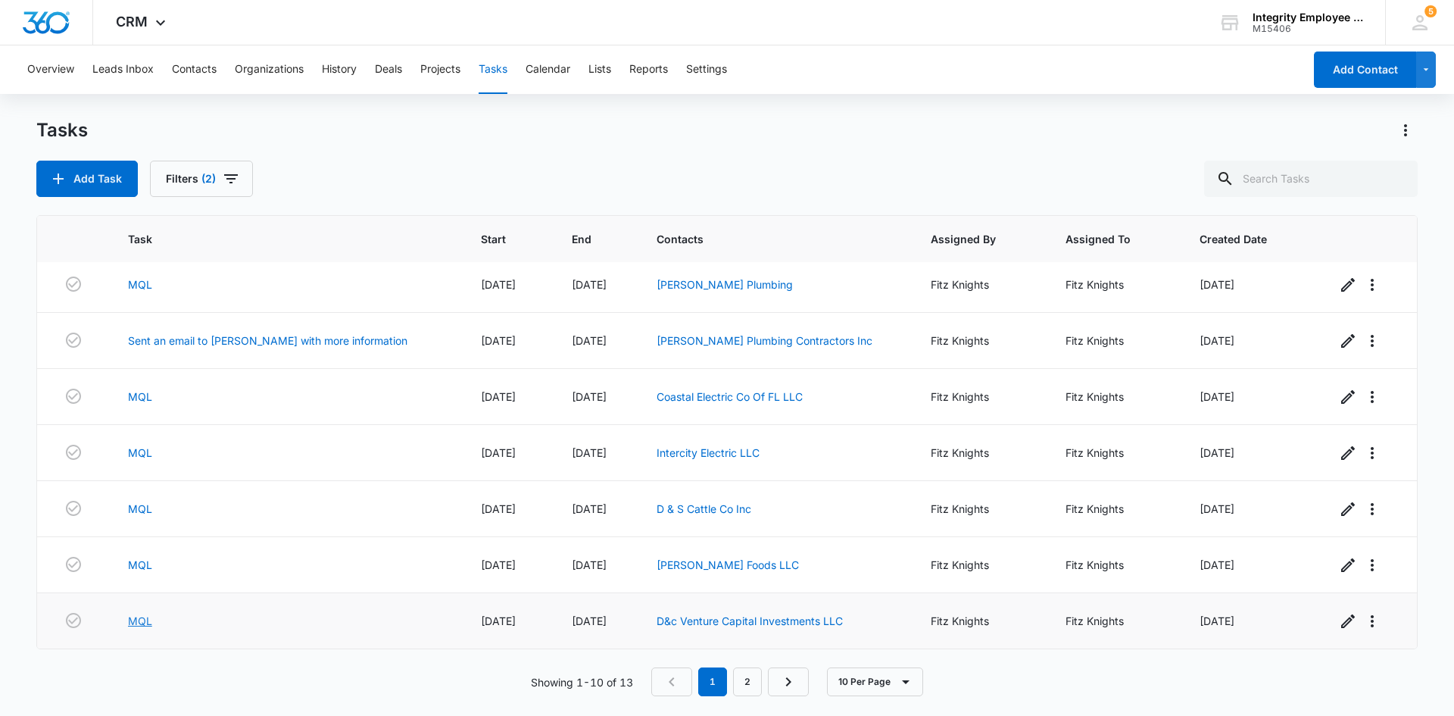
click at [146, 623] on link "MQL" at bounding box center [140, 621] width 24 height 16
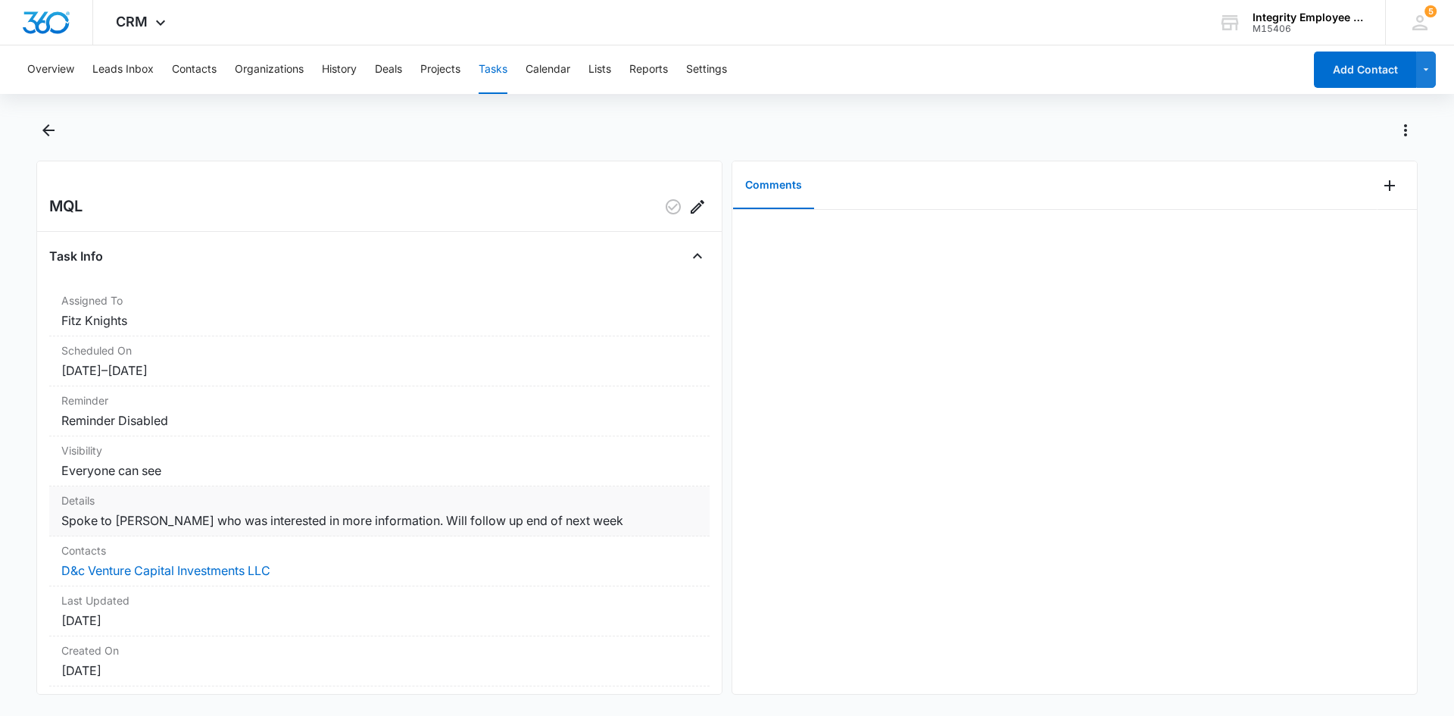
click at [404, 525] on dd "Spoke to [PERSON_NAME] who was interested in more information. Will follow up e…" at bounding box center [379, 520] width 636 height 18
click at [498, 521] on dd "Spoke to [PERSON_NAME] who was interested in more information. Will follow up e…" at bounding box center [379, 520] width 636 height 18
click at [685, 209] on button "Edit" at bounding box center [697, 207] width 24 height 24
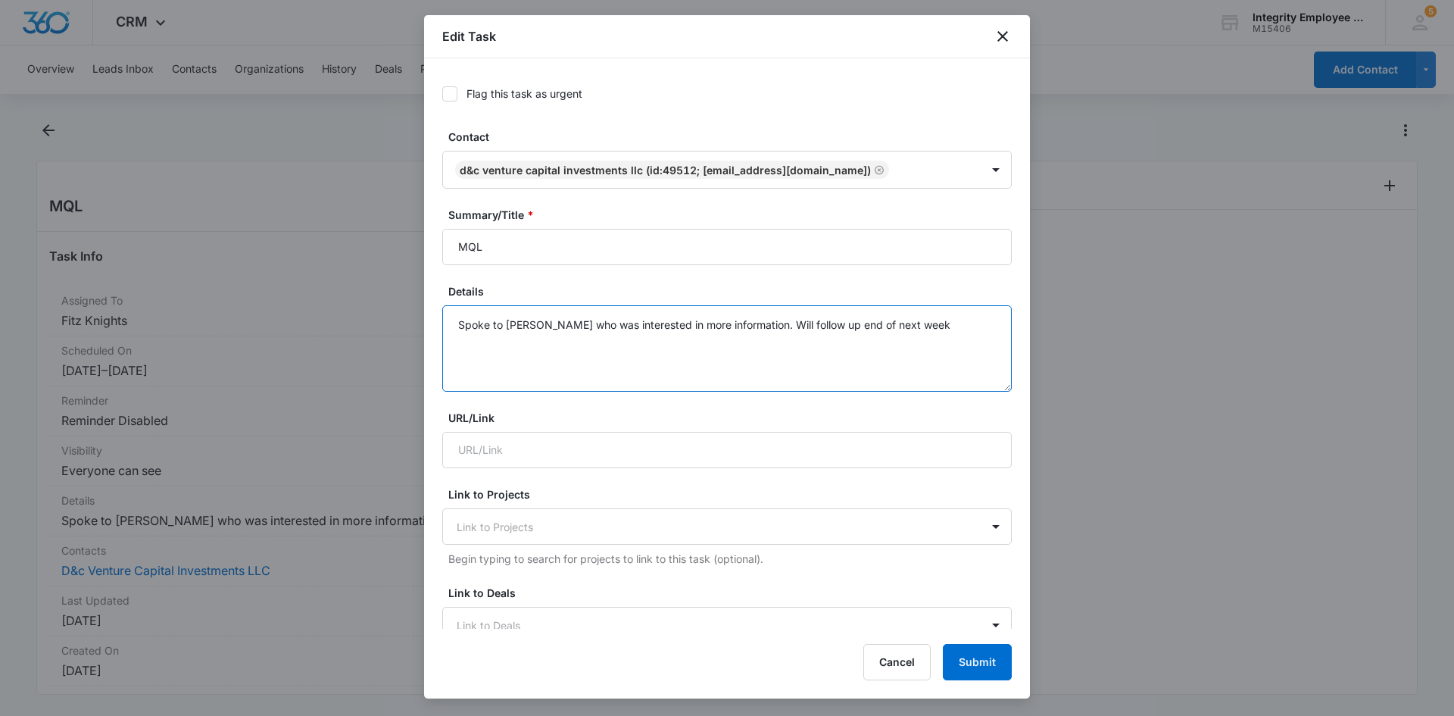
click at [958, 358] on textarea "Spoke to [PERSON_NAME] who was interested in more information. Will follow up e…" at bounding box center [727, 348] width 570 height 86
type textarea "Spoke to [PERSON_NAME] who was interested in more information. Will follow up e…"
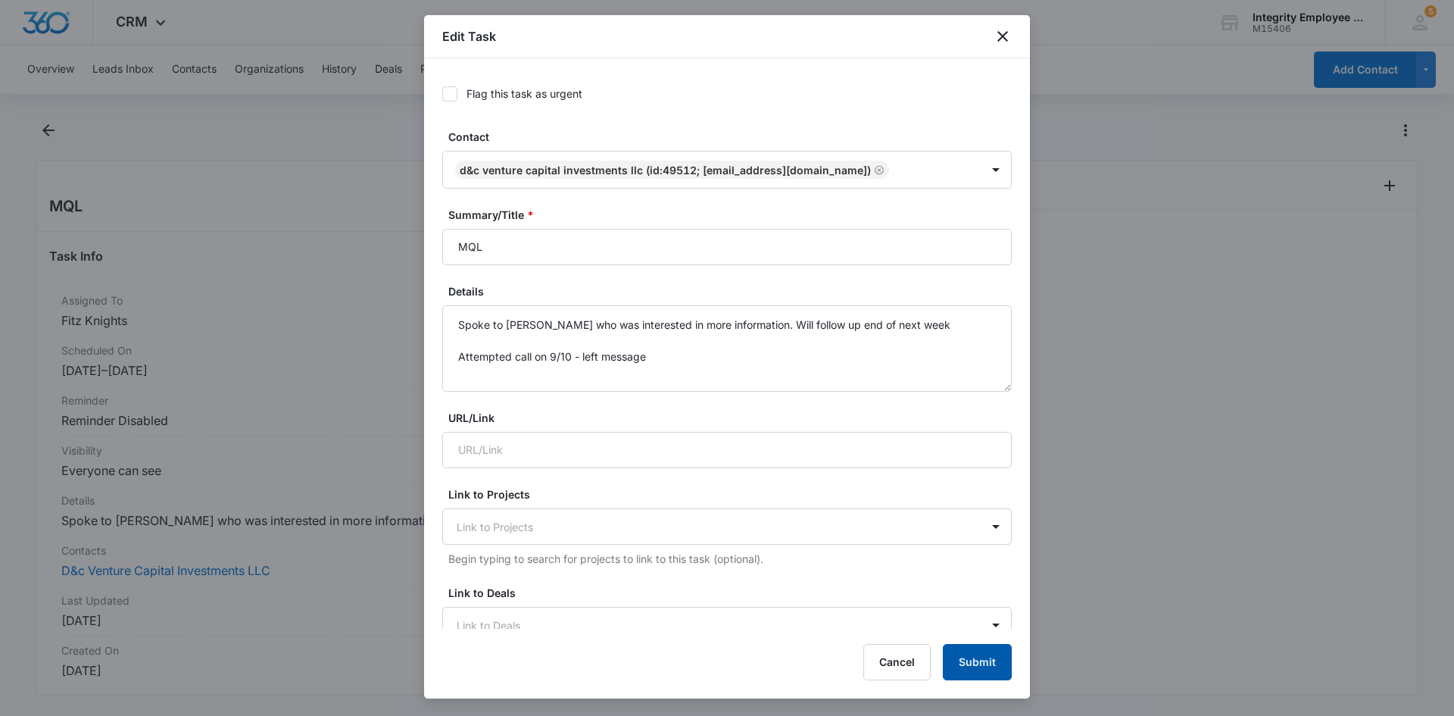
click at [984, 647] on button "Submit" at bounding box center [977, 662] width 69 height 36
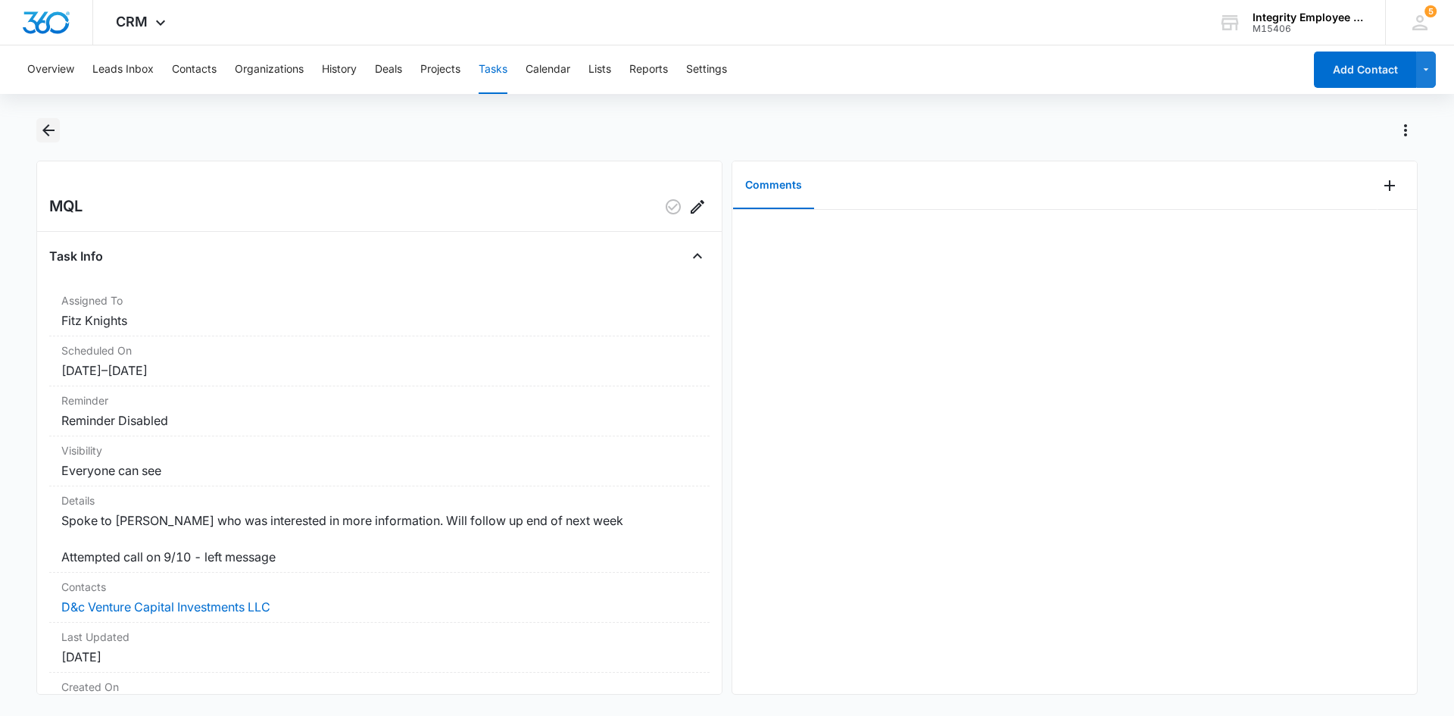
click at [42, 130] on icon "Back" at bounding box center [48, 130] width 12 height 12
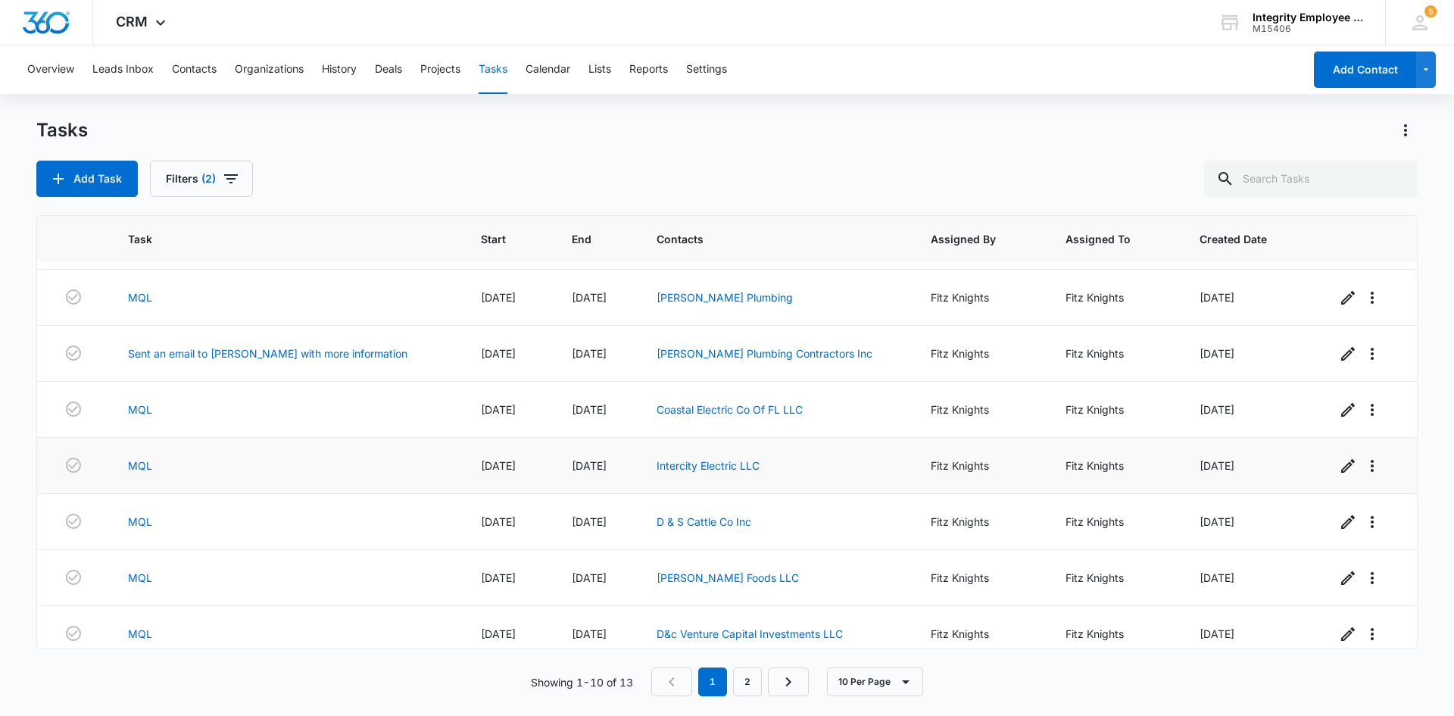
scroll to position [174, 0]
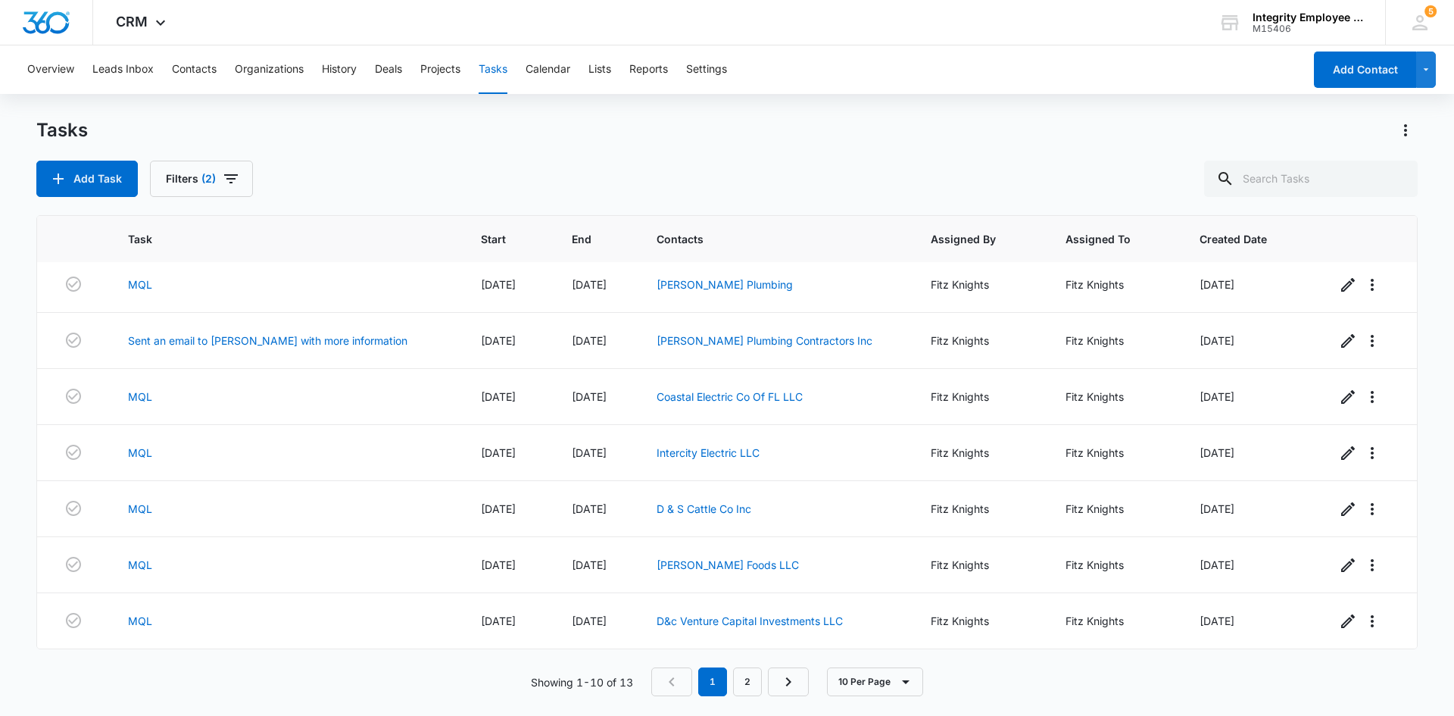
click at [732, 674] on nav "1 2" at bounding box center [730, 681] width 158 height 29
click at [740, 677] on link "2" at bounding box center [747, 681] width 29 height 29
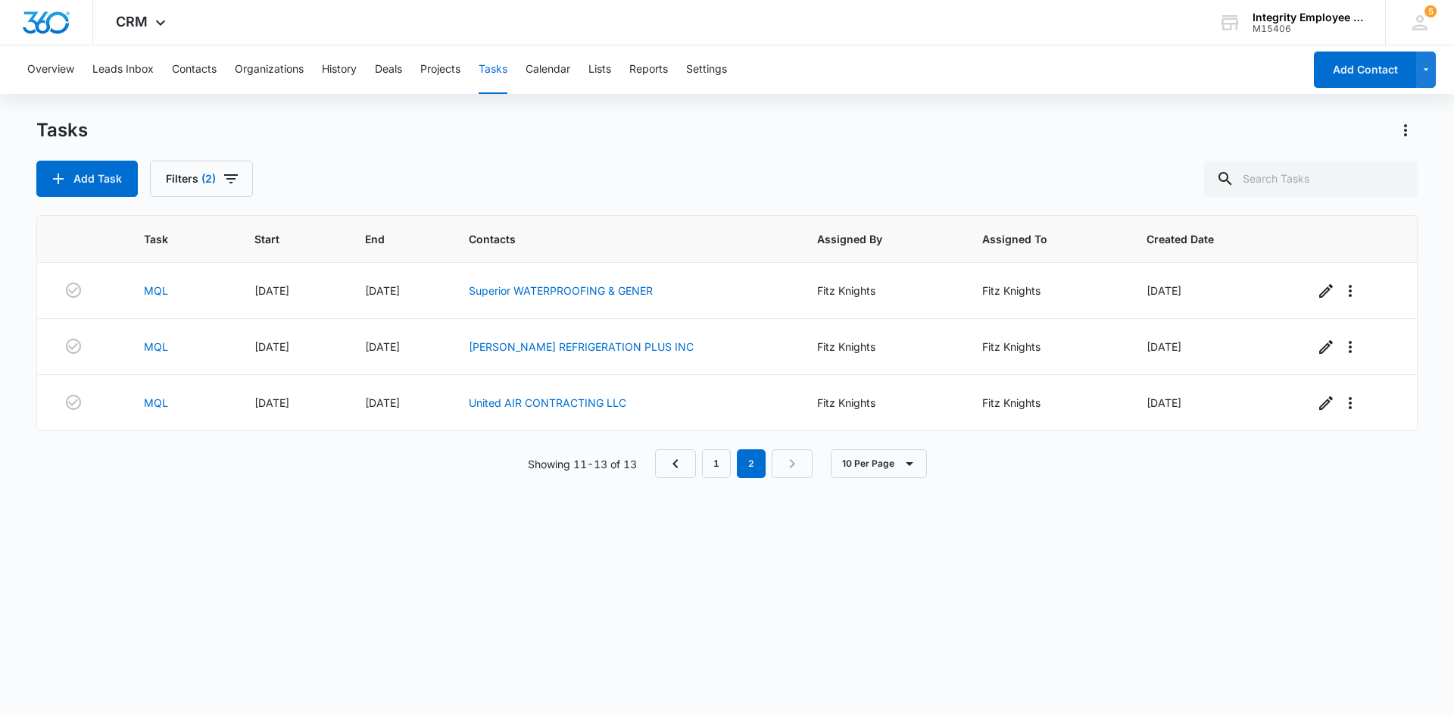
scroll to position [0, 0]
click at [162, 292] on link "MQL" at bounding box center [156, 291] width 24 height 16
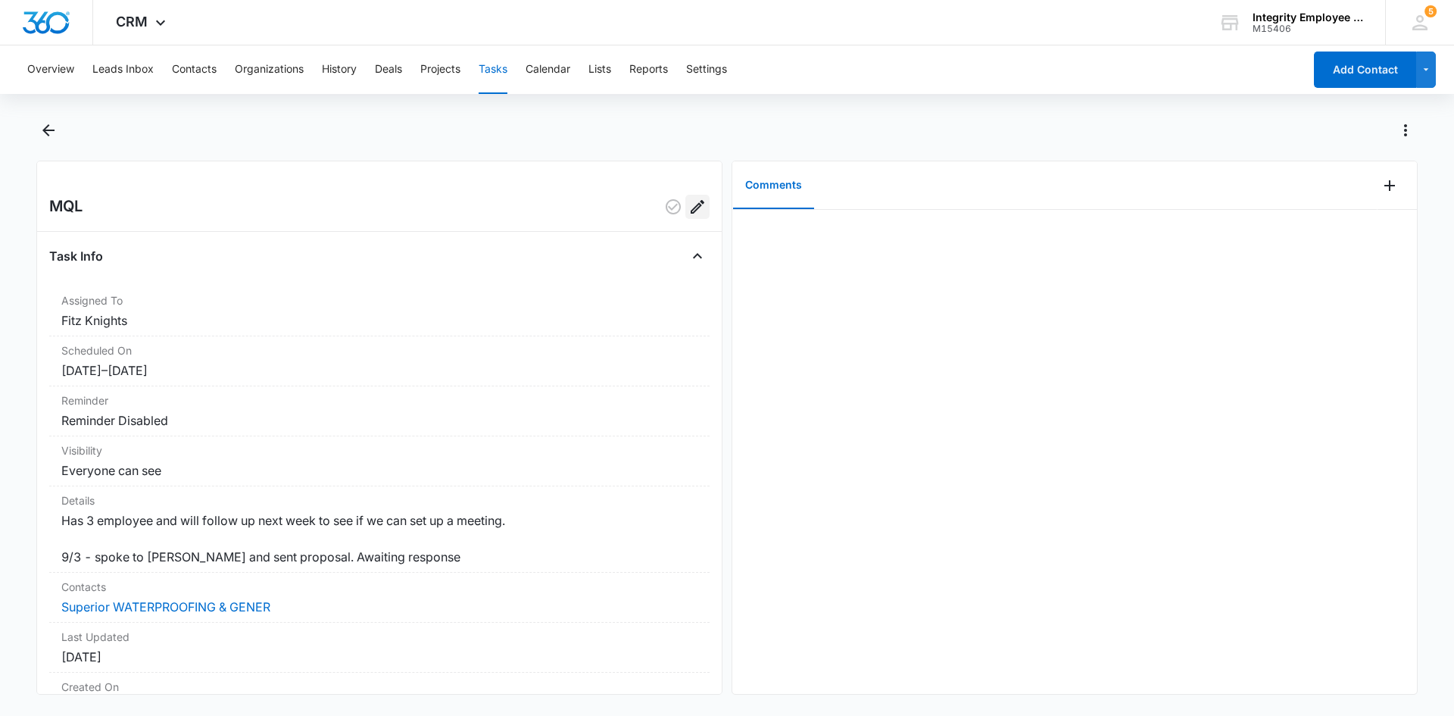
click at [689, 211] on icon "Edit" at bounding box center [698, 207] width 18 height 18
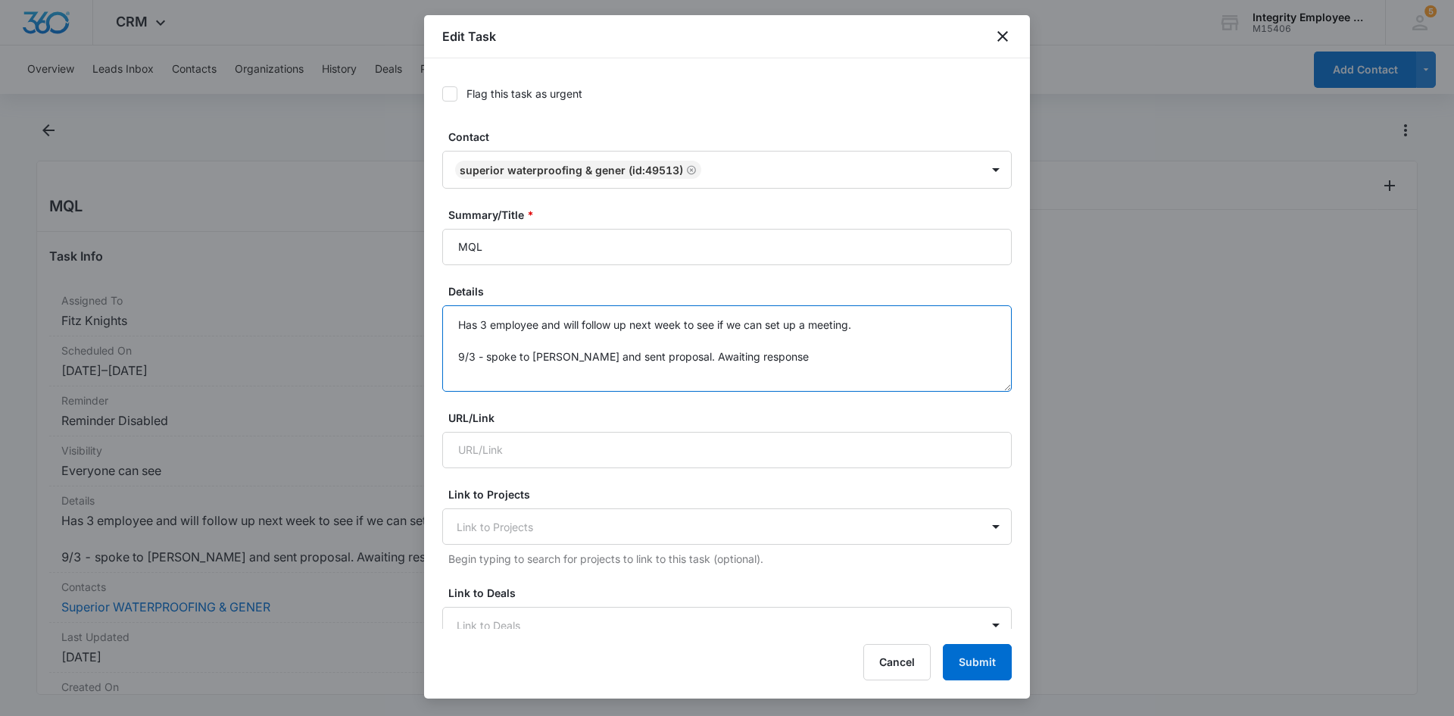
click at [526, 376] on textarea "Has 3 employee and will follow up next week to see if we can set up a meeting. …" at bounding box center [727, 348] width 570 height 86
click at [779, 366] on textarea "Has 3 employee and will follow up next week to see if we can set up a meeting. …" at bounding box center [727, 348] width 570 height 86
type textarea "Has 3 employee and will follow up next week to see if we can set up a meeting. …"
click at [983, 659] on button "Submit" at bounding box center [977, 662] width 69 height 36
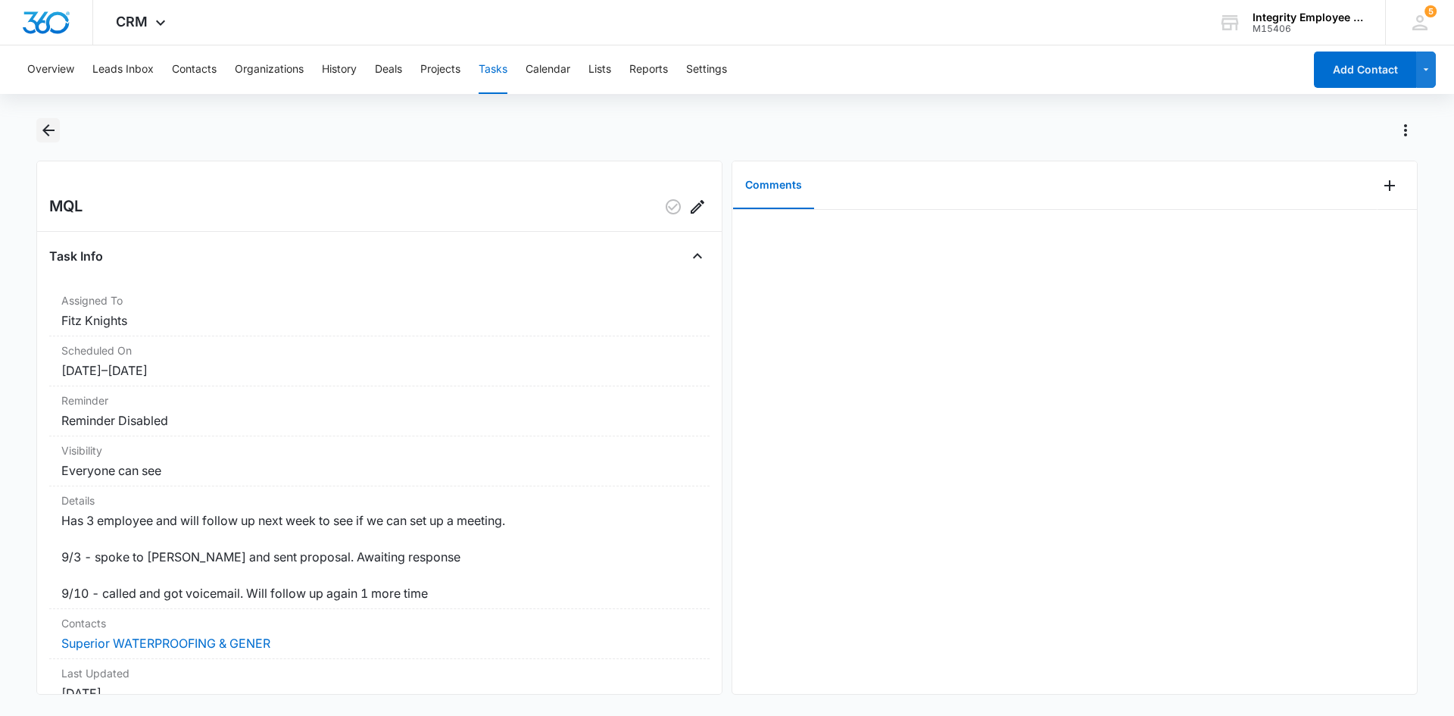
click at [42, 126] on icon "Back" at bounding box center [48, 130] width 18 height 18
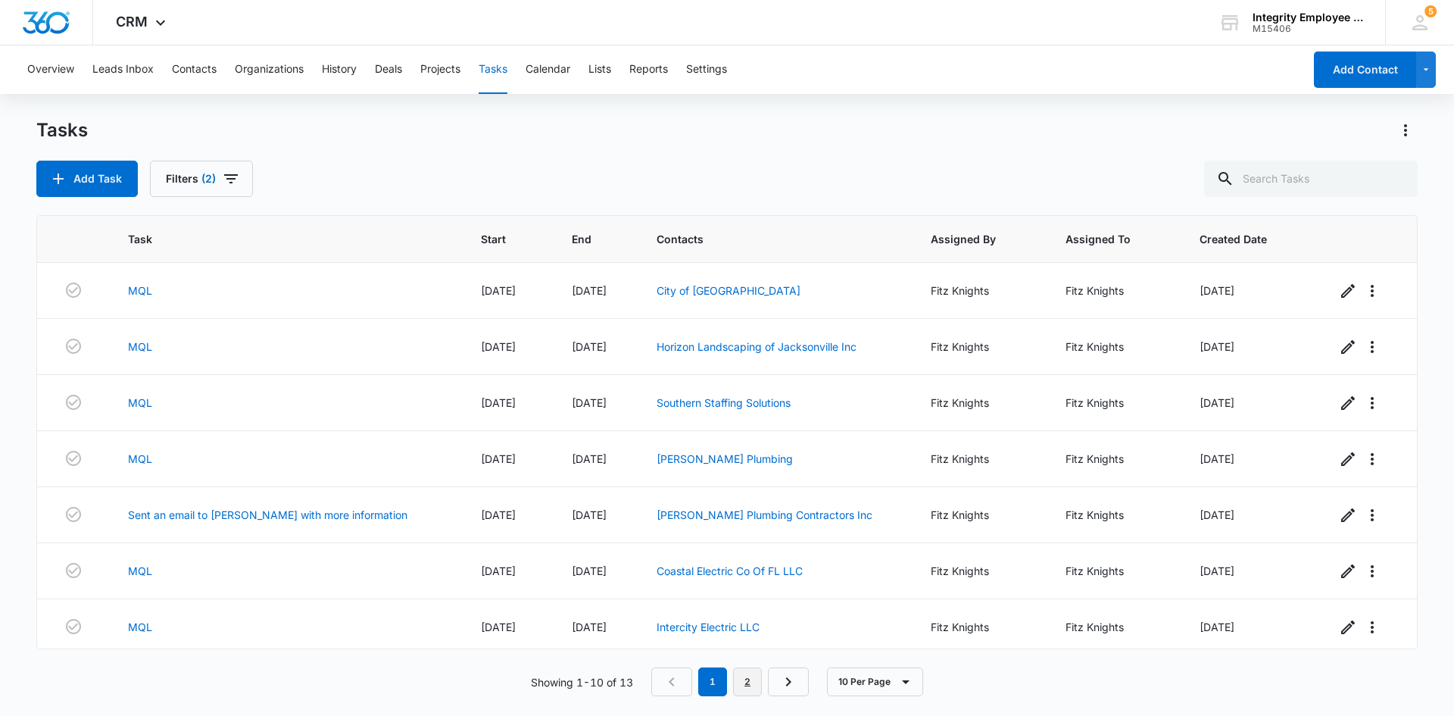
click at [754, 678] on link "2" at bounding box center [747, 681] width 29 height 29
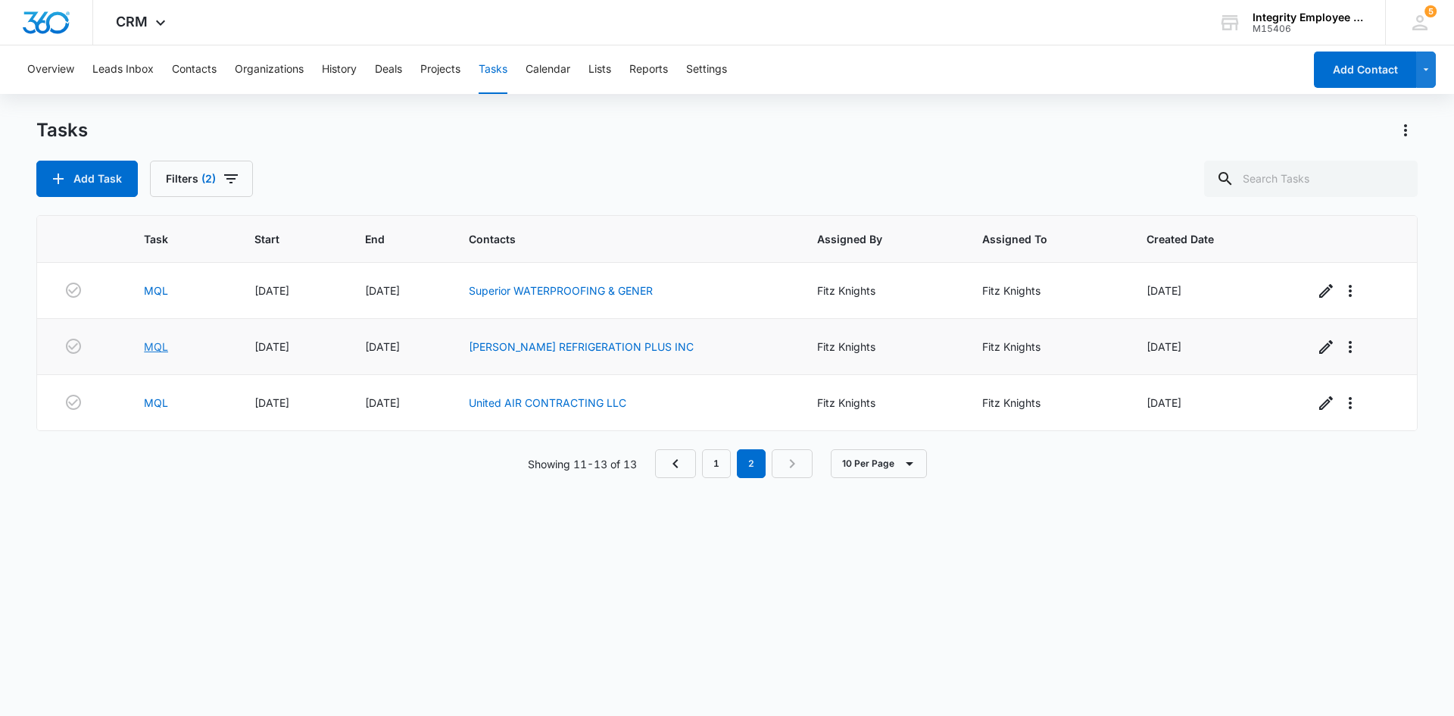
click at [164, 349] on link "MQL" at bounding box center [156, 347] width 24 height 16
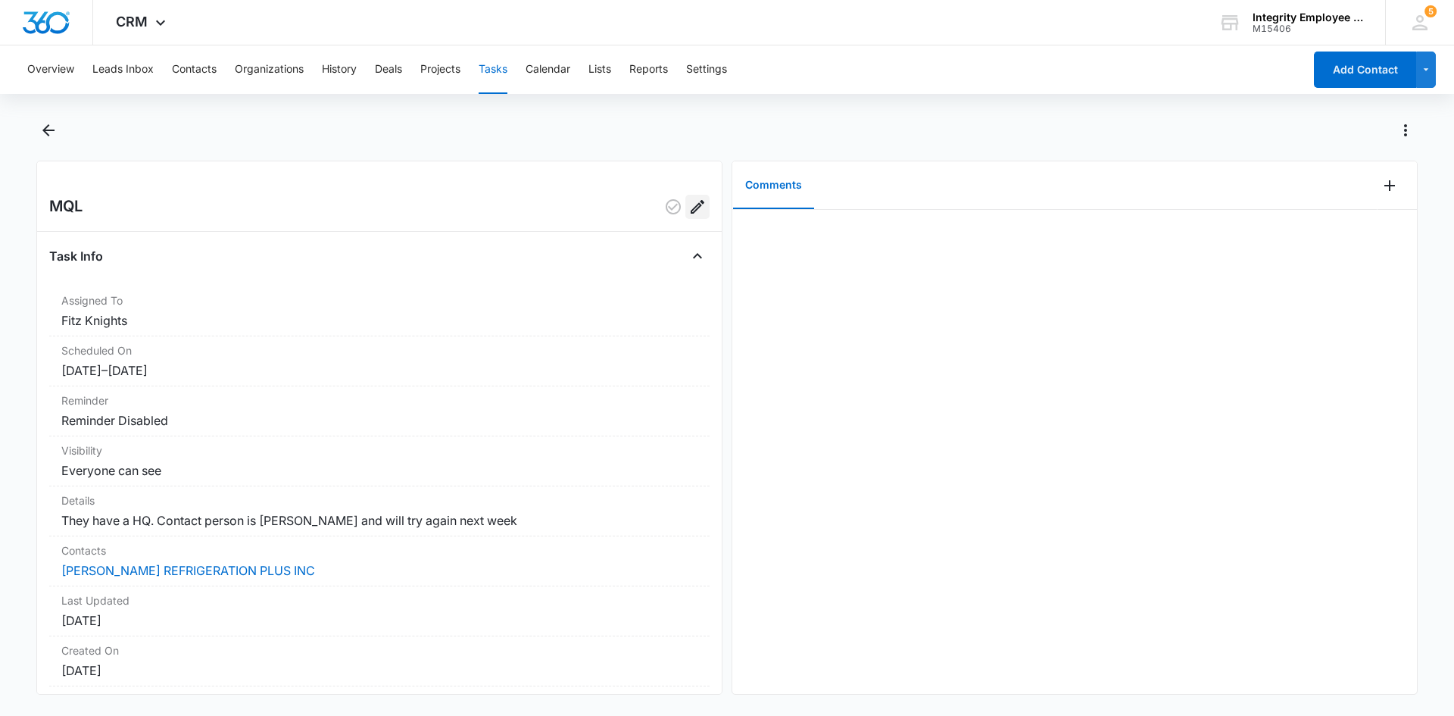
click at [691, 207] on icon "Edit" at bounding box center [698, 207] width 14 height 14
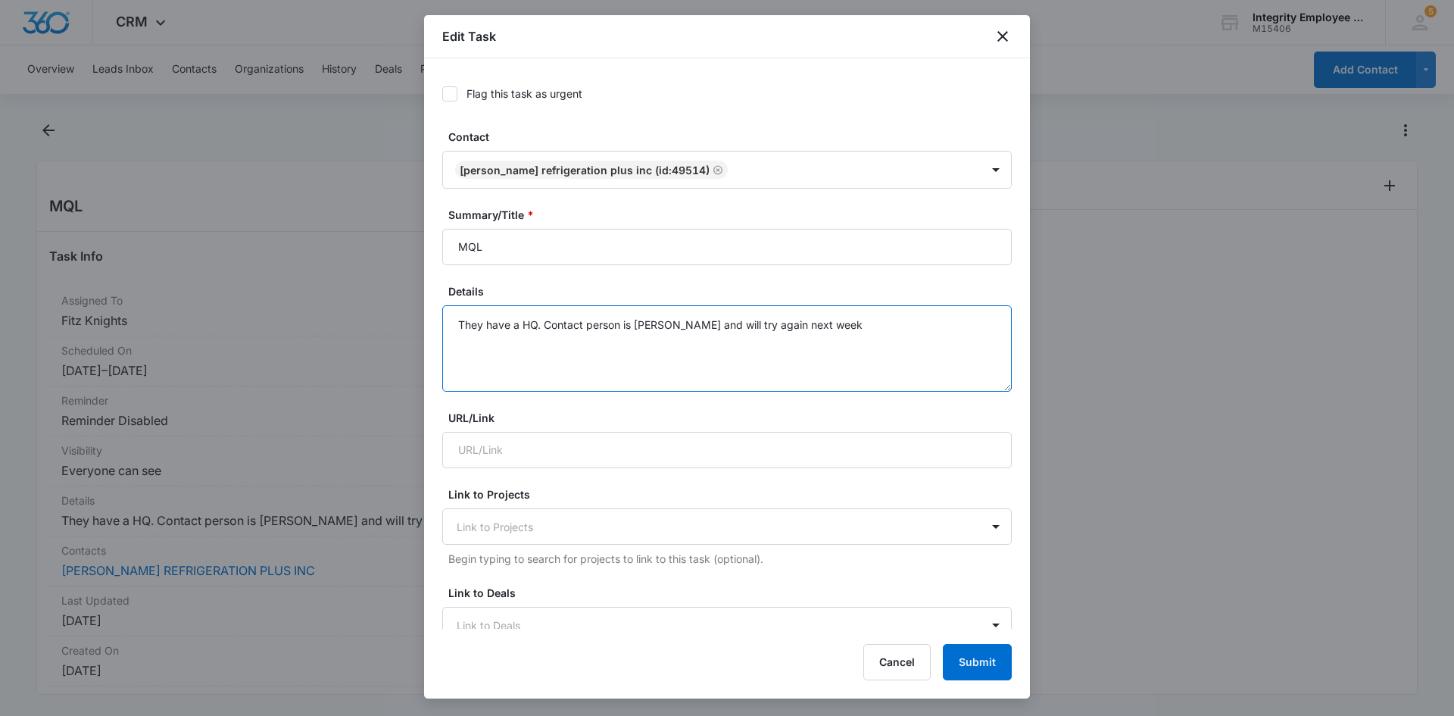
click at [880, 354] on textarea "They have a HQ. Contact person is Jenny and will try again next week" at bounding box center [727, 348] width 570 height 86
type textarea "They have a HQ. Contact person is Jenny and will try again next week 9/10 calle…"
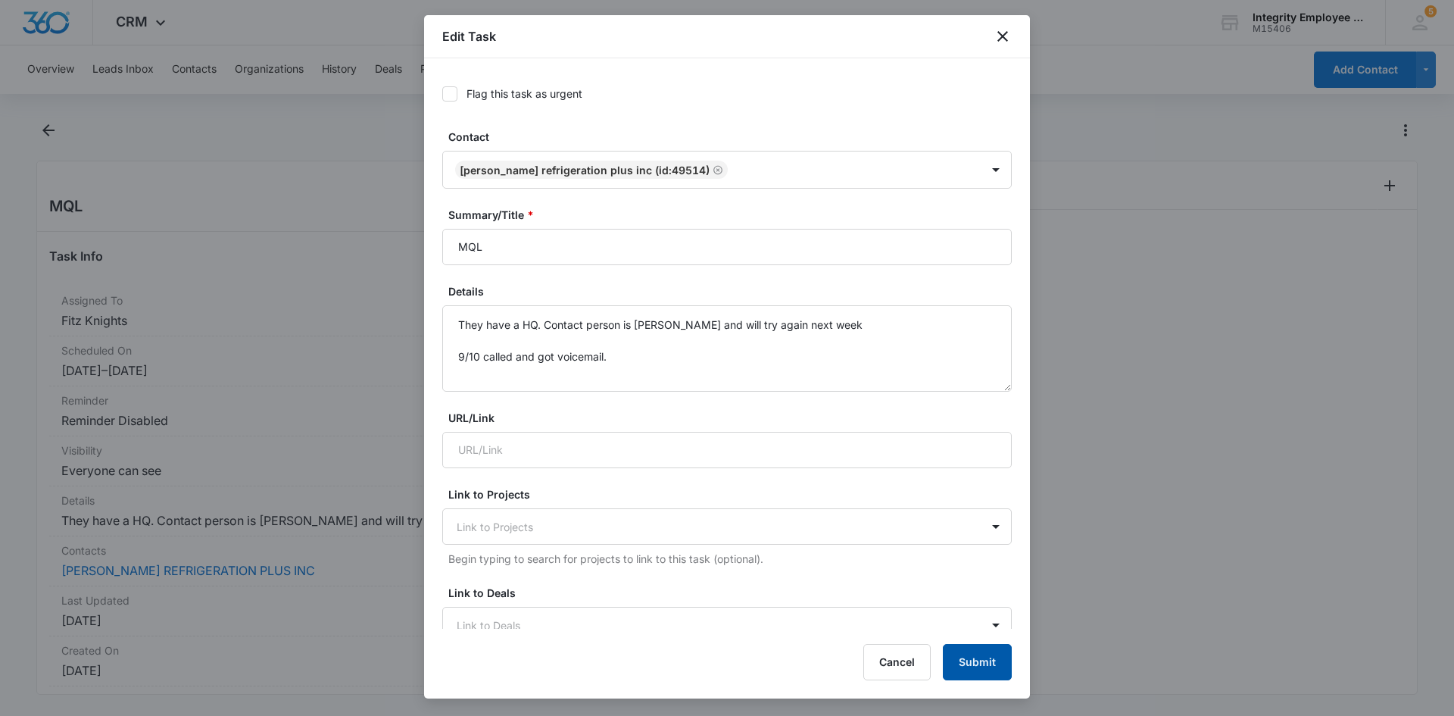
click at [969, 646] on button "Submit" at bounding box center [977, 662] width 69 height 36
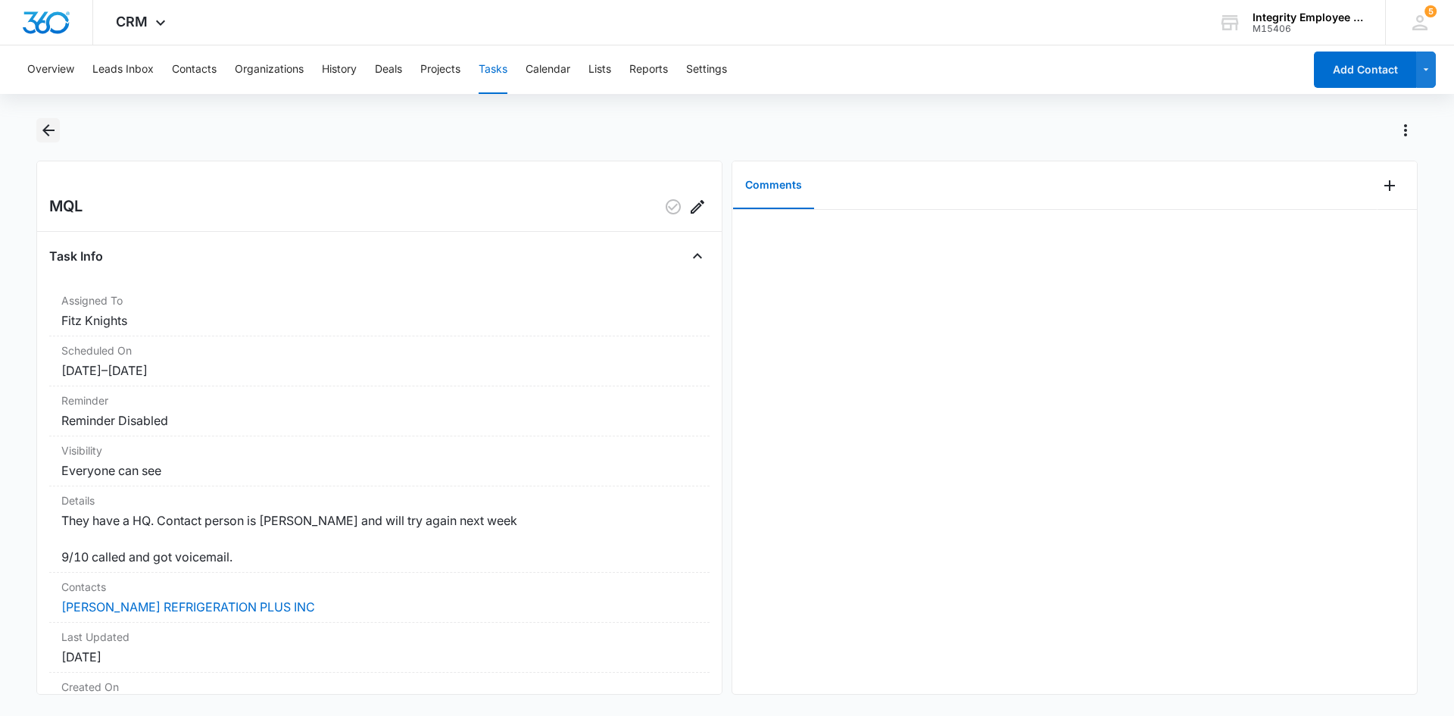
click at [52, 128] on icon "Back" at bounding box center [48, 130] width 18 height 18
